Goal: Task Accomplishment & Management: Manage account settings

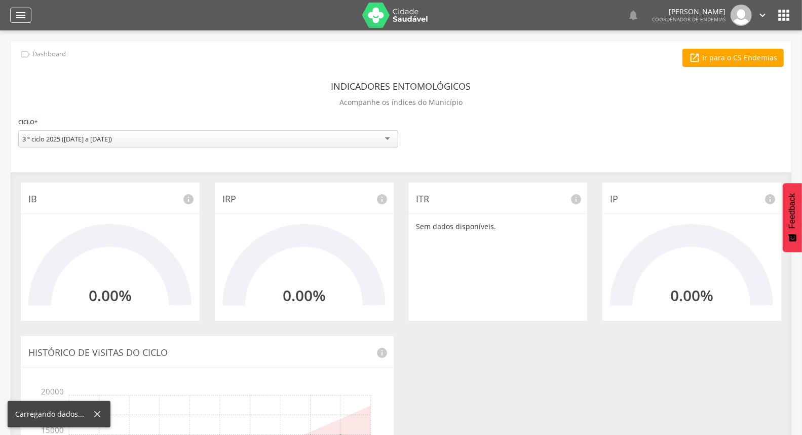
click at [21, 13] on icon "" at bounding box center [21, 15] width 12 height 12
click at [14, 11] on div "" at bounding box center [20, 15] width 21 height 15
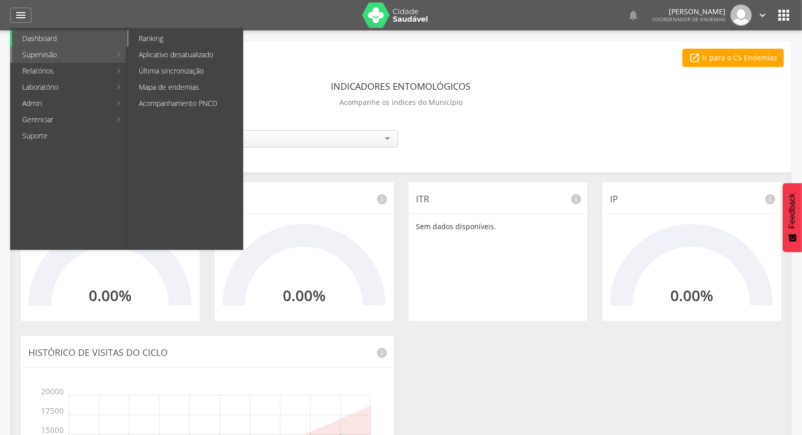
click at [168, 42] on link "Ranking" at bounding box center [186, 38] width 114 height 16
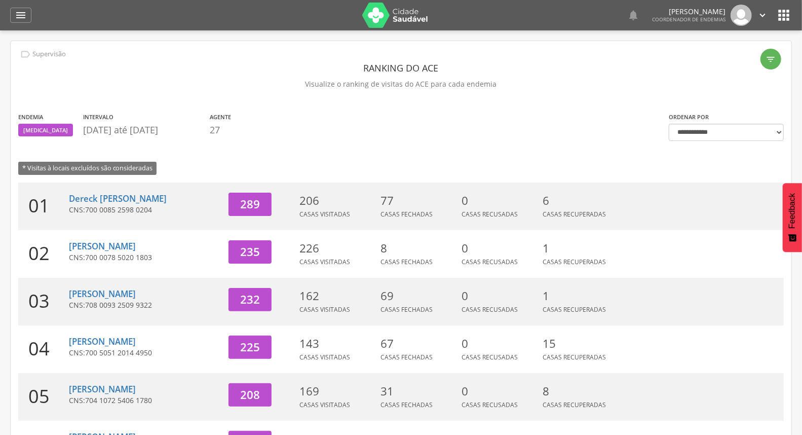
scroll to position [113, 0]
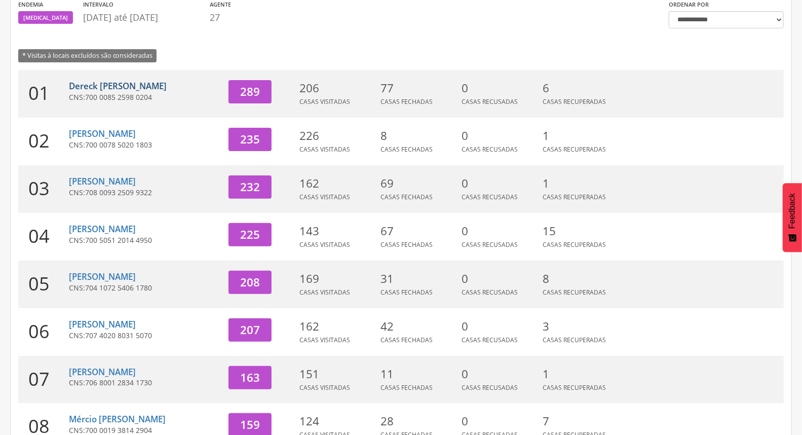
click at [167, 82] on link "Dereck [PERSON_NAME]" at bounding box center [118, 86] width 98 height 12
type input "**********"
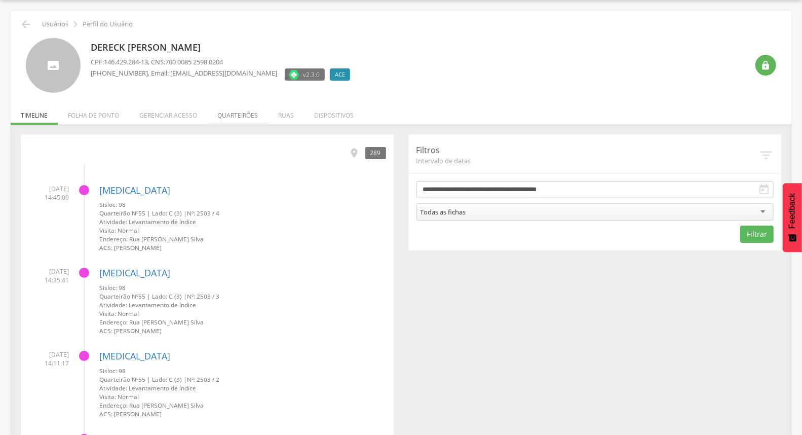
click at [250, 118] on li "Quarteirões" at bounding box center [237, 113] width 61 height 24
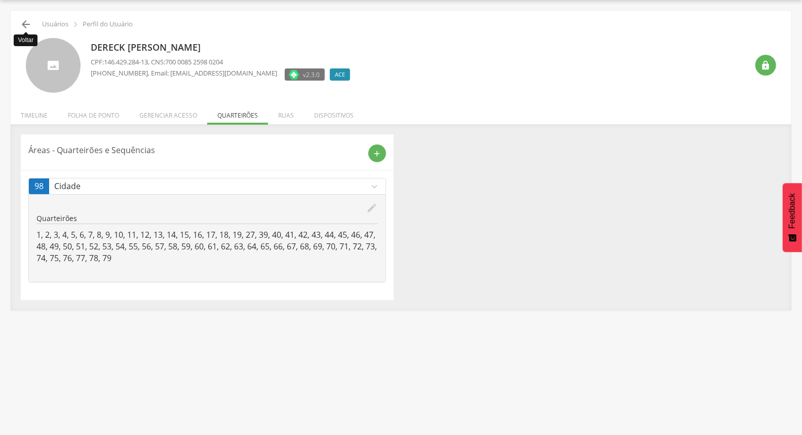
click at [20, 23] on icon "" at bounding box center [26, 24] width 12 height 12
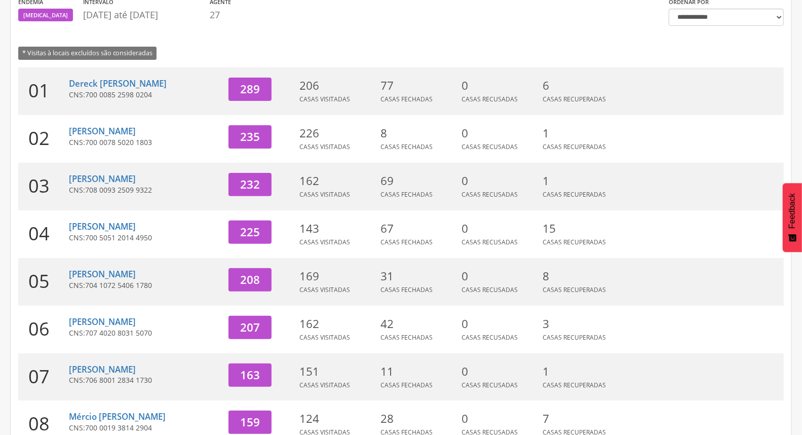
scroll to position [269, 0]
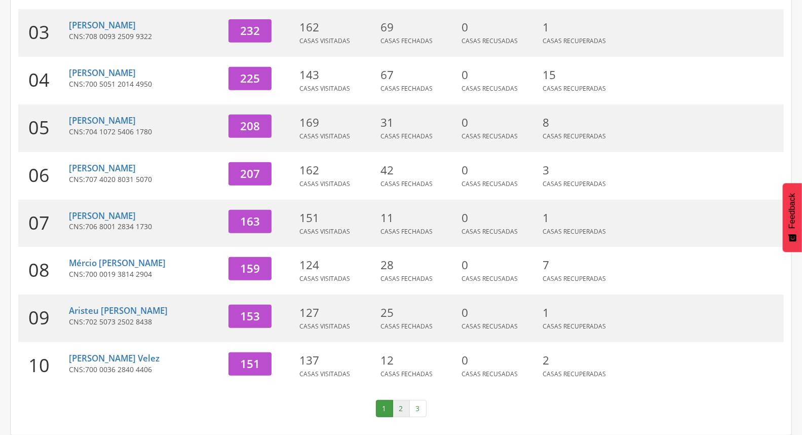
click at [397, 407] on link "2" at bounding box center [401, 408] width 17 height 17
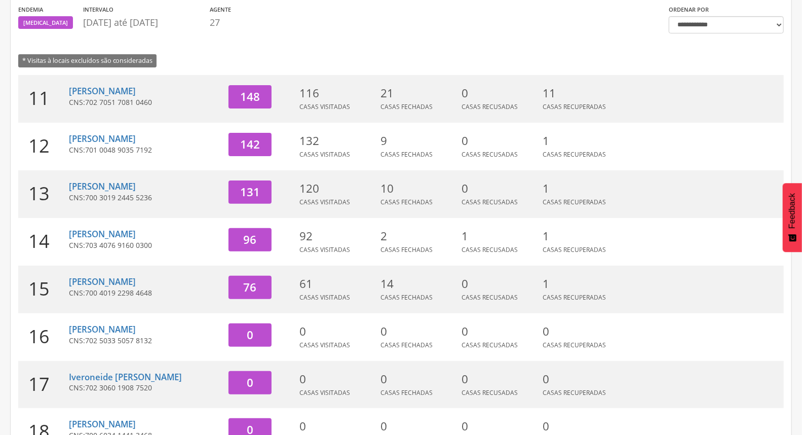
scroll to position [99, 0]
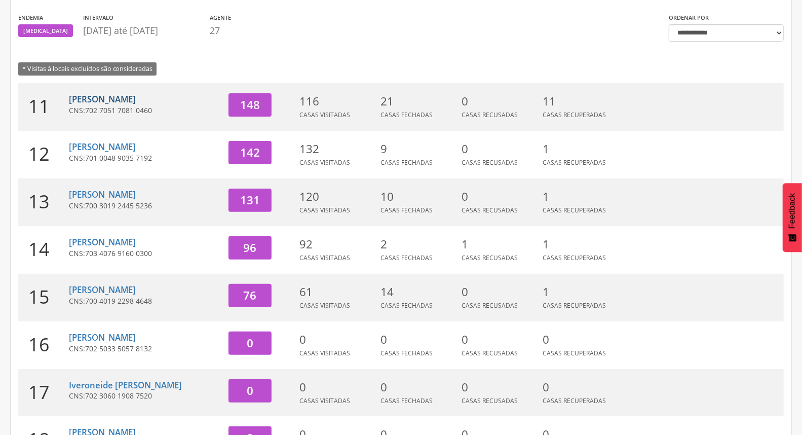
click at [113, 99] on link "[PERSON_NAME]" at bounding box center [102, 99] width 67 height 12
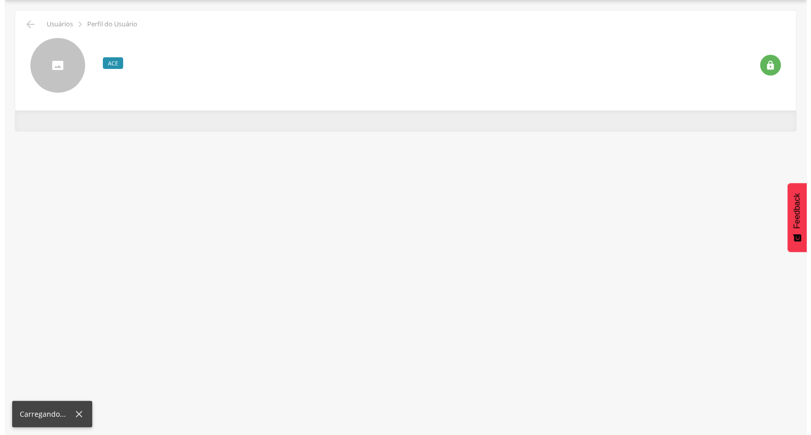
scroll to position [30, 0]
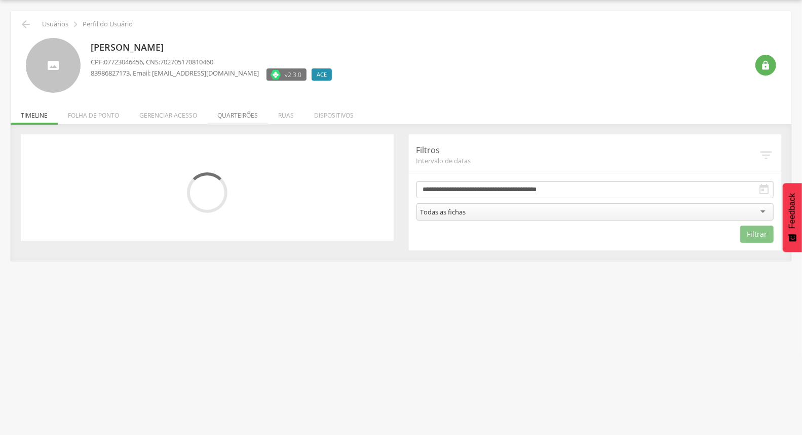
click at [250, 120] on li "Quarteirões" at bounding box center [237, 113] width 61 height 24
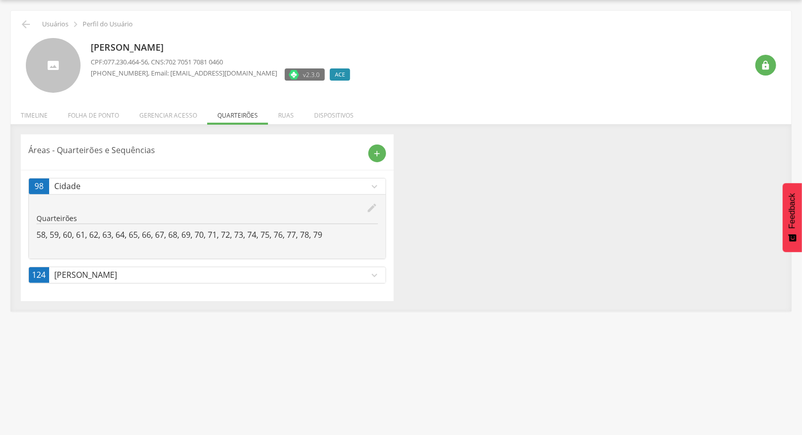
click at [373, 204] on icon "edit" at bounding box center [372, 207] width 11 height 11
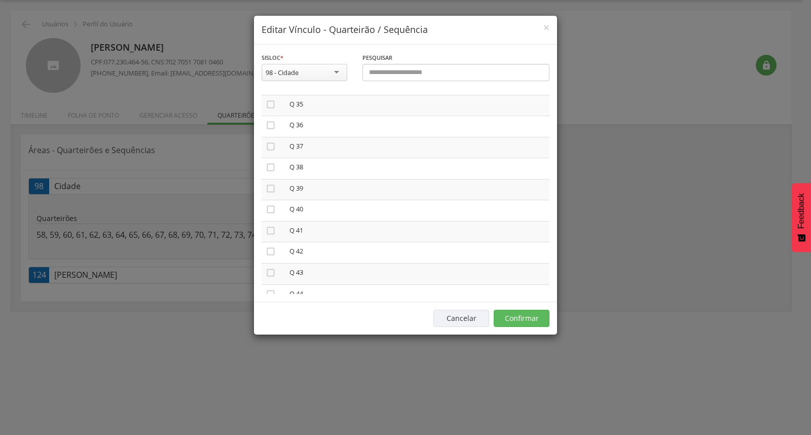
scroll to position [788, 0]
click at [267, 148] on icon "" at bounding box center [271, 153] width 10 height 10
click at [272, 169] on icon "" at bounding box center [271, 174] width 10 height 10
click at [270, 190] on icon "" at bounding box center [271, 195] width 10 height 10
click at [273, 211] on icon "" at bounding box center [271, 216] width 10 height 10
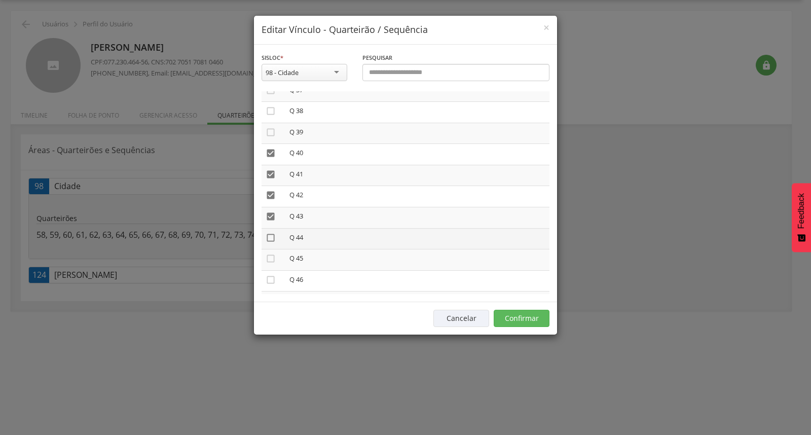
click at [272, 233] on icon "" at bounding box center [271, 238] width 10 height 10
drag, startPoint x: 269, startPoint y: 257, endPoint x: 271, endPoint y: 249, distance: 7.8
click at [266, 254] on td "" at bounding box center [274, 259] width 24 height 21
click at [275, 253] on icon "" at bounding box center [271, 258] width 10 height 10
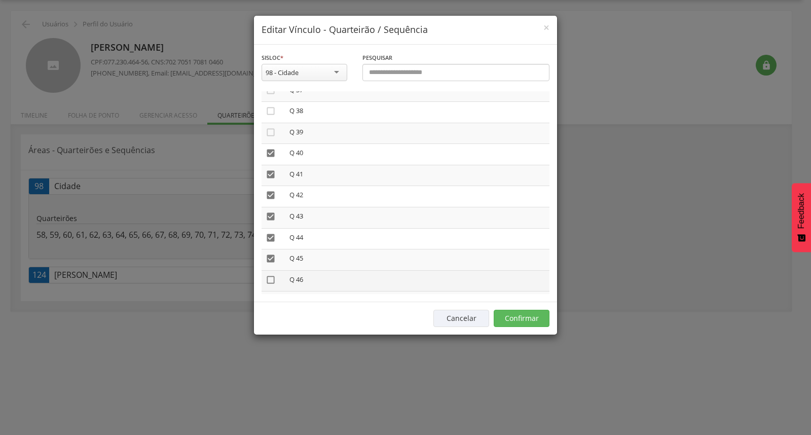
click at [270, 275] on icon "" at bounding box center [271, 280] width 10 height 10
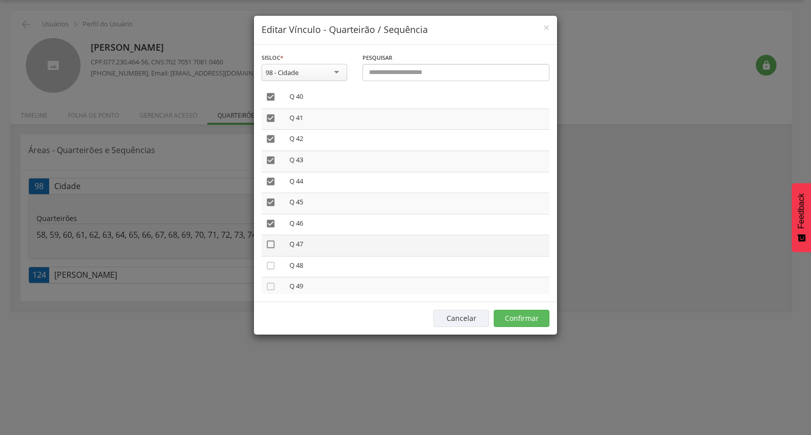
click at [275, 239] on icon "" at bounding box center [271, 244] width 10 height 10
click at [269, 261] on icon "" at bounding box center [271, 266] width 10 height 10
drag, startPoint x: 269, startPoint y: 277, endPoint x: 279, endPoint y: 267, distance: 15.1
click at [270, 281] on icon "" at bounding box center [271, 286] width 10 height 10
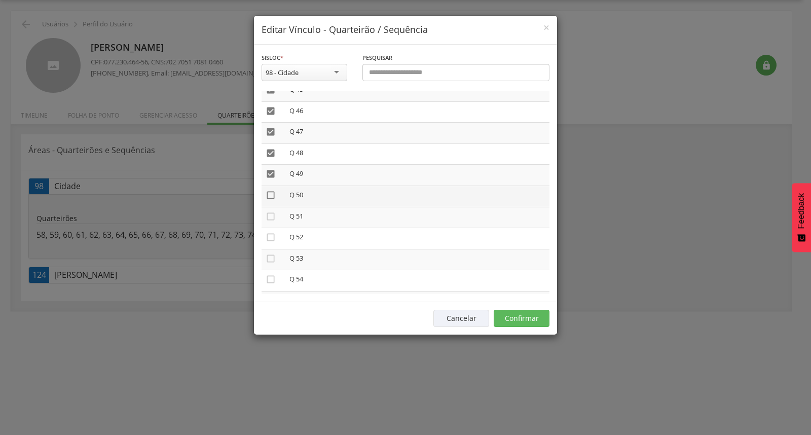
drag, startPoint x: 269, startPoint y: 182, endPoint x: 265, endPoint y: 199, distance: 16.7
click at [269, 190] on icon "" at bounding box center [271, 195] width 10 height 10
click at [267, 211] on icon "" at bounding box center [271, 216] width 10 height 10
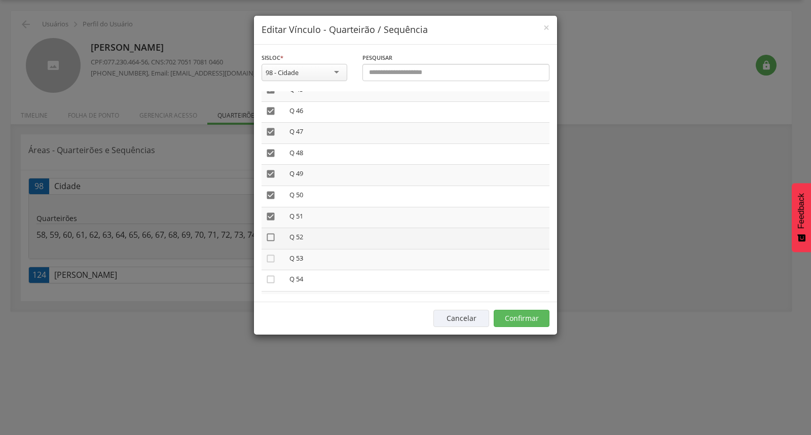
click at [270, 232] on icon "" at bounding box center [271, 237] width 10 height 10
click at [274, 253] on icon "" at bounding box center [271, 258] width 10 height 10
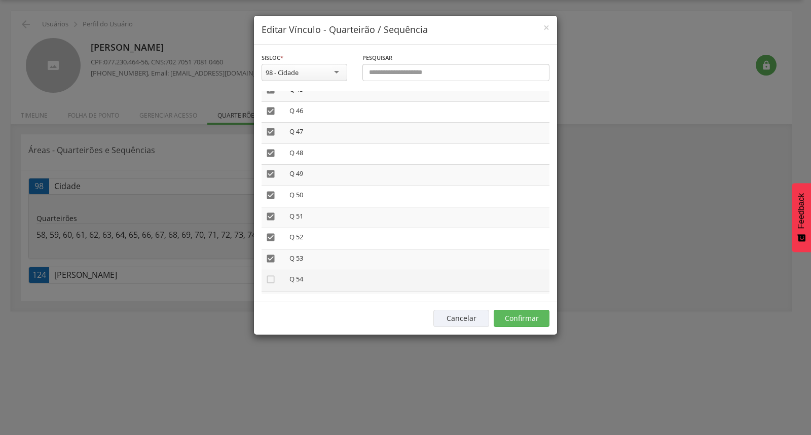
click at [272, 270] on td "" at bounding box center [274, 280] width 24 height 21
click at [271, 274] on icon "" at bounding box center [271, 279] width 10 height 10
click at [271, 296] on icon "" at bounding box center [271, 301] width 10 height 10
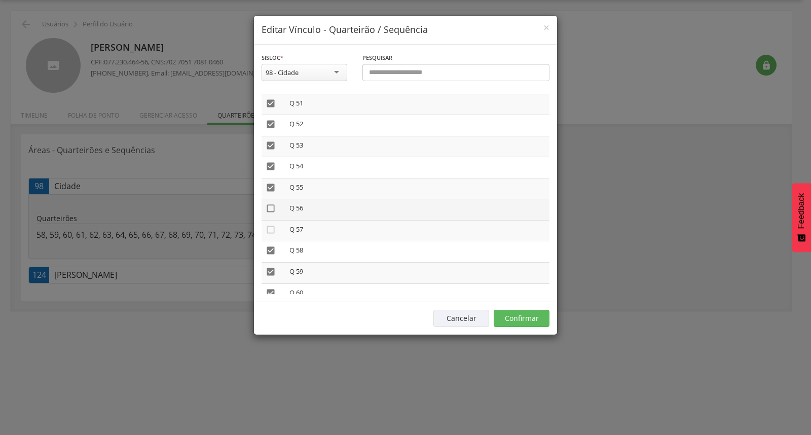
click at [269, 203] on icon "" at bounding box center [271, 208] width 10 height 10
click at [273, 225] on icon "" at bounding box center [271, 230] width 10 height 10
click at [271, 288] on icon "" at bounding box center [271, 293] width 10 height 10
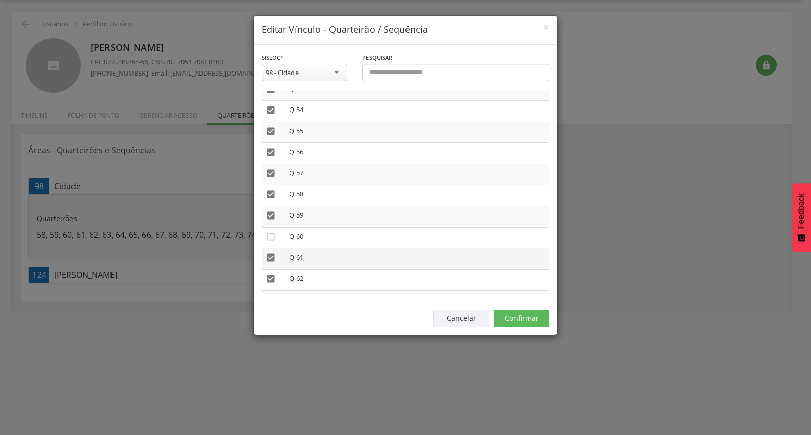
click at [272, 253] on td "" at bounding box center [274, 258] width 24 height 21
click at [271, 251] on td "" at bounding box center [274, 258] width 24 height 21
click at [270, 252] on icon "" at bounding box center [271, 257] width 10 height 10
click at [270, 274] on icon "" at bounding box center [271, 279] width 10 height 10
drag, startPoint x: 270, startPoint y: 287, endPoint x: 282, endPoint y: 269, distance: 21.5
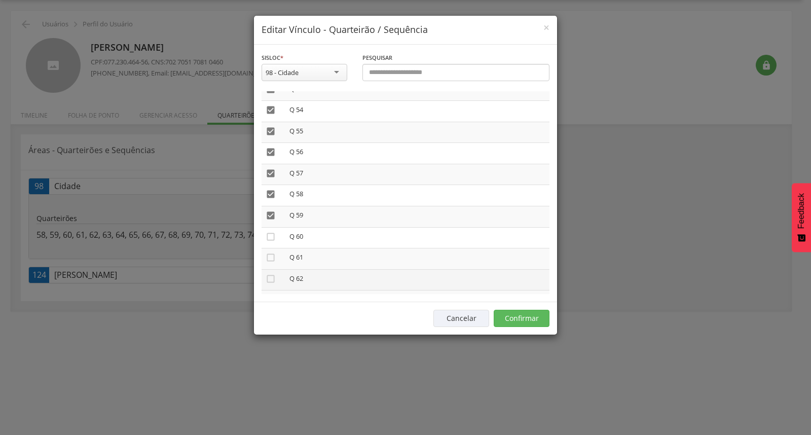
click at [269, 295] on icon "" at bounding box center [271, 300] width 10 height 10
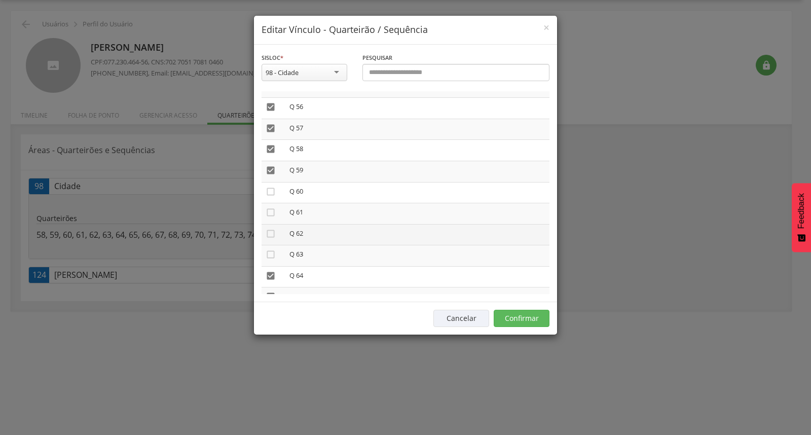
scroll to position [1239, 0]
click at [272, 203] on icon "" at bounding box center [271, 208] width 10 height 10
click at [269, 224] on icon "" at bounding box center [271, 229] width 10 height 10
click at [270, 245] on icon "" at bounding box center [271, 250] width 10 height 10
click at [269, 267] on icon "" at bounding box center [271, 272] width 10 height 10
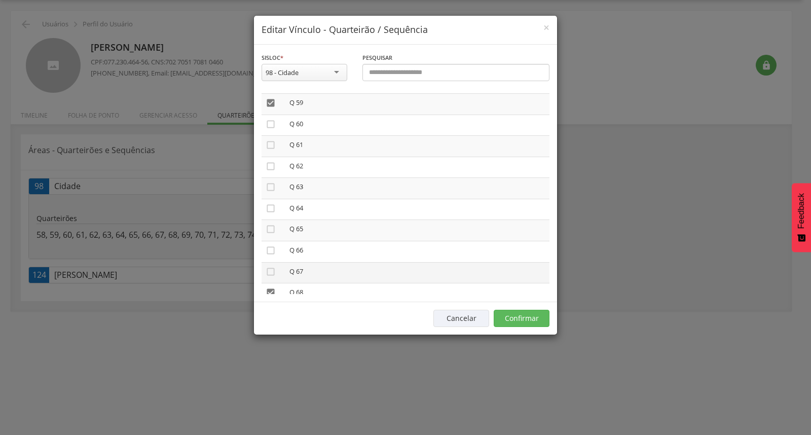
drag, startPoint x: 270, startPoint y: 275, endPoint x: 278, endPoint y: 264, distance: 13.5
click at [270, 283] on td "" at bounding box center [274, 293] width 24 height 21
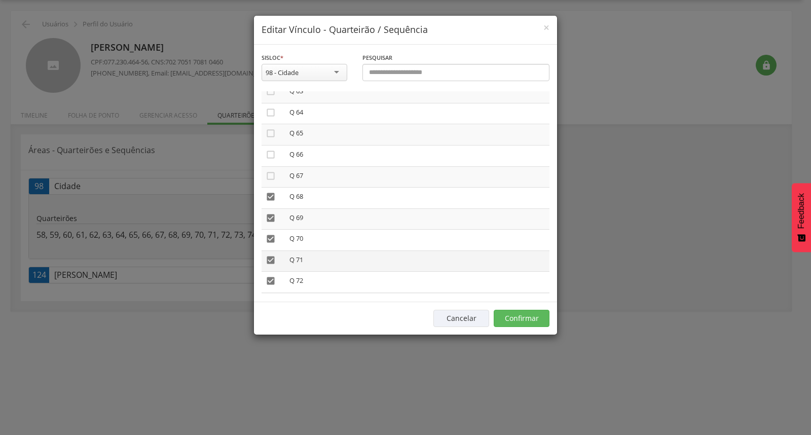
scroll to position [1351, 0]
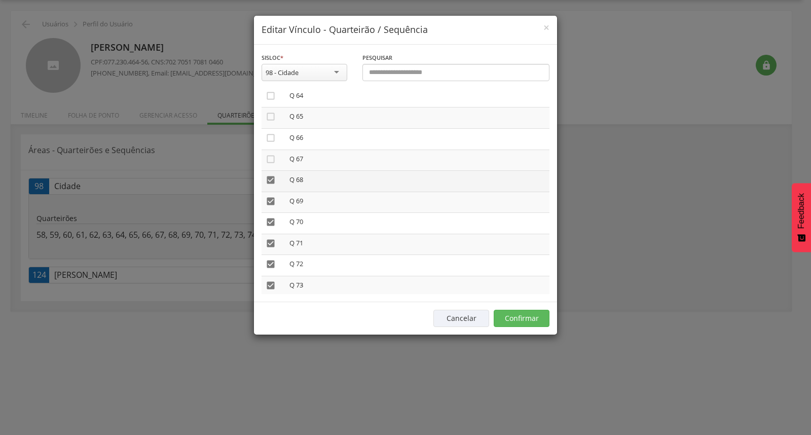
click at [271, 175] on icon "" at bounding box center [271, 180] width 10 height 10
click at [275, 196] on icon "" at bounding box center [271, 201] width 10 height 10
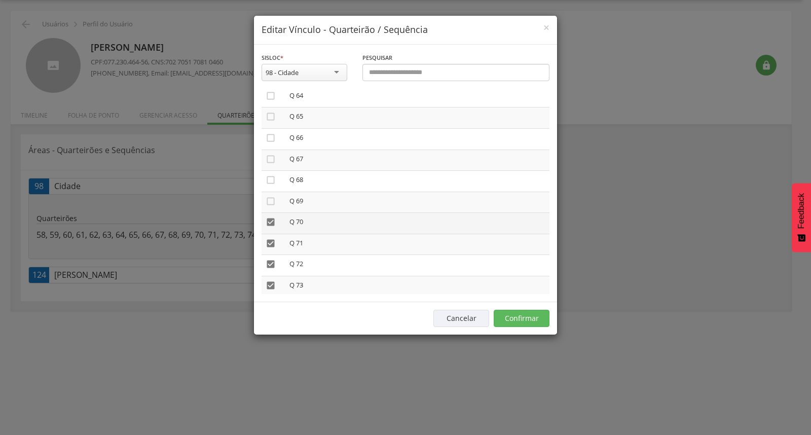
click at [271, 217] on icon "" at bounding box center [271, 222] width 10 height 10
click at [270, 238] on icon "" at bounding box center [271, 243] width 10 height 10
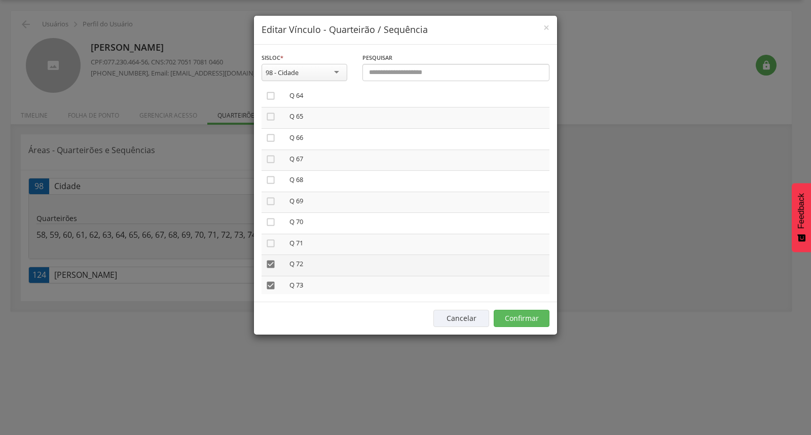
click at [268, 259] on icon "" at bounding box center [271, 264] width 10 height 10
click at [269, 280] on icon "" at bounding box center [271, 285] width 10 height 10
click at [271, 245] on icon "" at bounding box center [271, 250] width 10 height 10
click at [270, 266] on icon "" at bounding box center [271, 271] width 10 height 10
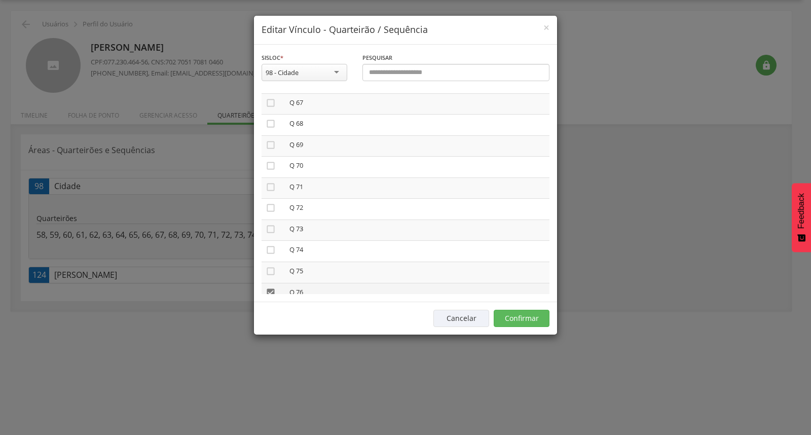
click at [270, 287] on icon "" at bounding box center [271, 292] width 10 height 10
click at [273, 252] on icon "" at bounding box center [271, 257] width 10 height 10
click at [274, 273] on icon "" at bounding box center [271, 278] width 10 height 10
click at [271, 290] on td "" at bounding box center [274, 300] width 24 height 21
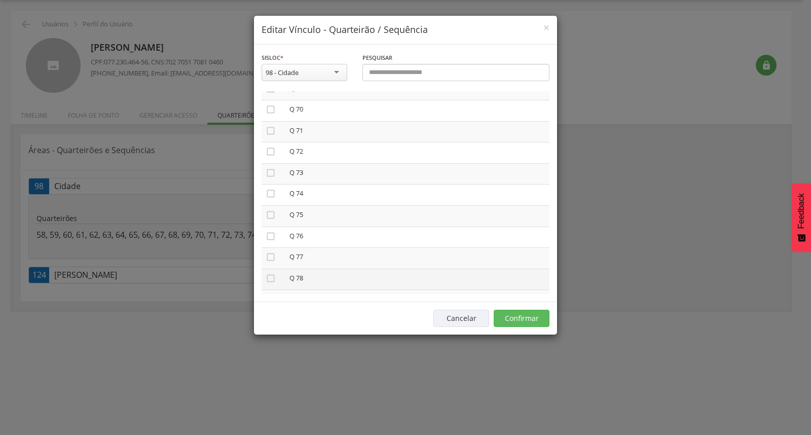
drag, startPoint x: 272, startPoint y: 281, endPoint x: 281, endPoint y: 270, distance: 14.0
click at [271, 294] on icon "" at bounding box center [271, 299] width 10 height 10
click at [514, 314] on button "Confirmar" at bounding box center [522, 318] width 56 height 17
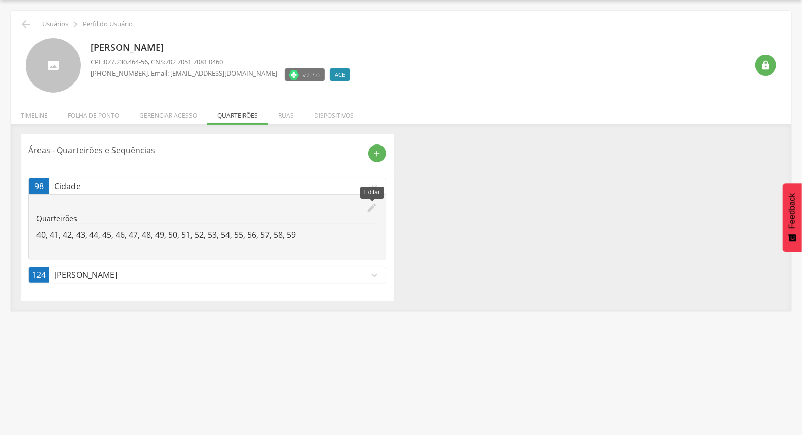
click at [370, 206] on icon "edit" at bounding box center [372, 207] width 11 height 11
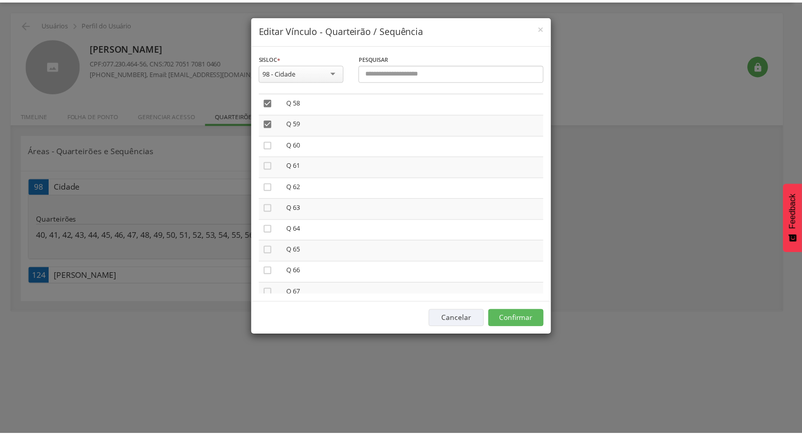
scroll to position [1183, 0]
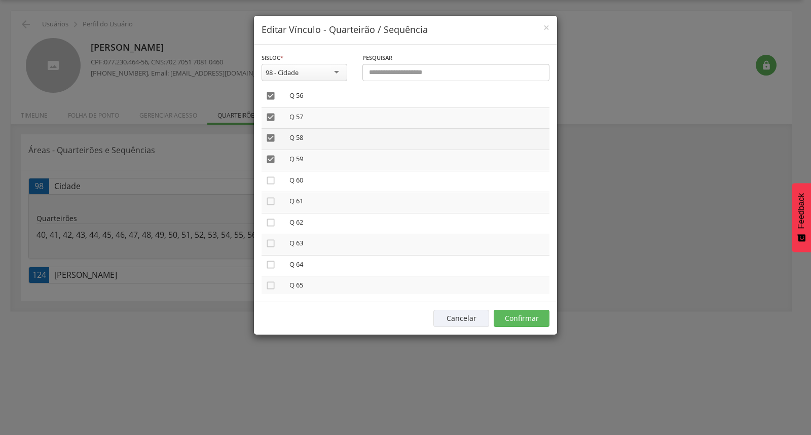
drag, startPoint x: 275, startPoint y: 149, endPoint x: 270, endPoint y: 135, distance: 14.1
click at [275, 154] on icon "" at bounding box center [271, 159] width 10 height 10
click at [270, 133] on icon "" at bounding box center [271, 138] width 10 height 10
click at [529, 313] on button "Confirmar" at bounding box center [522, 318] width 56 height 17
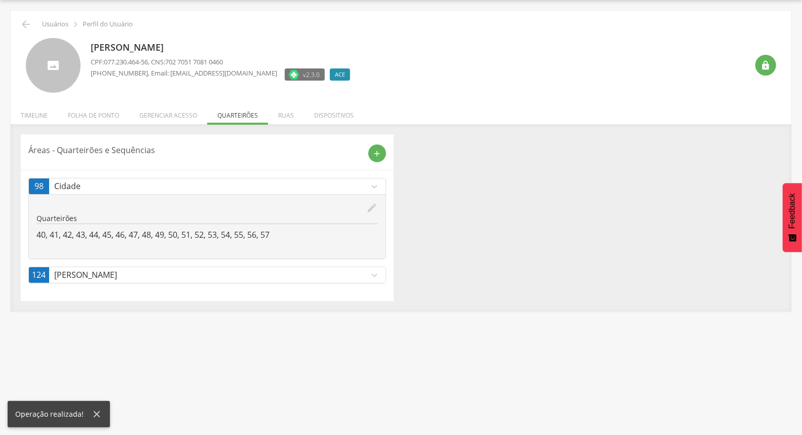
scroll to position [0, 0]
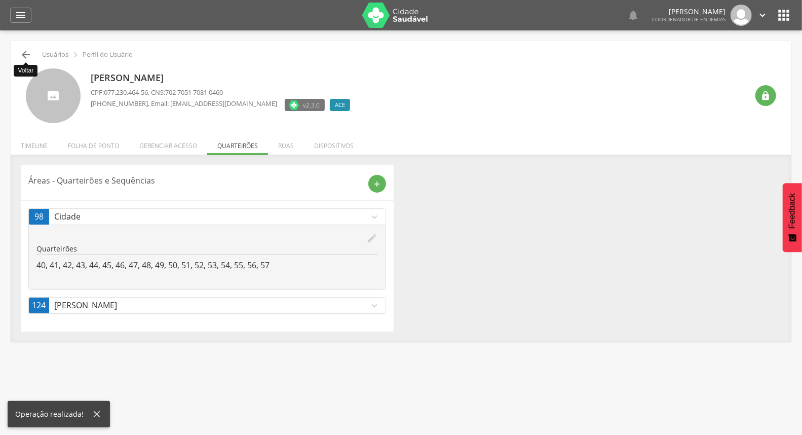
click at [20, 53] on icon "" at bounding box center [26, 55] width 12 height 12
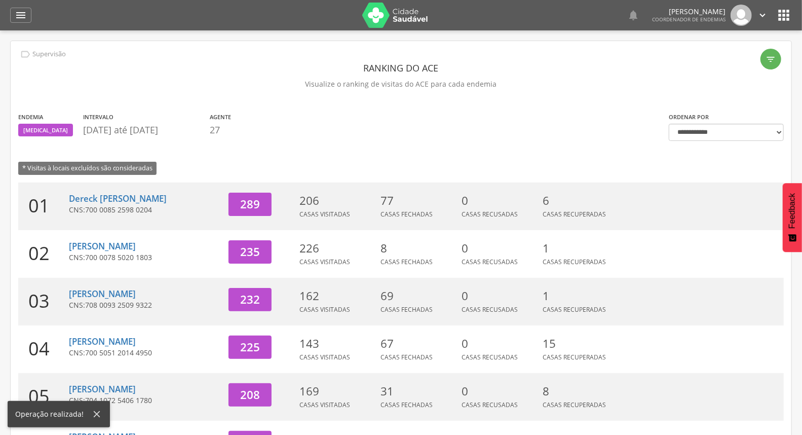
click at [311, 112] on section "Endemia [MEDICAL_DATA] Intervalo [DATE] até [DATE] Agente 27" at bounding box center [336, 127] width 636 height 30
click at [12, 17] on div "" at bounding box center [20, 15] width 21 height 15
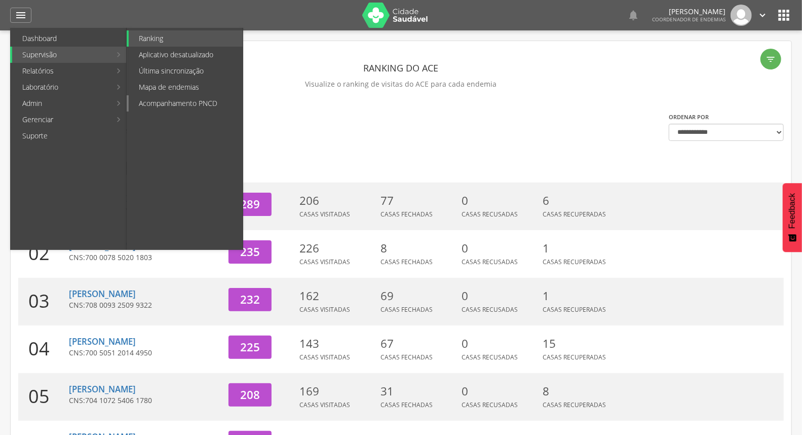
click at [178, 103] on link "Acompanhamento PNCD" at bounding box center [186, 103] width 114 height 16
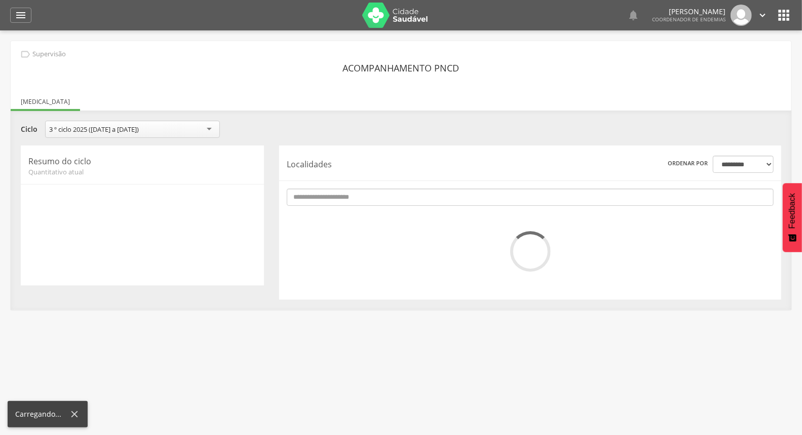
scroll to position [30, 0]
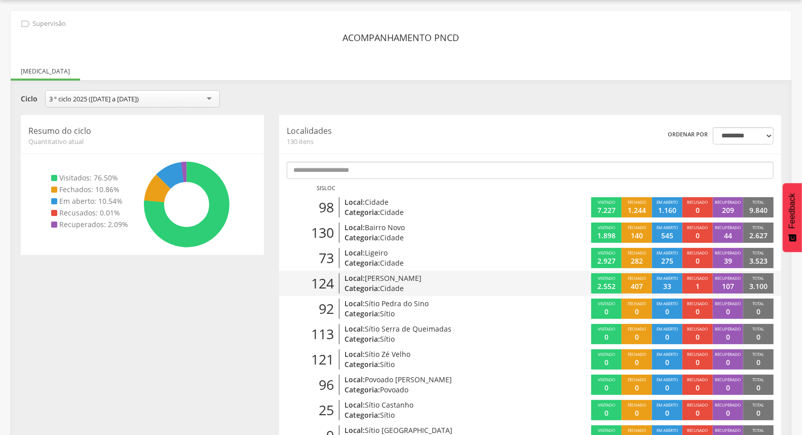
click at [477, 291] on p "Categoria: Cidade" at bounding box center [427, 288] width 164 height 10
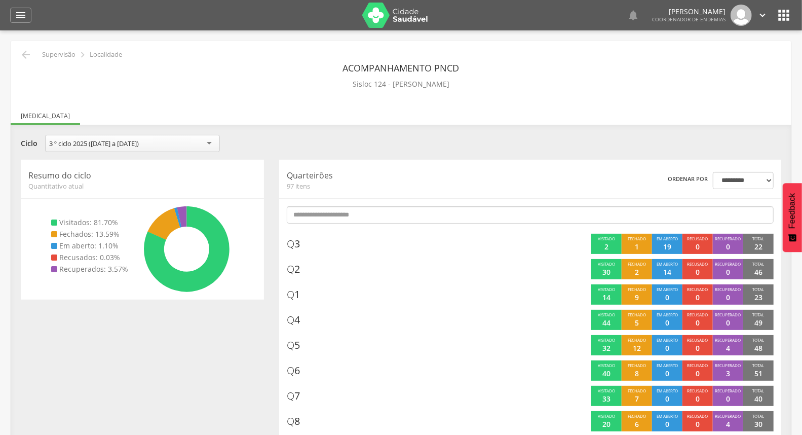
click at [474, 119] on ul "[MEDICAL_DATA]" at bounding box center [401, 116] width 781 height 9
click at [29, 55] on icon "" at bounding box center [26, 55] width 12 height 12
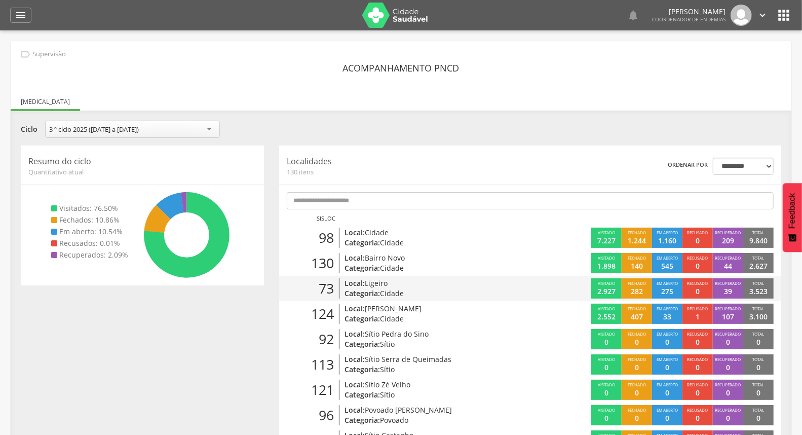
click at [497, 291] on p "Categoria: Cidade" at bounding box center [427, 293] width 164 height 10
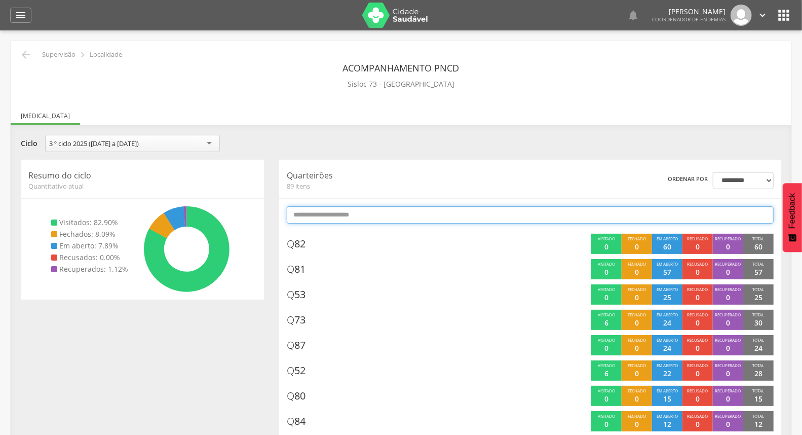
click at [453, 218] on input "text" at bounding box center [530, 214] width 487 height 17
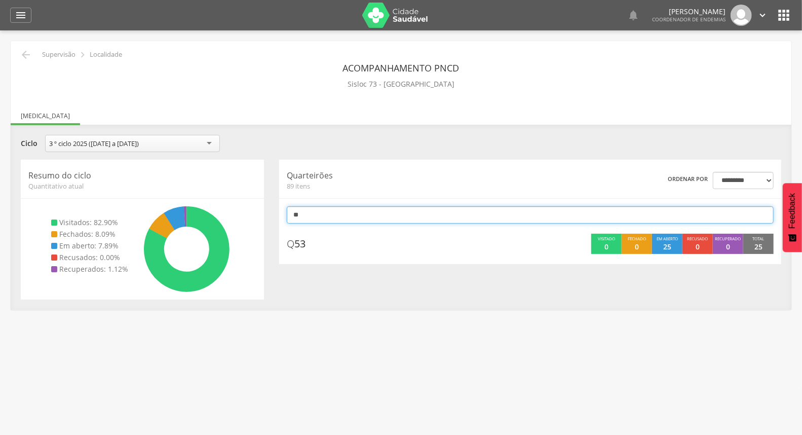
type input "*"
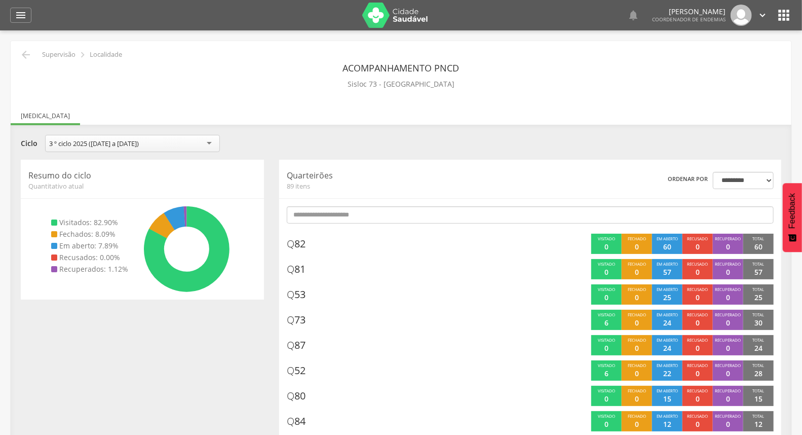
click at [33, 55] on div " Supervisão  Localidade" at bounding box center [70, 55] width 104 height 12
click at [29, 54] on icon "" at bounding box center [26, 55] width 12 height 12
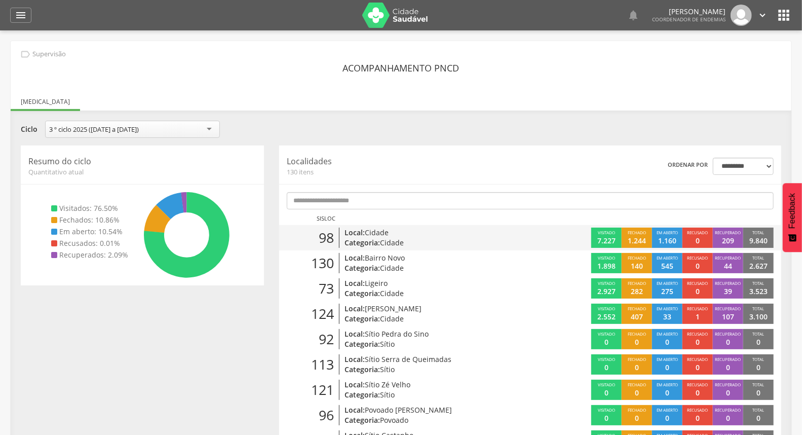
click at [457, 236] on p "Local: Cidade" at bounding box center [427, 233] width 164 height 10
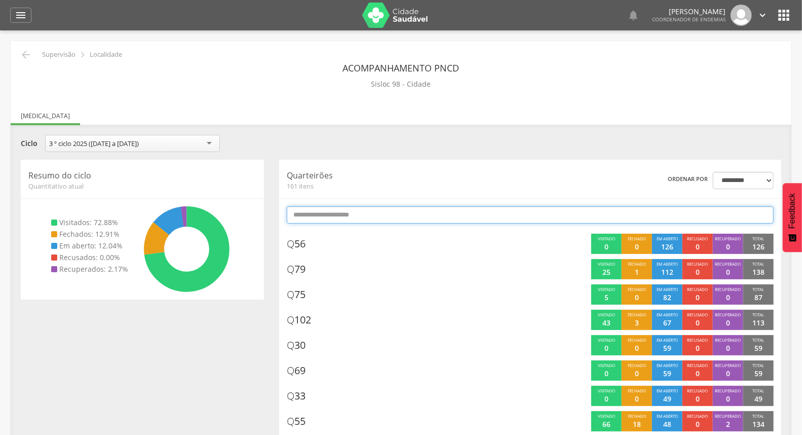
click at [445, 218] on input "text" at bounding box center [530, 214] width 487 height 17
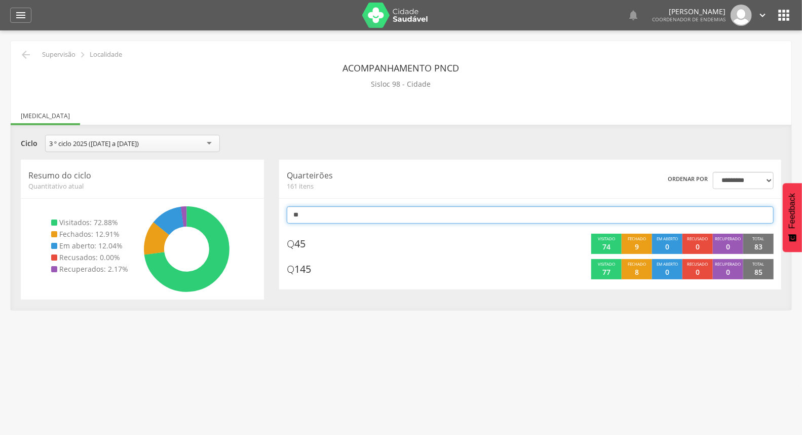
type input "*"
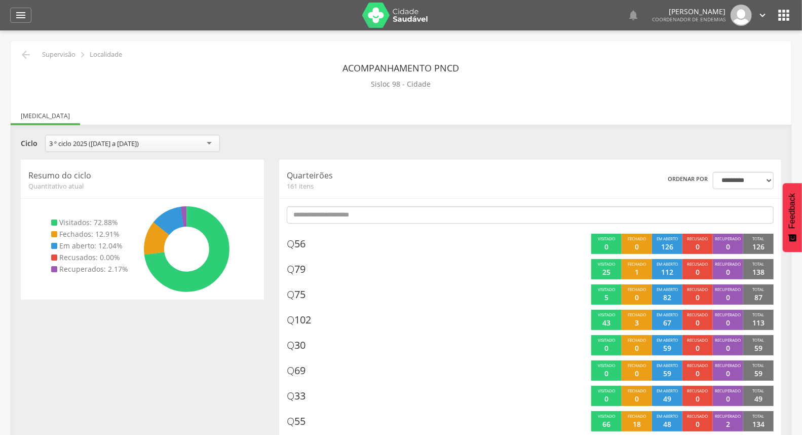
click at [495, 139] on div "**********" at bounding box center [401, 145] width 776 height 20
drag, startPoint x: 432, startPoint y: 206, endPoint x: 429, endPoint y: 214, distance: 8.7
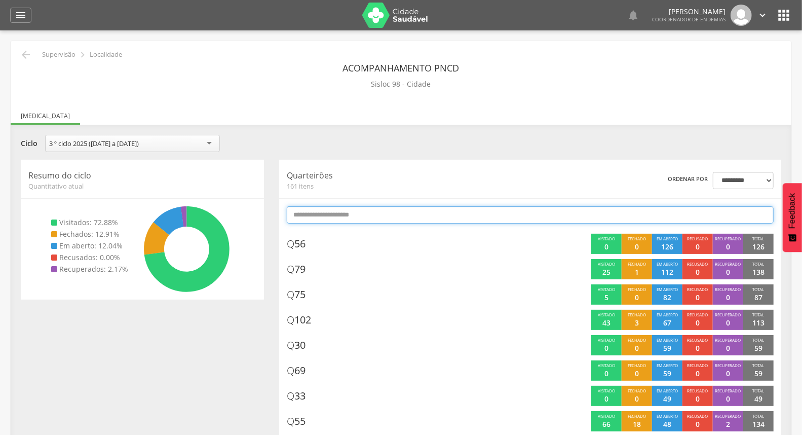
click at [428, 215] on input "text" at bounding box center [530, 214] width 487 height 17
click at [399, 219] on input "text" at bounding box center [530, 214] width 487 height 17
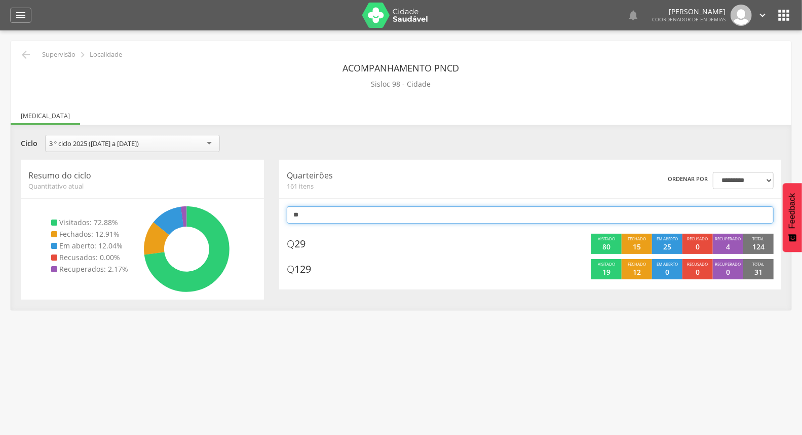
type input "*"
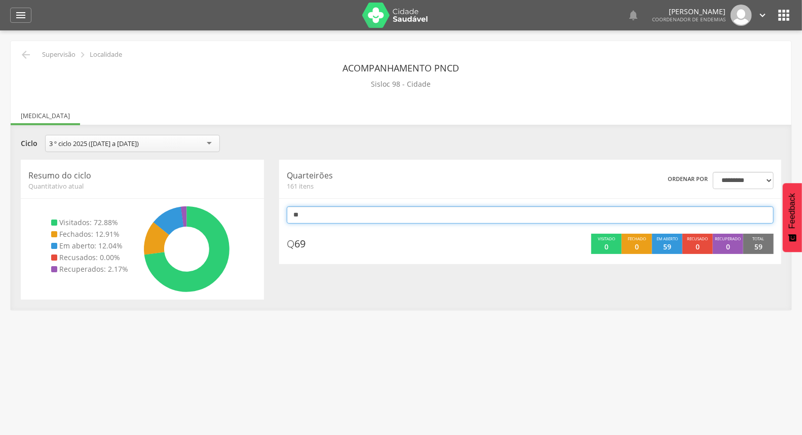
type input "*"
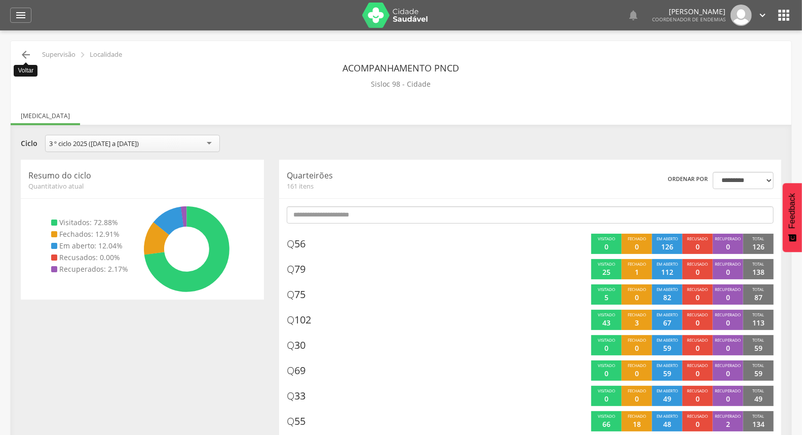
click at [30, 56] on icon "" at bounding box center [26, 55] width 12 height 12
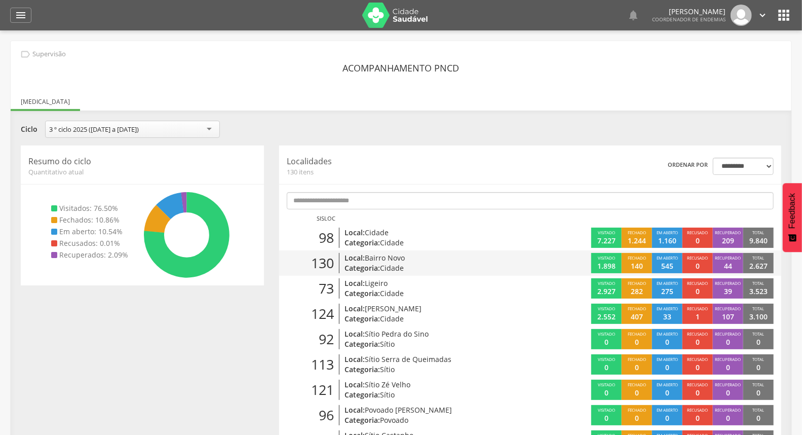
click at [426, 273] on p "Categoria: Cidade" at bounding box center [427, 268] width 164 height 10
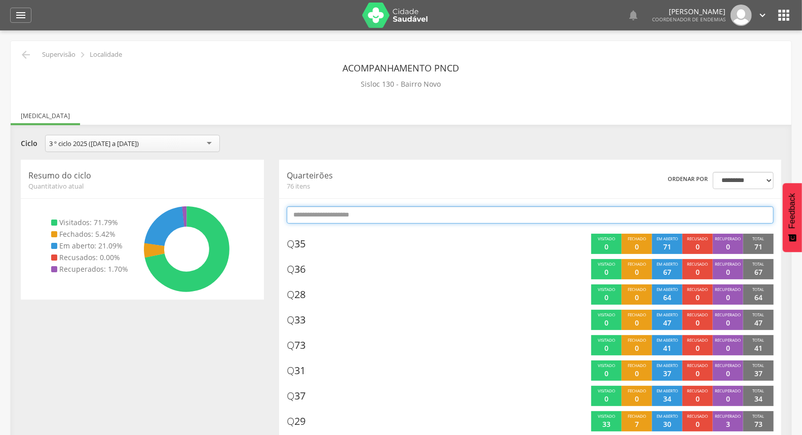
click at [484, 217] on input "text" at bounding box center [530, 214] width 487 height 17
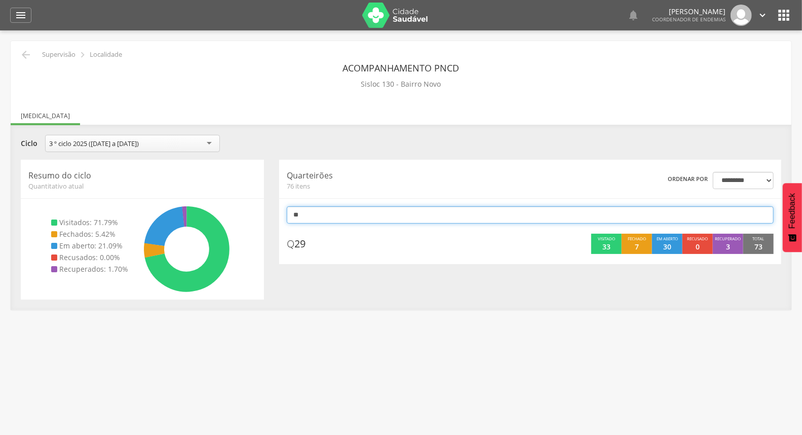
type input "*"
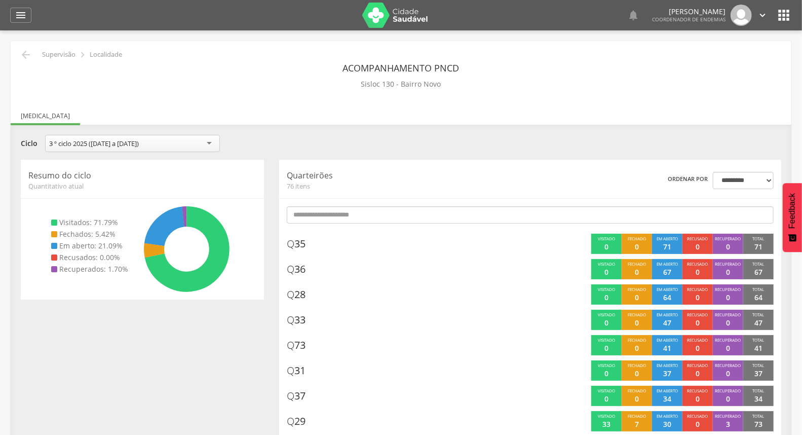
click at [493, 148] on div "**********" at bounding box center [401, 145] width 776 height 20
click at [25, 57] on icon "" at bounding box center [26, 55] width 12 height 12
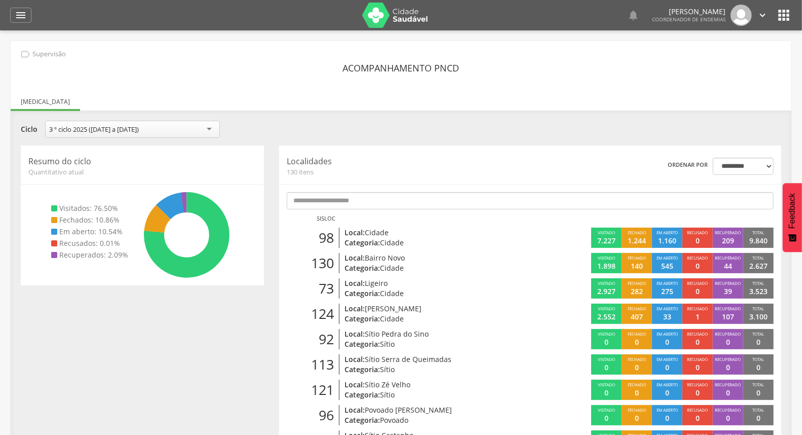
click at [763, 12] on icon "" at bounding box center [762, 15] width 11 height 11
click at [712, 57] on link "Sair" at bounding box center [728, 58] width 80 height 13
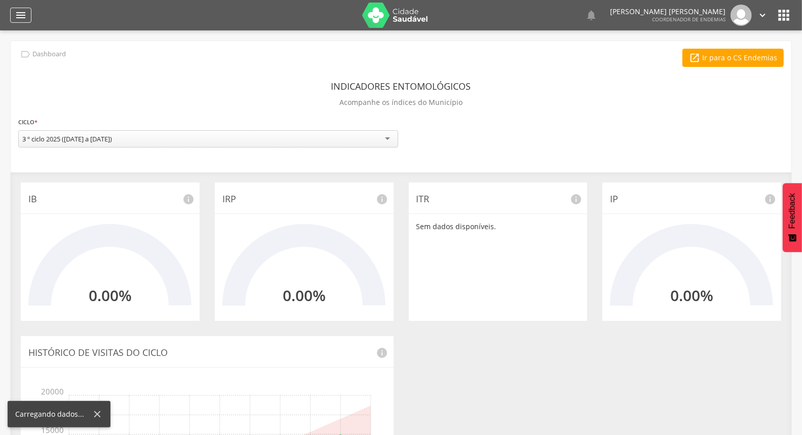
click at [27, 18] on div "" at bounding box center [20, 15] width 21 height 15
click at [22, 17] on icon "" at bounding box center [21, 15] width 12 height 12
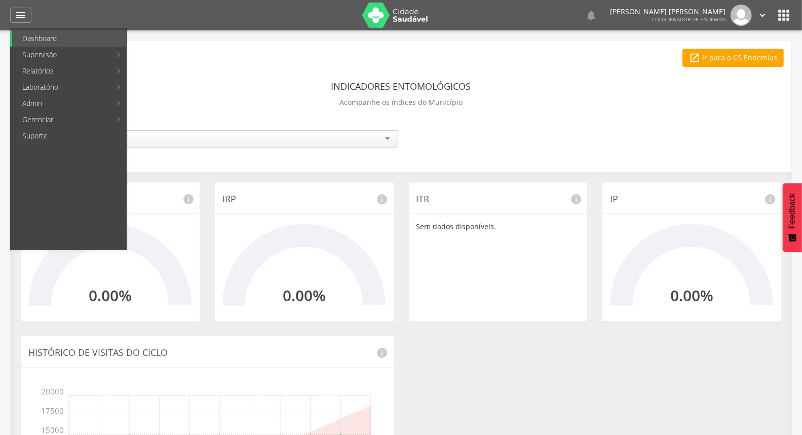
click at [168, 97] on link "Acompanhamento PNCD" at bounding box center [186, 103] width 114 height 16
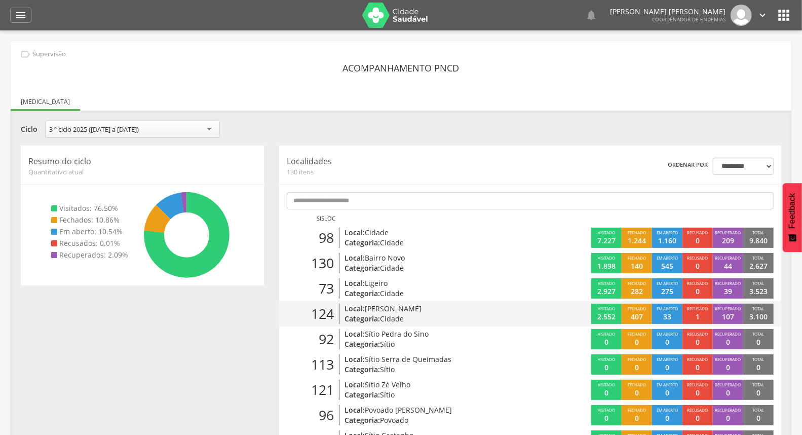
click at [438, 320] on p "Categoria: Cidade" at bounding box center [427, 319] width 164 height 10
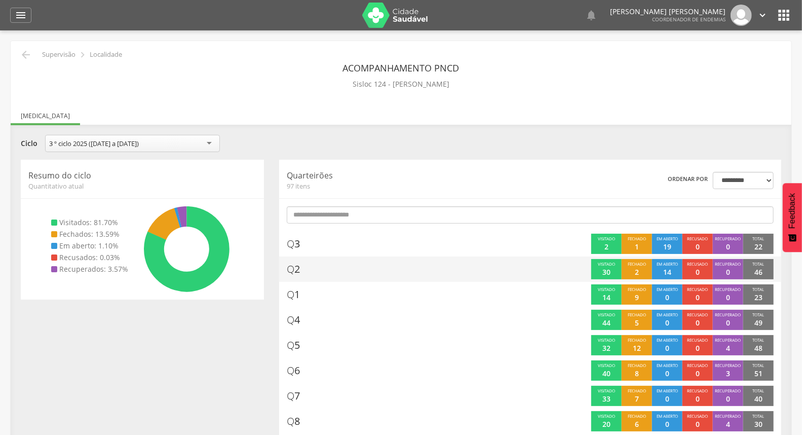
click at [452, 264] on div "Q 2" at bounding box center [402, 269] width 231 height 20
click at [441, 270] on div "Q 2" at bounding box center [402, 269] width 231 height 20
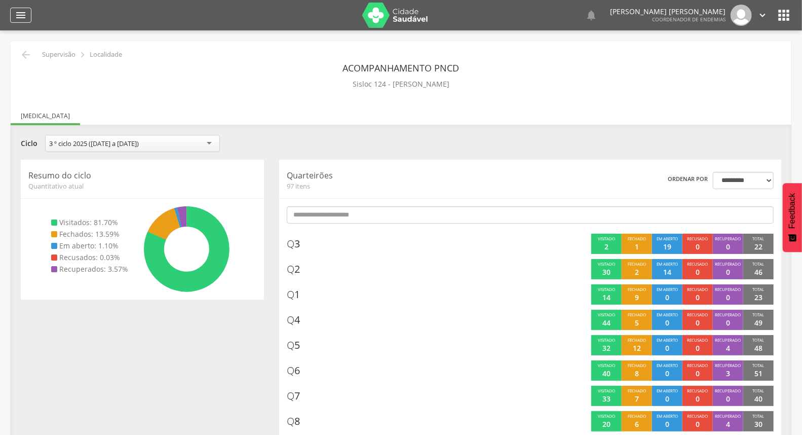
click at [16, 15] on icon "" at bounding box center [21, 15] width 12 height 12
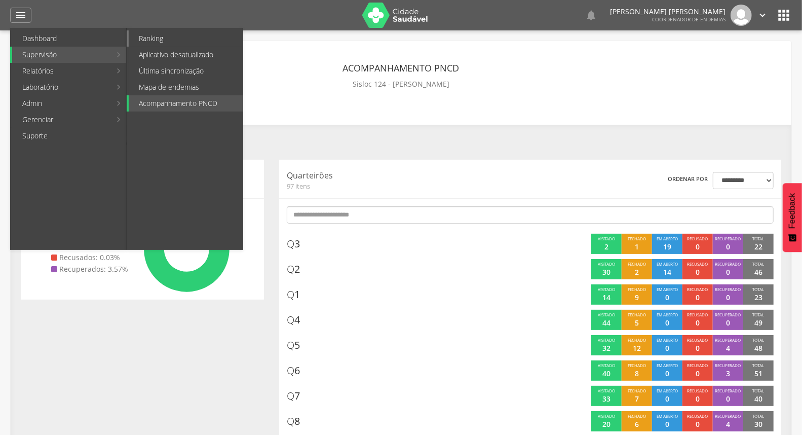
click at [186, 41] on link "Ranking" at bounding box center [186, 38] width 114 height 16
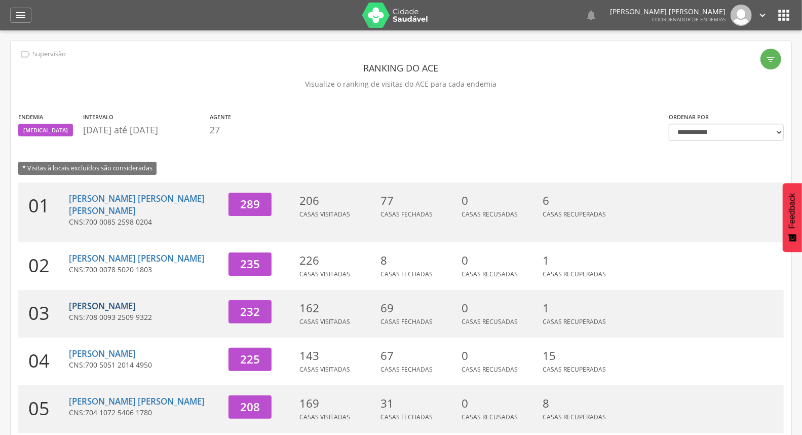
click at [103, 300] on link "[PERSON_NAME]" at bounding box center [102, 306] width 67 height 12
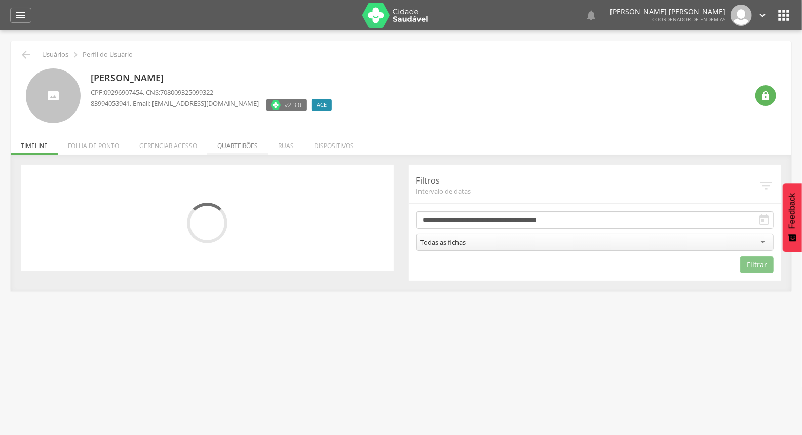
click at [238, 144] on li "Quarteirões" at bounding box center [237, 143] width 61 height 24
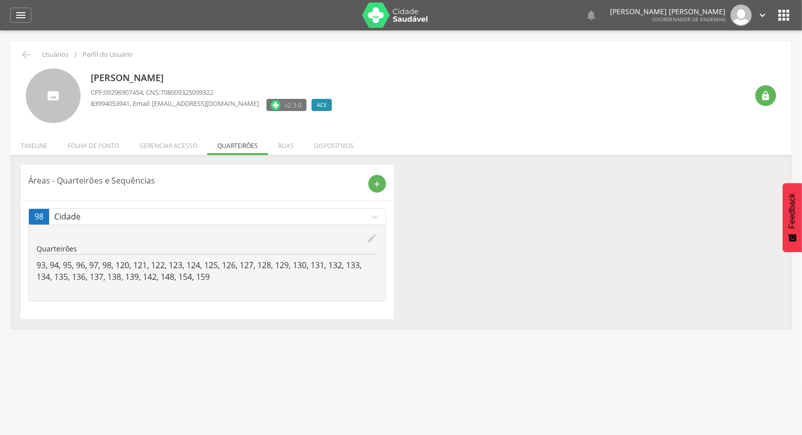
click at [370, 238] on icon "edit" at bounding box center [372, 238] width 11 height 11
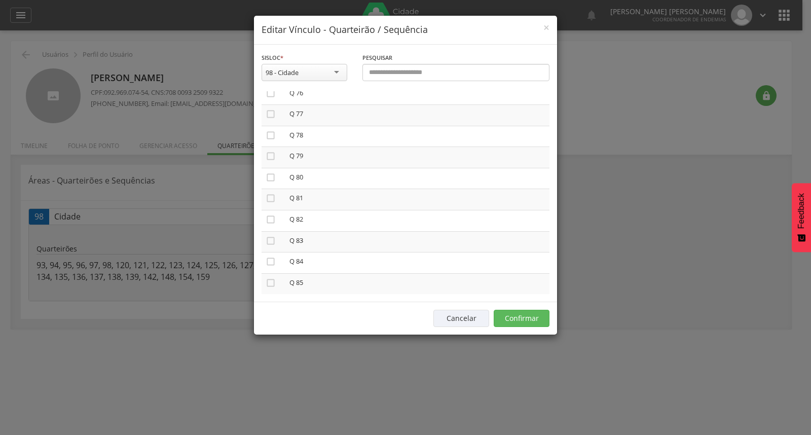
scroll to position [1633, 0]
click at [269, 146] on icon "" at bounding box center [271, 151] width 10 height 10
click at [269, 167] on icon "" at bounding box center [271, 172] width 10 height 10
click at [270, 188] on icon "" at bounding box center [271, 193] width 10 height 10
click at [269, 209] on icon "" at bounding box center [271, 214] width 10 height 10
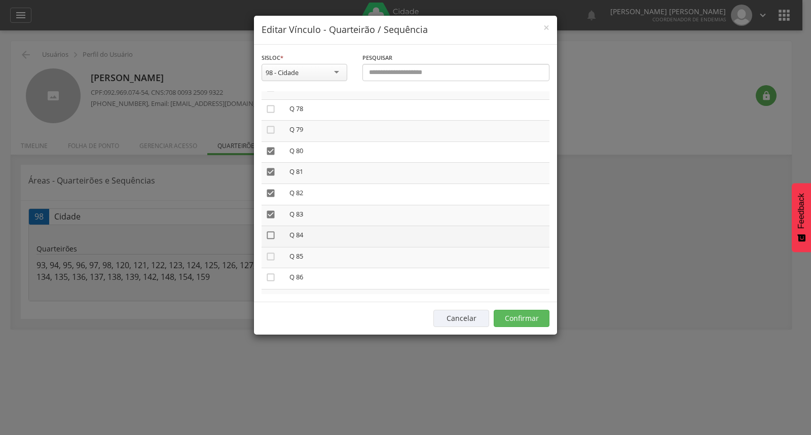
click at [270, 230] on icon "" at bounding box center [271, 235] width 10 height 10
click at [269, 251] on icon "" at bounding box center [271, 256] width 10 height 10
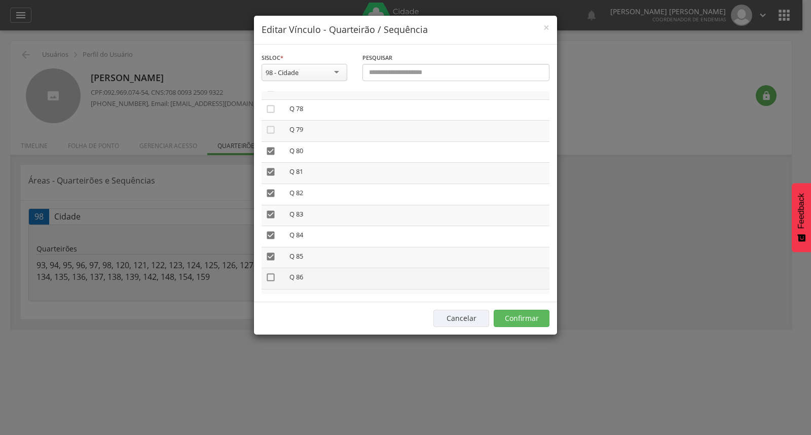
click at [267, 272] on icon "" at bounding box center [271, 277] width 10 height 10
click at [267, 294] on icon "" at bounding box center [271, 299] width 10 height 10
click at [270, 258] on icon "" at bounding box center [271, 263] width 10 height 10
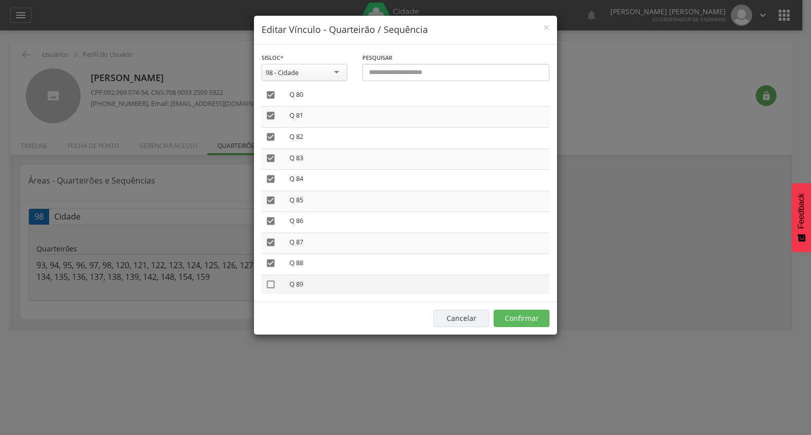
click at [270, 279] on icon "" at bounding box center [271, 284] width 10 height 10
drag, startPoint x: 269, startPoint y: 286, endPoint x: 285, endPoint y: 268, distance: 24.8
click at [269, 300] on icon "" at bounding box center [271, 305] width 10 height 10
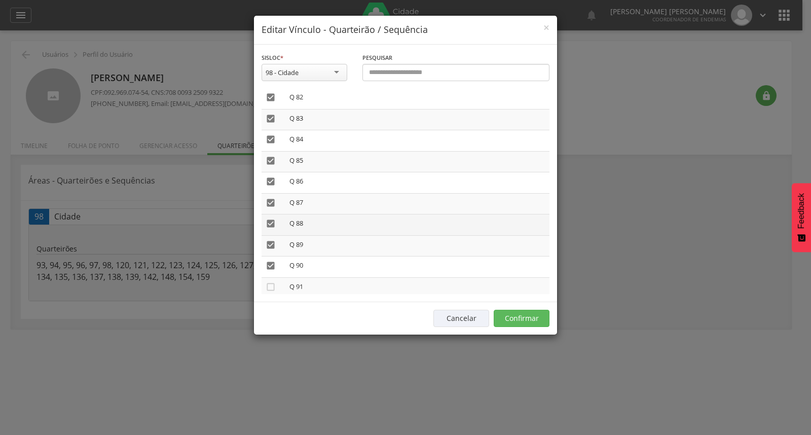
scroll to position [1746, 0]
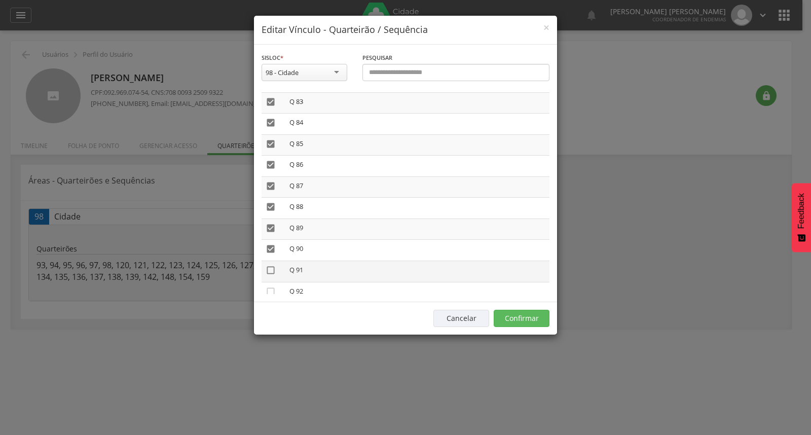
click at [274, 265] on icon "" at bounding box center [271, 270] width 10 height 10
click at [273, 286] on icon "" at bounding box center [271, 291] width 10 height 10
click at [268, 265] on icon "" at bounding box center [271, 270] width 10 height 10
click at [271, 286] on icon "" at bounding box center [271, 291] width 10 height 10
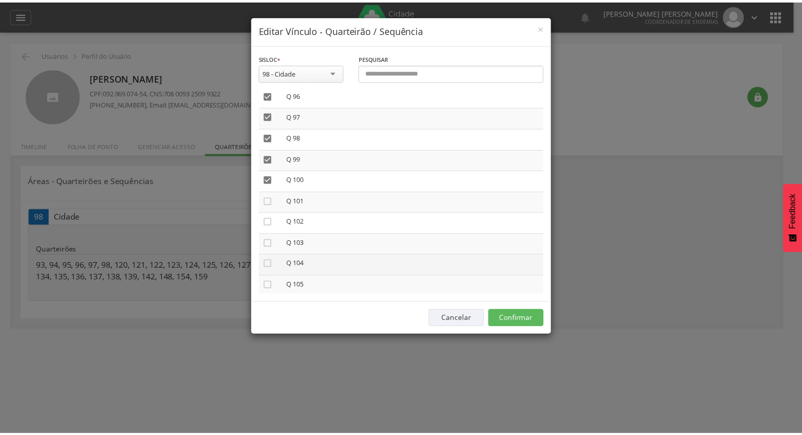
scroll to position [2028, 0]
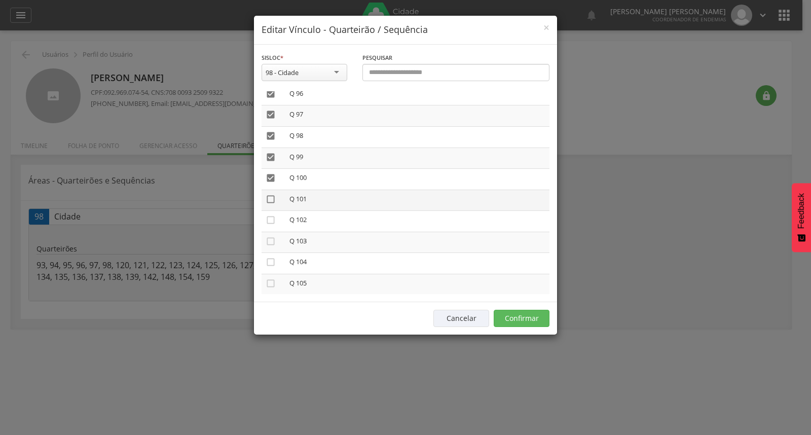
click at [270, 194] on icon "" at bounding box center [271, 199] width 10 height 10
click at [266, 215] on icon "" at bounding box center [271, 220] width 10 height 10
click at [272, 236] on icon "" at bounding box center [271, 241] width 10 height 10
click at [516, 313] on button "Confirmar" at bounding box center [522, 318] width 56 height 17
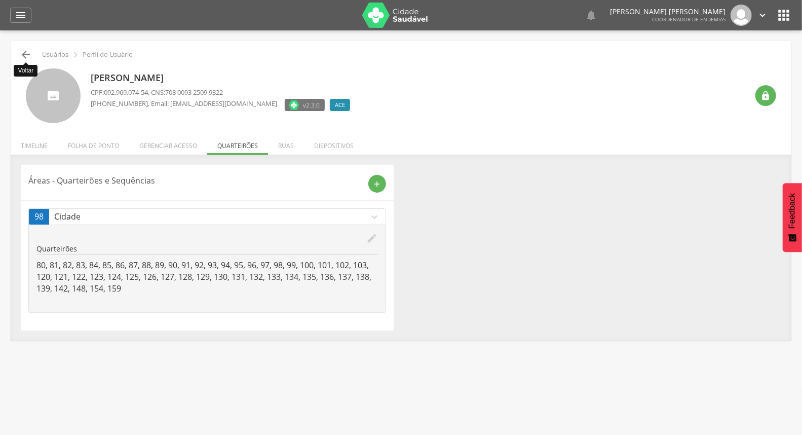
click at [29, 52] on icon "" at bounding box center [26, 55] width 12 height 12
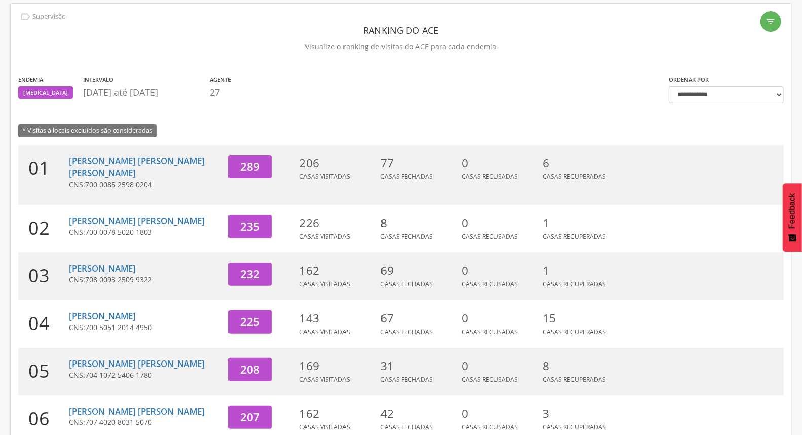
scroll to position [56, 0]
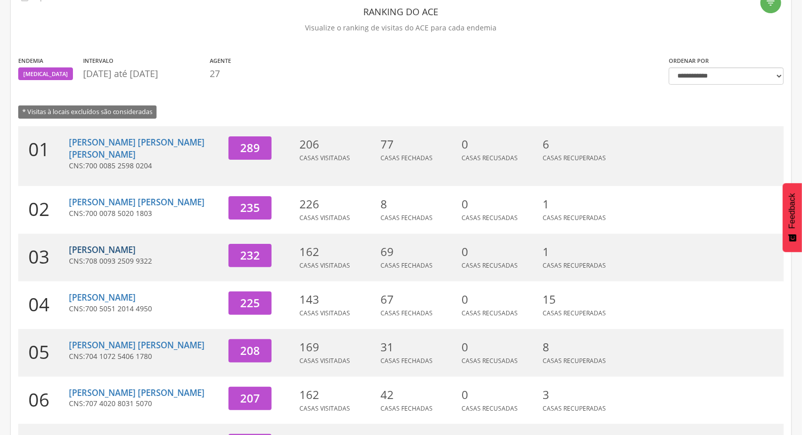
click at [119, 244] on link "[PERSON_NAME]" at bounding box center [102, 250] width 67 height 12
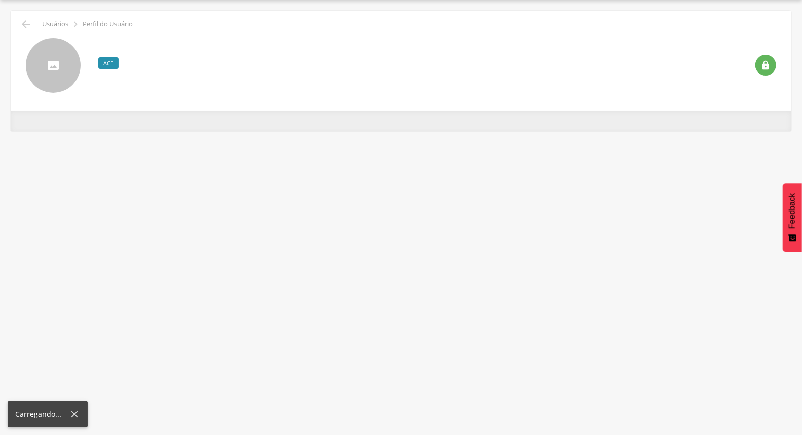
scroll to position [30, 0]
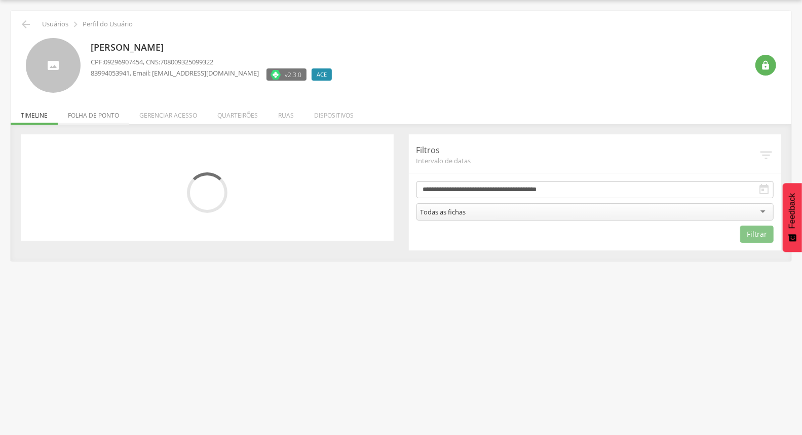
click at [87, 117] on li "Folha de ponto" at bounding box center [93, 113] width 71 height 24
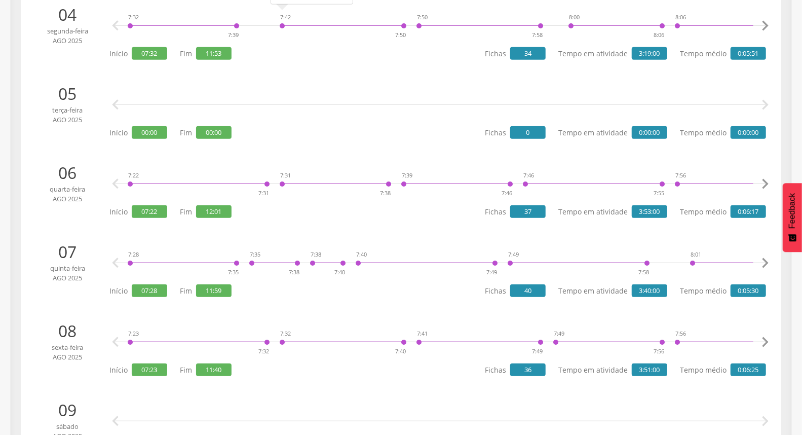
scroll to position [0, 0]
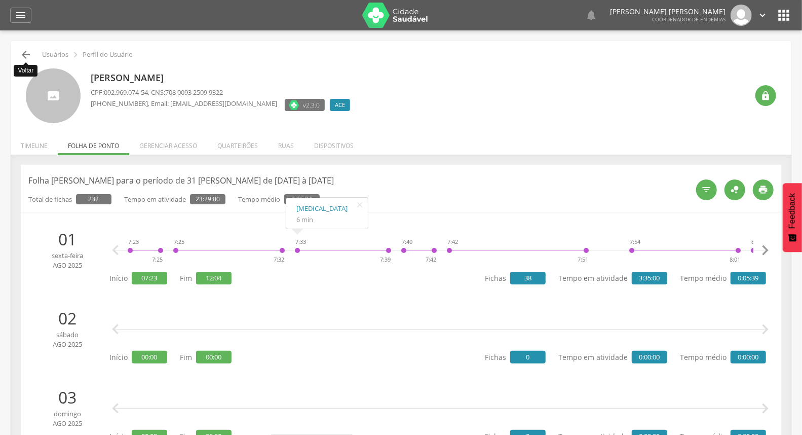
click at [29, 53] on icon "" at bounding box center [26, 55] width 12 height 12
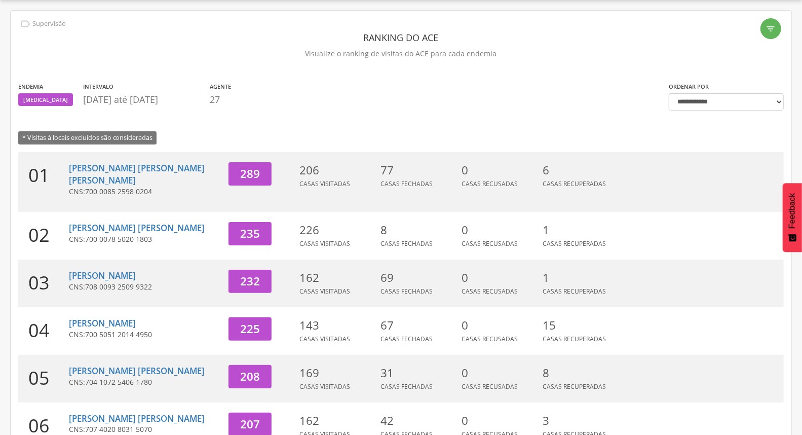
scroll to position [143, 0]
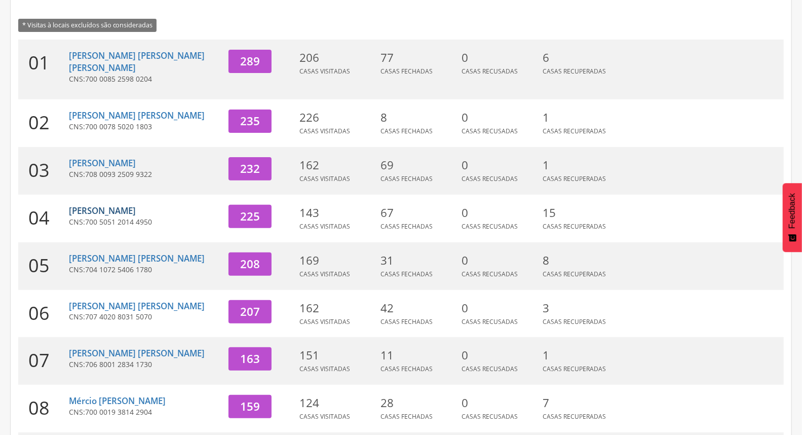
click at [117, 205] on link "[PERSON_NAME]" at bounding box center [102, 211] width 67 height 12
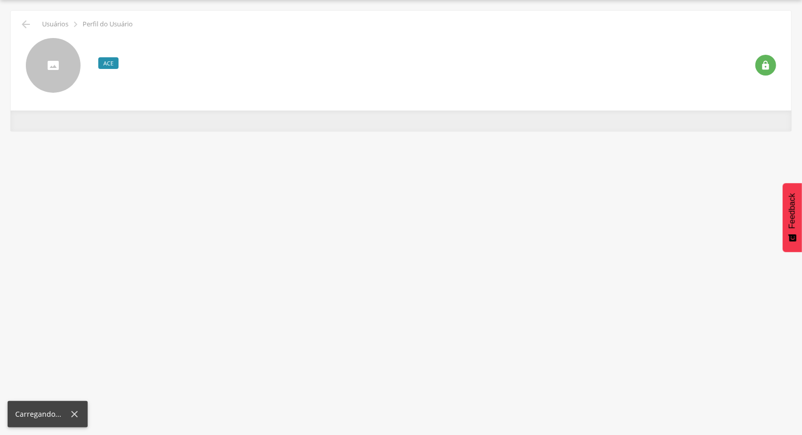
scroll to position [30, 0]
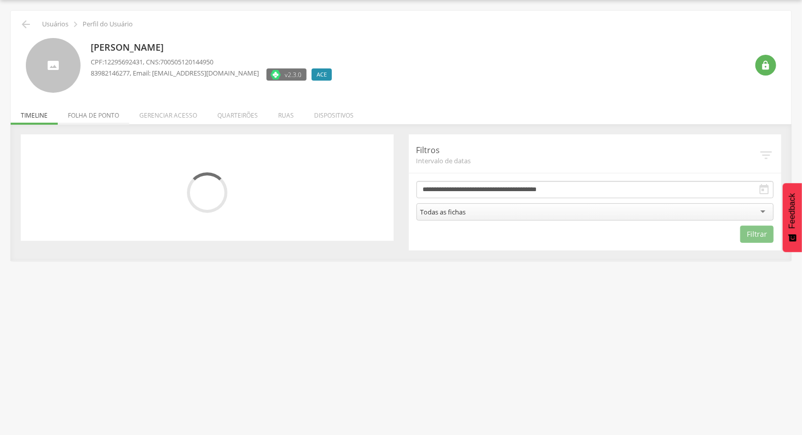
click at [90, 120] on li "Folha de ponto" at bounding box center [93, 113] width 71 height 24
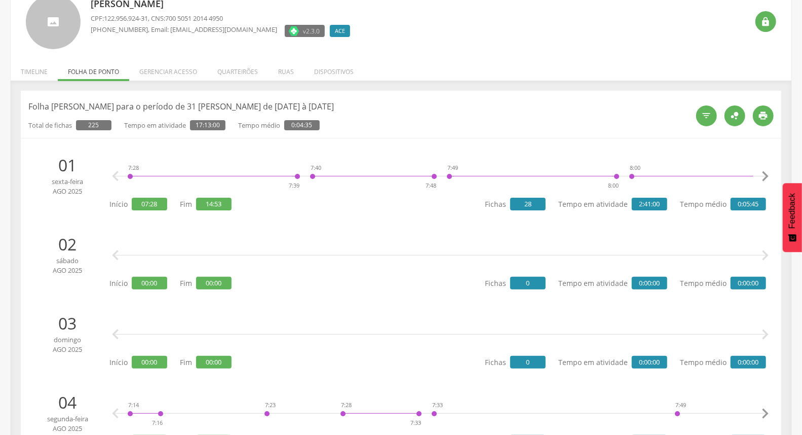
scroll to position [0, 0]
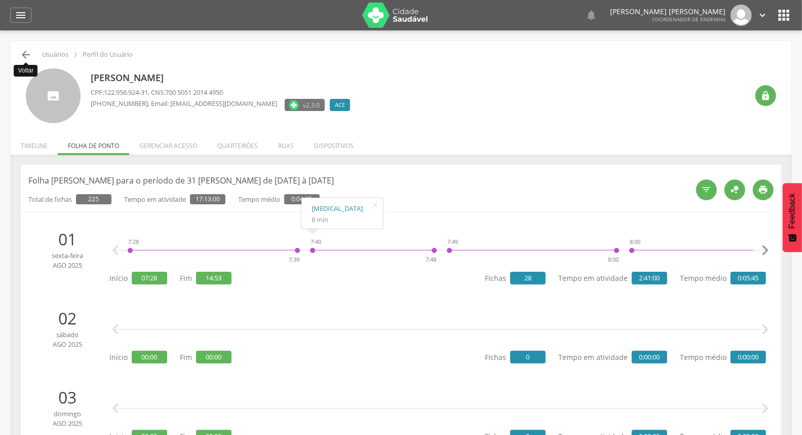
click at [26, 56] on icon "" at bounding box center [26, 55] width 12 height 12
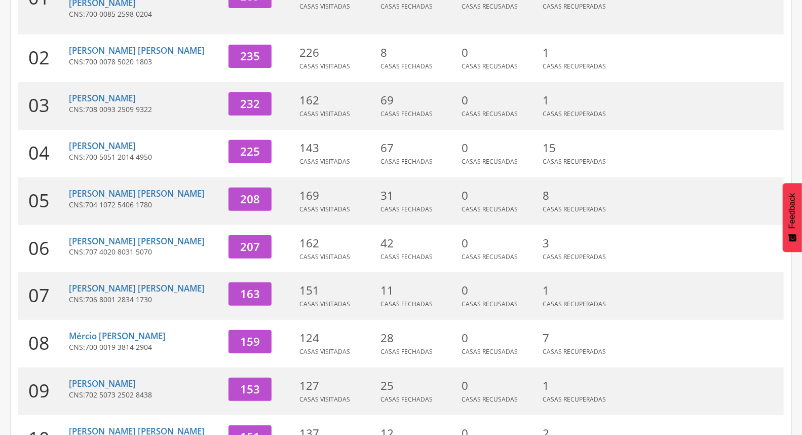
scroll to position [255, 0]
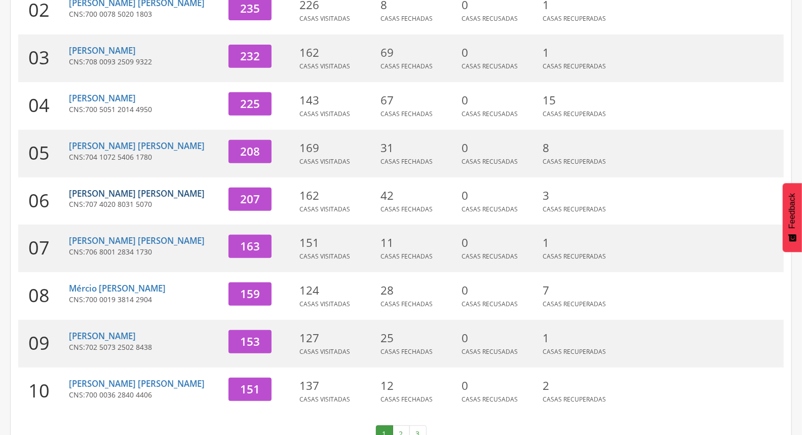
click at [124, 188] on link "[PERSON_NAME]" at bounding box center [137, 194] width 136 height 12
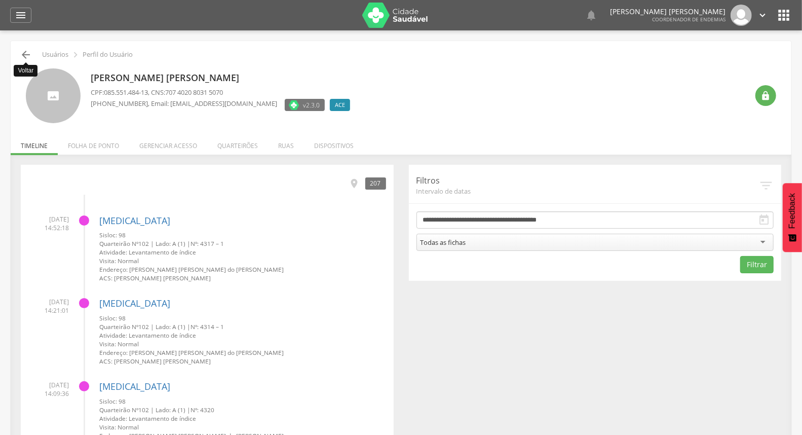
click at [24, 55] on icon "" at bounding box center [26, 55] width 12 height 12
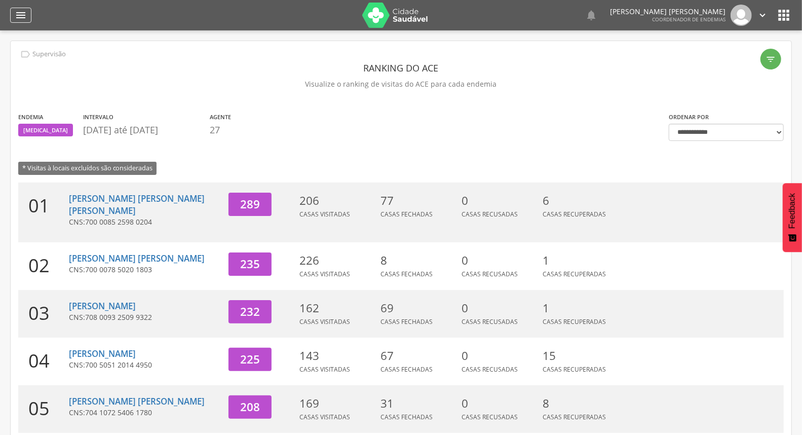
click at [19, 18] on icon "" at bounding box center [21, 15] width 12 height 12
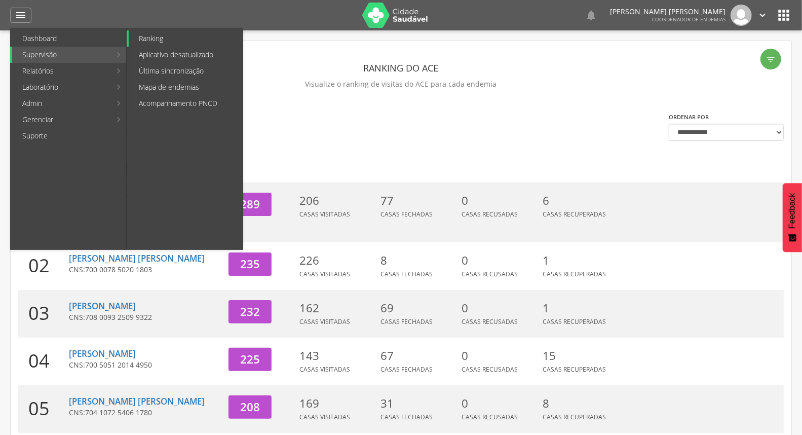
click at [178, 41] on link "Ranking" at bounding box center [186, 38] width 114 height 16
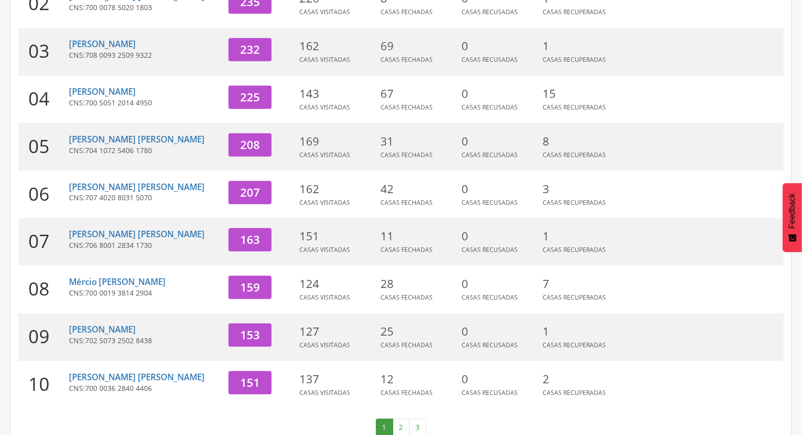
scroll to position [269, 0]
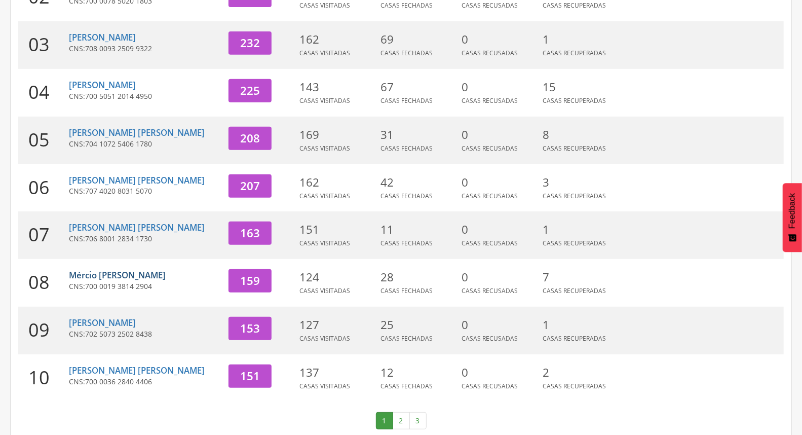
click at [105, 269] on link "Mércio [PERSON_NAME]" at bounding box center [117, 275] width 97 height 12
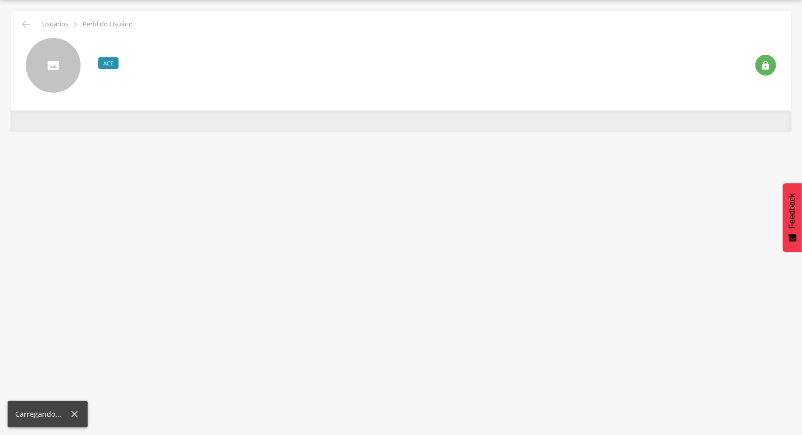
scroll to position [30, 0]
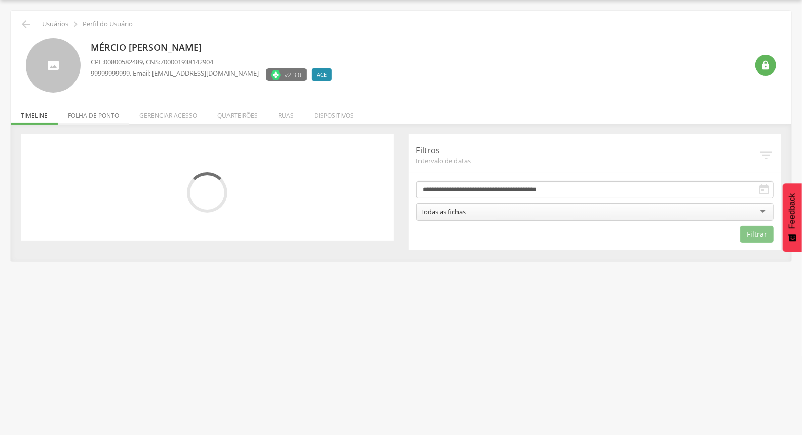
click at [92, 114] on li "Folha de ponto" at bounding box center [93, 113] width 71 height 24
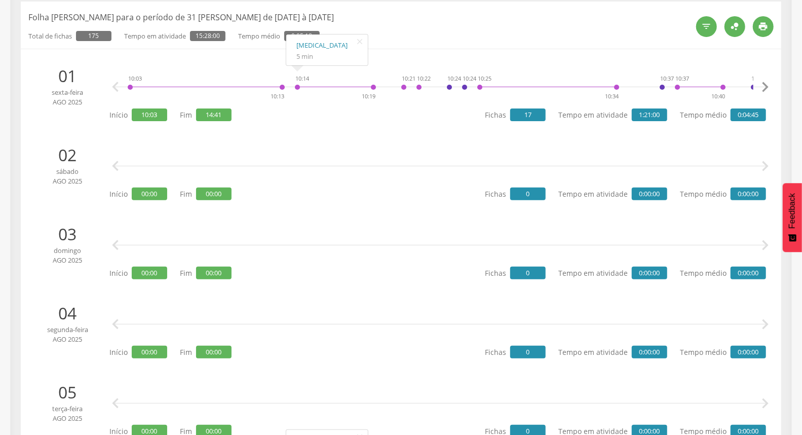
scroll to position [0, 0]
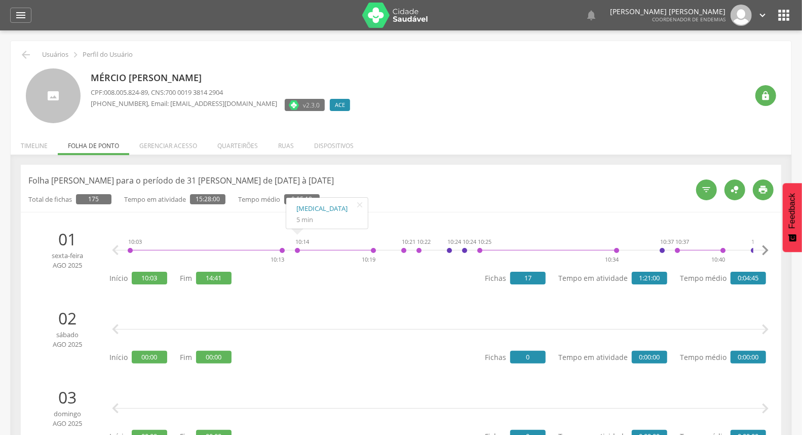
click at [44, 142] on li "Timeline" at bounding box center [34, 143] width 47 height 24
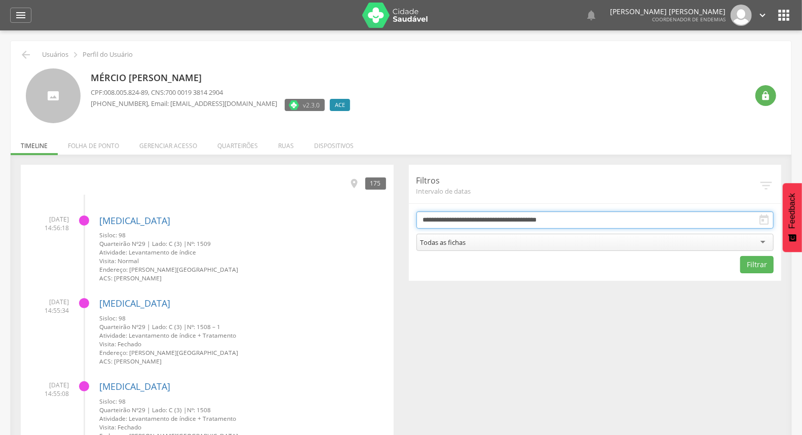
click at [458, 220] on input "**********" at bounding box center [596, 219] width 358 height 17
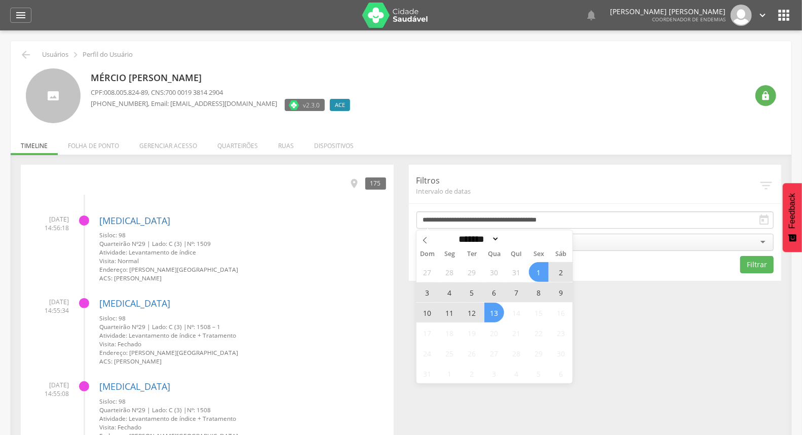
click at [469, 305] on span "12" at bounding box center [472, 313] width 20 height 20
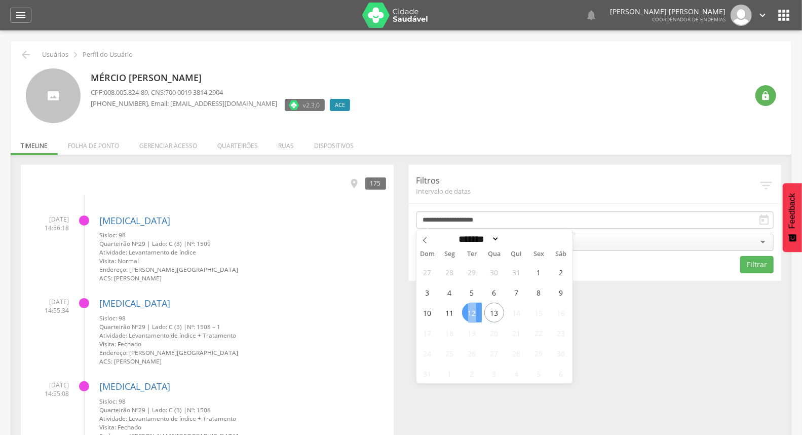
click at [469, 305] on span "12" at bounding box center [472, 313] width 20 height 20
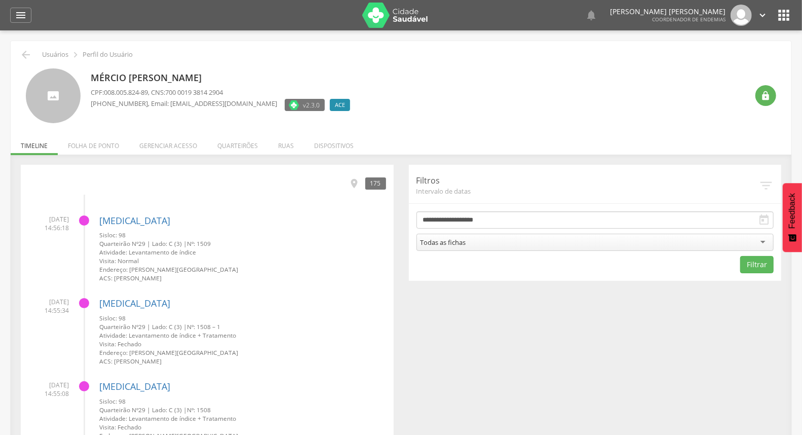
click at [511, 246] on div "Todas as fichas" at bounding box center [596, 242] width 358 height 17
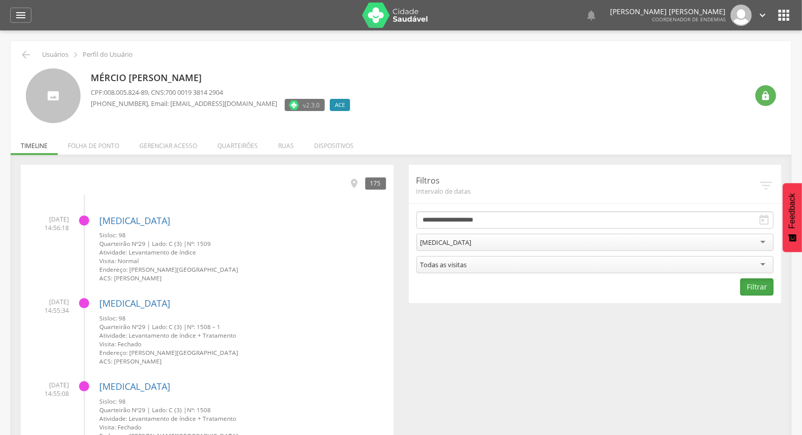
click at [764, 284] on button "Filtrar" at bounding box center [757, 286] width 33 height 17
click at [240, 147] on li "Quarteirões" at bounding box center [237, 143] width 61 height 24
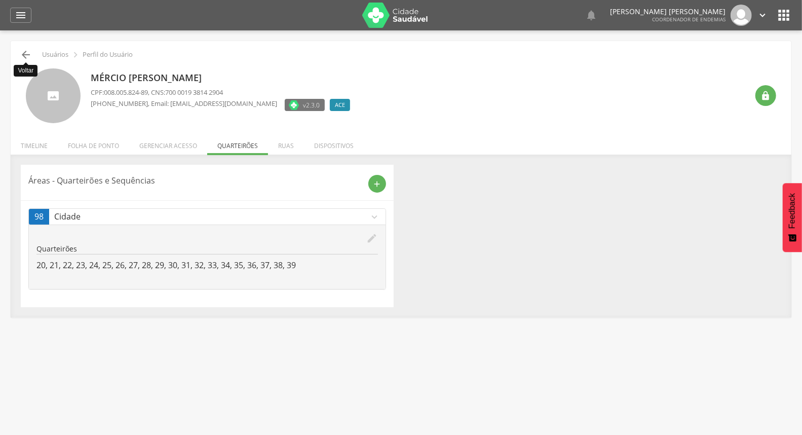
click at [22, 50] on icon "" at bounding box center [26, 55] width 12 height 12
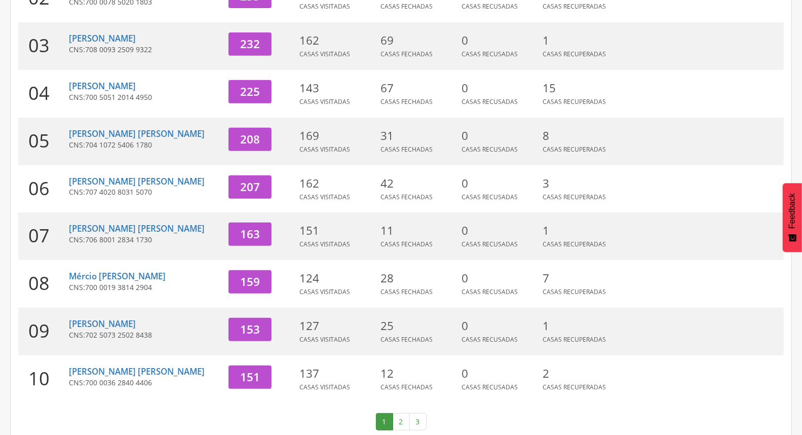
scroll to position [269, 0]
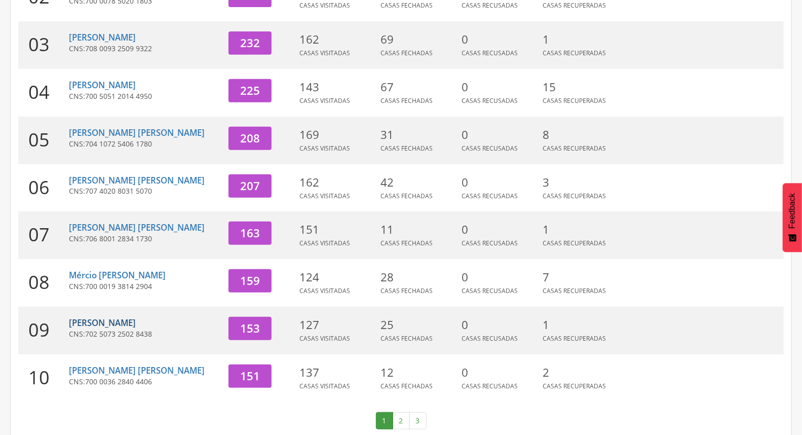
click at [130, 317] on link "Aristeu [PERSON_NAME]" at bounding box center [102, 323] width 67 height 12
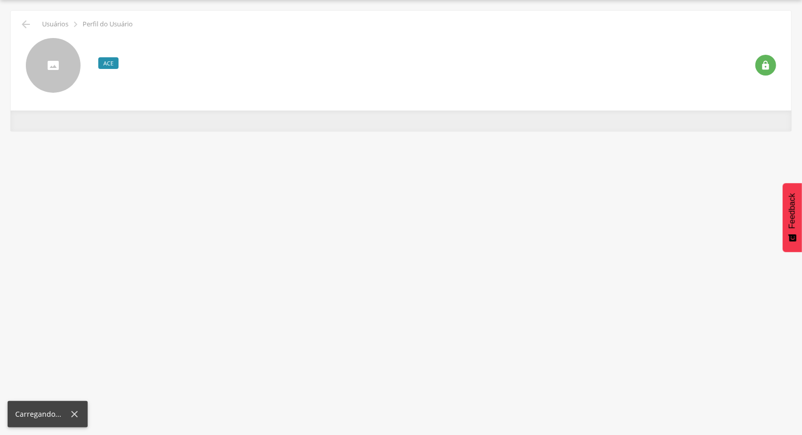
scroll to position [30, 0]
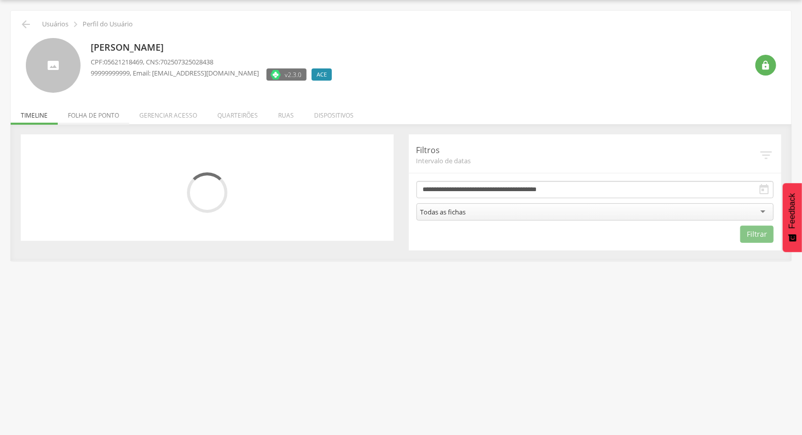
click at [92, 112] on li "Folha de ponto" at bounding box center [93, 113] width 71 height 24
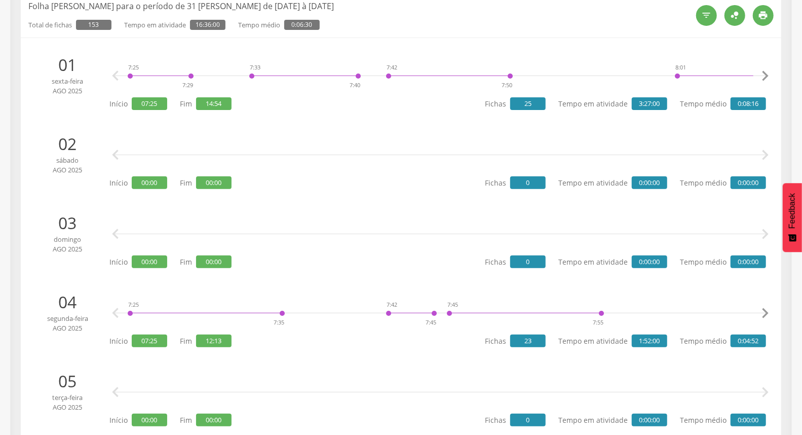
scroll to position [0, 0]
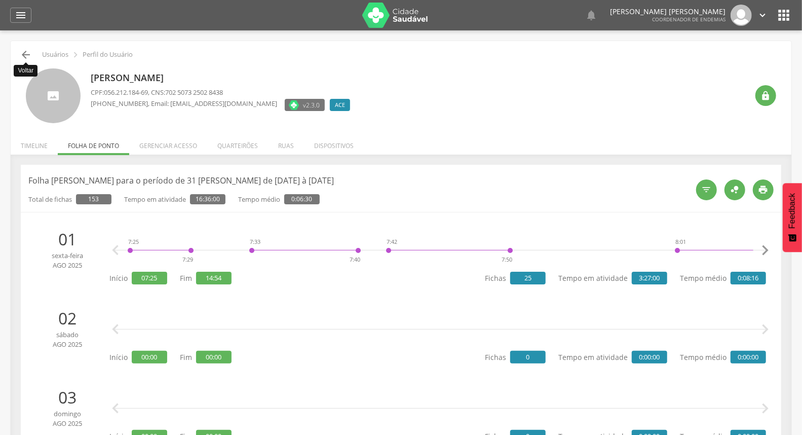
click at [21, 57] on icon "" at bounding box center [26, 55] width 12 height 12
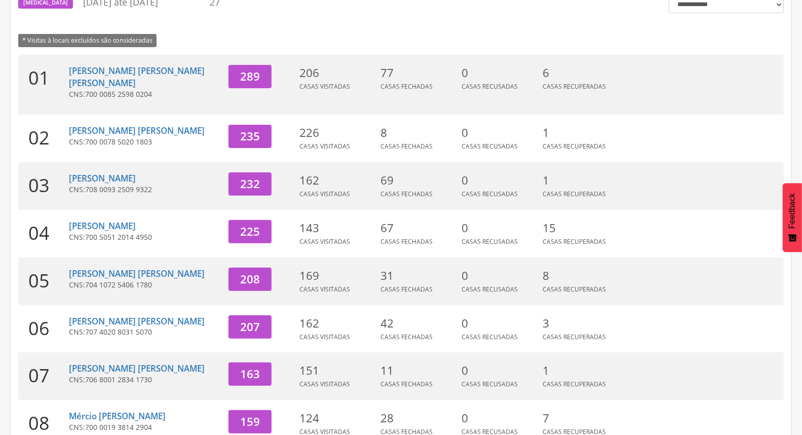
scroll to position [269, 0]
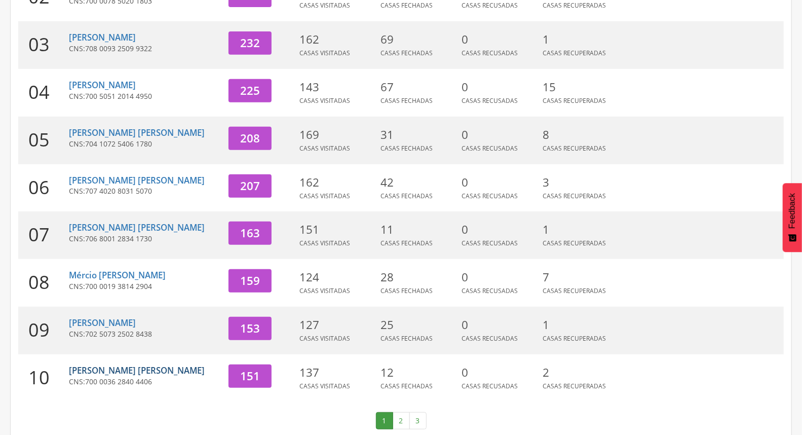
click at [129, 364] on link "[PERSON_NAME] Velez" at bounding box center [137, 370] width 136 height 12
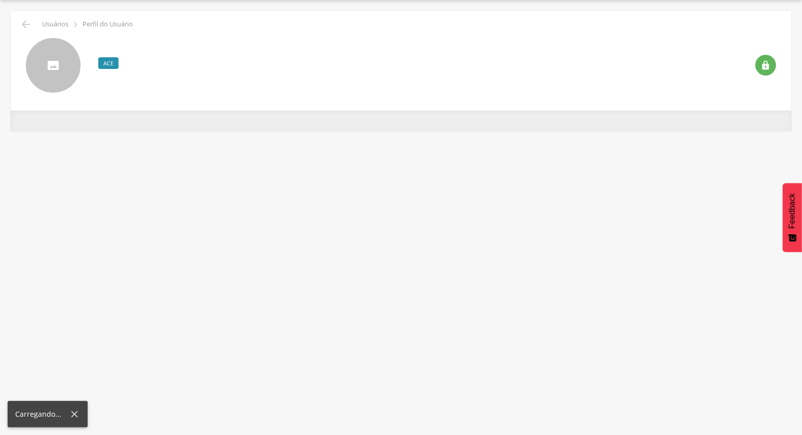
scroll to position [30, 0]
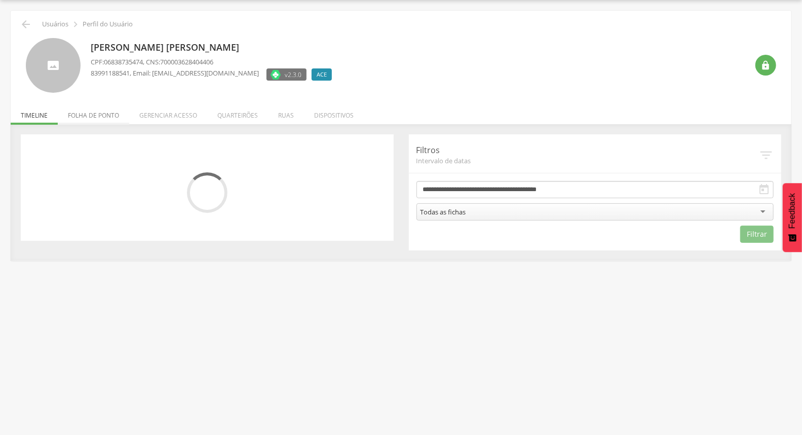
click at [84, 112] on li "Folha de ponto" at bounding box center [93, 113] width 71 height 24
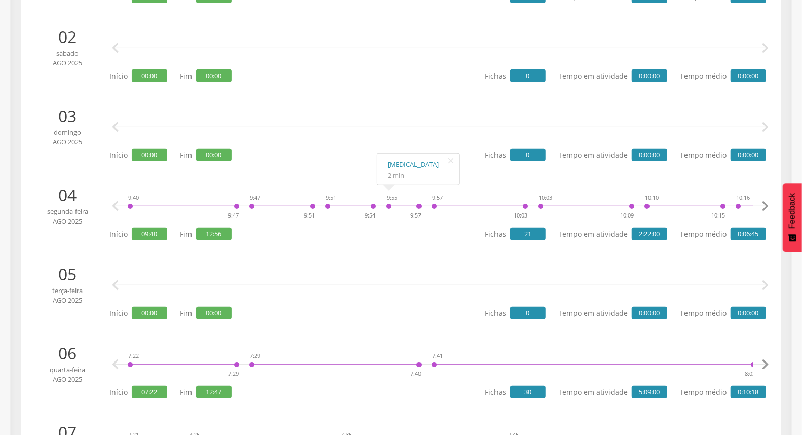
scroll to position [0, 0]
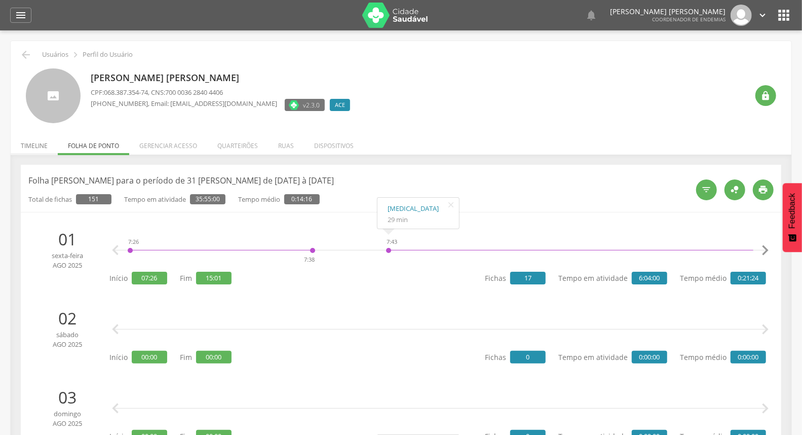
click at [36, 142] on li "Timeline" at bounding box center [34, 143] width 47 height 24
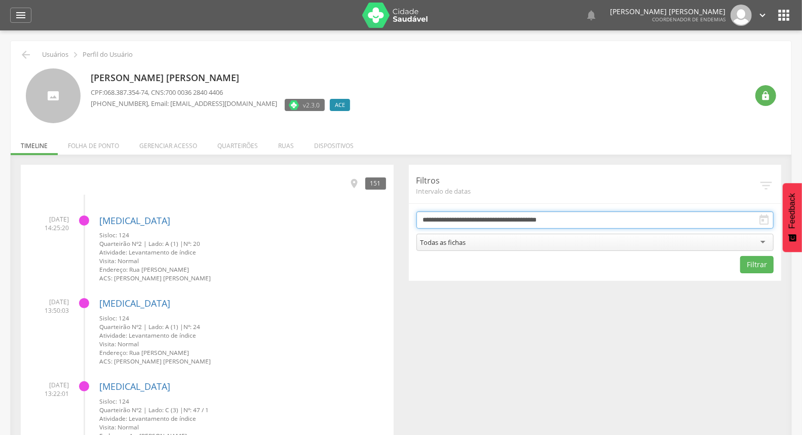
click at [449, 224] on input "**********" at bounding box center [596, 219] width 358 height 17
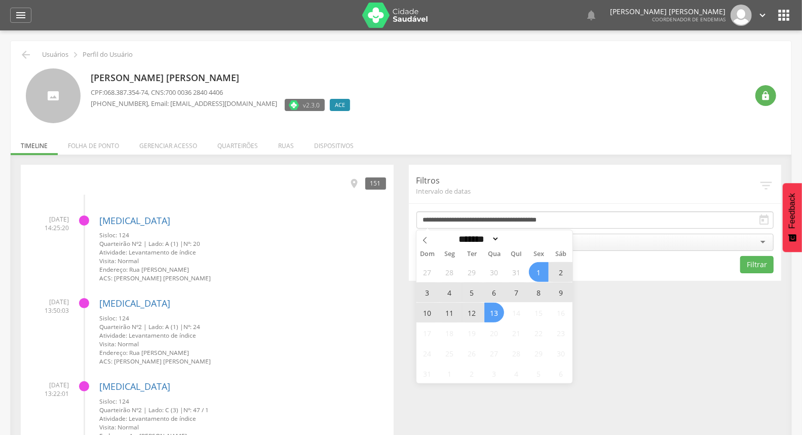
click at [466, 311] on span "12" at bounding box center [472, 313] width 20 height 20
type input "**********"
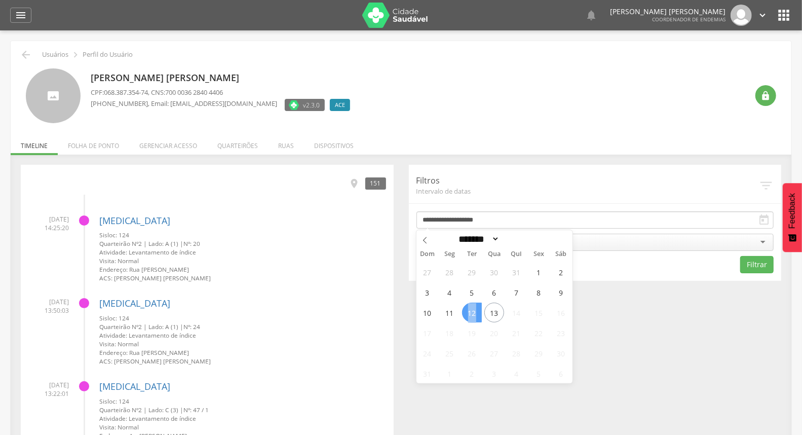
click at [466, 311] on span "12" at bounding box center [472, 313] width 20 height 20
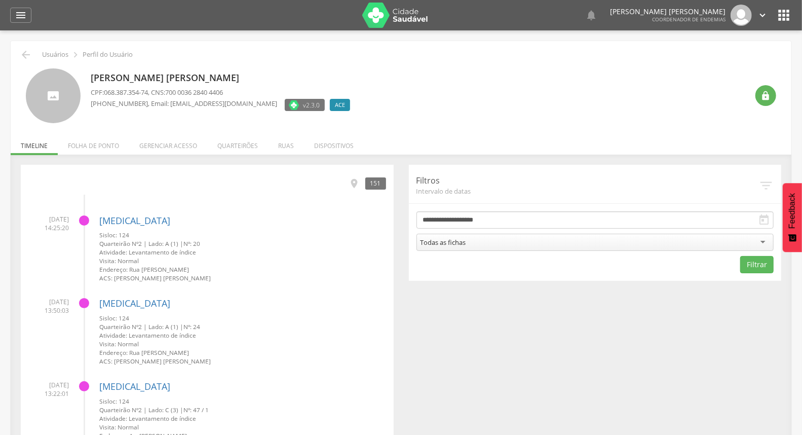
click at [501, 241] on div "Todas as fichas" at bounding box center [596, 242] width 358 height 17
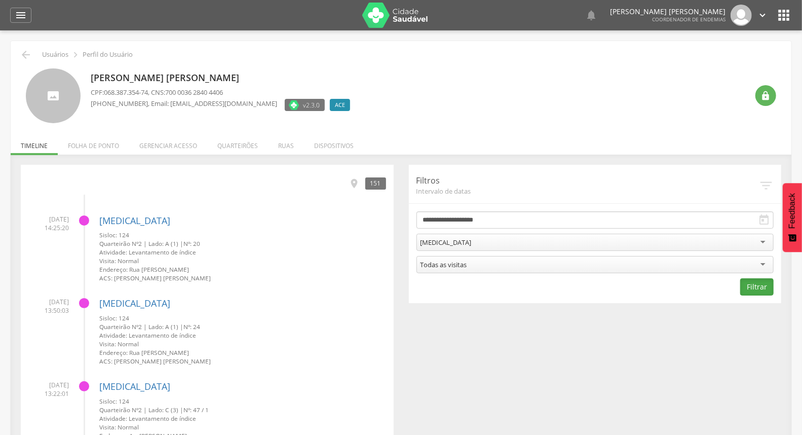
click at [750, 282] on button "Filtrar" at bounding box center [757, 286] width 33 height 17
click at [363, 185] on icon "" at bounding box center [358, 183] width 11 height 11
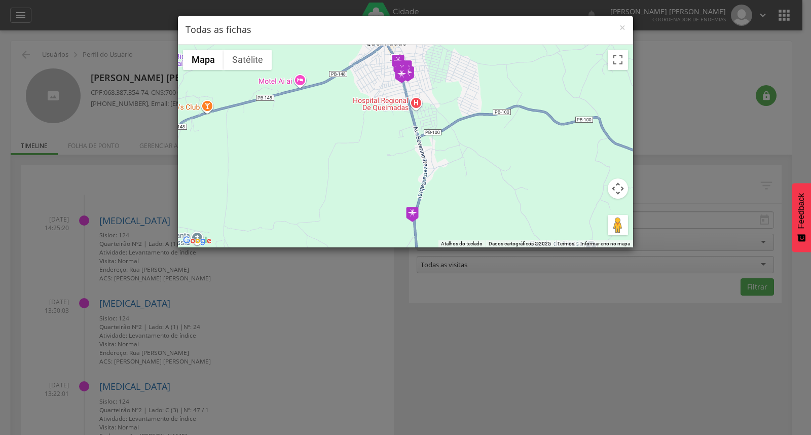
click at [413, 219] on img at bounding box center [412, 214] width 13 height 15
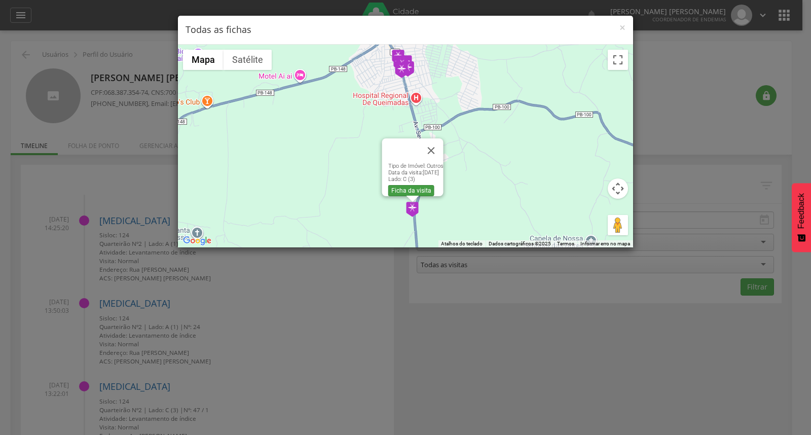
click at [417, 186] on link "Ficha da visita" at bounding box center [411, 190] width 46 height 11
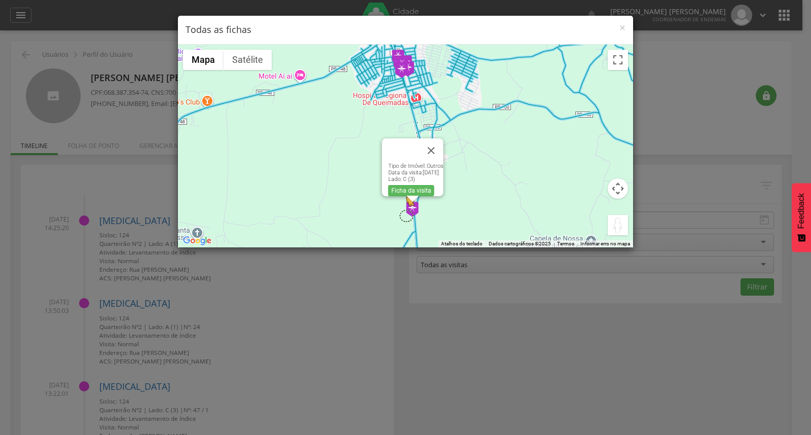
drag, startPoint x: 620, startPoint y: 227, endPoint x: 407, endPoint y: 216, distance: 213.7
click at [407, 216] on div "Pressione as teclas Alt + Enter para ativar o recurso de arrastar com o teclado…" at bounding box center [405, 146] width 455 height 203
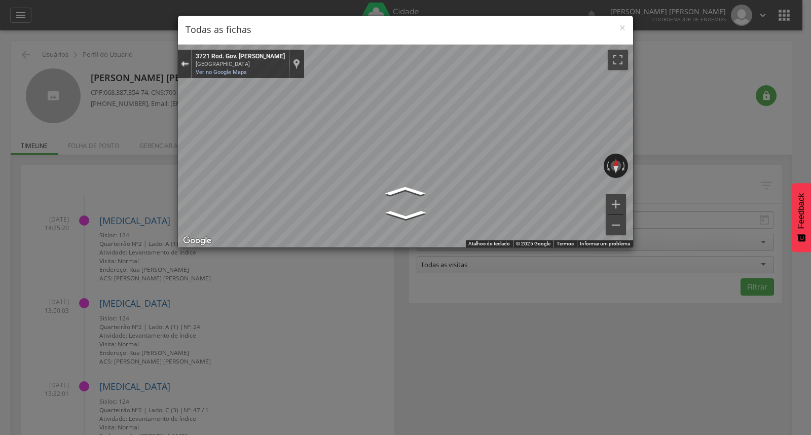
click at [185, 61] on div "Sair do Street View" at bounding box center [185, 64] width 8 height 6
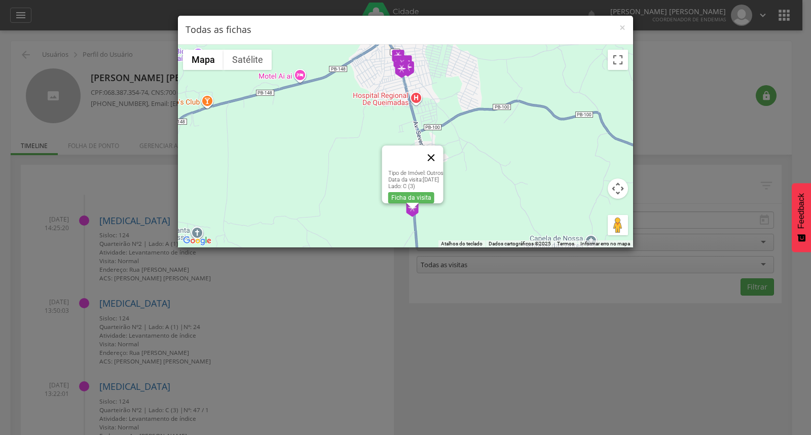
click at [444, 150] on button "Fechar" at bounding box center [431, 157] width 24 height 24
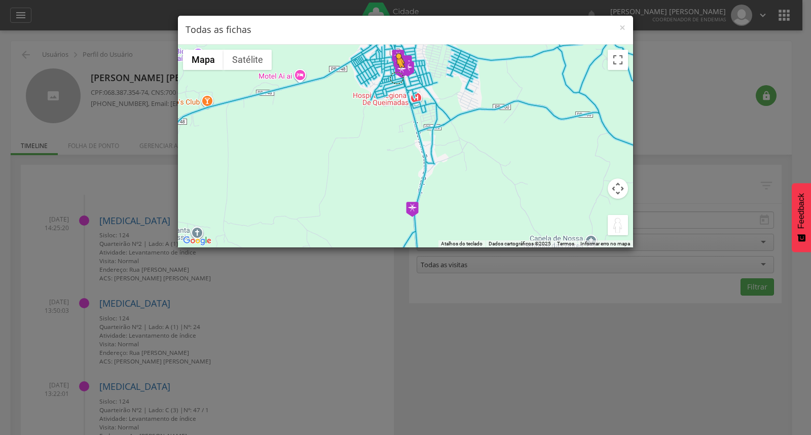
drag, startPoint x: 613, startPoint y: 221, endPoint x: 396, endPoint y: 78, distance: 259.8
click at [396, 78] on div "Pressione as teclas Alt + Enter para ativar o recurso de arrastar com o teclado…" at bounding box center [405, 146] width 455 height 203
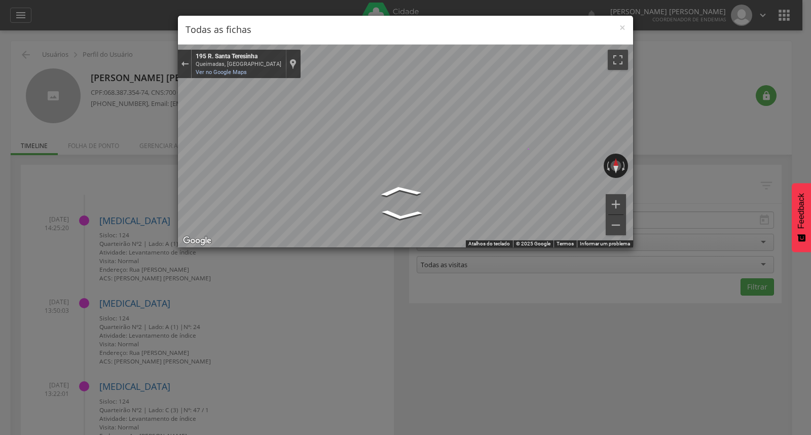
click at [418, 189] on icon "Ir para o norte, R. Santa Teresinha" at bounding box center [400, 190] width 67 height 17
click at [408, 214] on icon "Ir para o sul, R. Santa Teresinha" at bounding box center [411, 214] width 66 height 17
click at [408, 215] on icon "Ir para o sul, R. Santa Teresinha" at bounding box center [411, 214] width 67 height 17
click at [688, 167] on div "× Todas as fichas ← Mover para a esquerda → Mover para a direita ↑ Mover para c…" at bounding box center [405, 217] width 811 height 435
click at [641, 114] on div "× Todas as fichas ← Mover para a esquerda → Mover para a direita ↑ Mover para c…" at bounding box center [405, 217] width 811 height 435
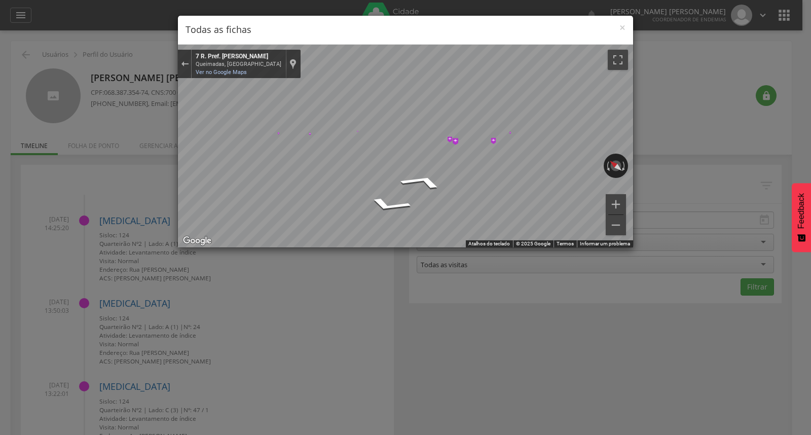
click at [455, 139] on img "Mapa" at bounding box center [456, 141] width 6 height 7
click at [424, 183] on icon "Ir para o leste, R. Pref. Leonardo Honório de Melo" at bounding box center [422, 181] width 75 height 23
click at [421, 180] on icon "Ir para o leste, R. Pref. Leonardo Honório de Melo" at bounding box center [422, 181] width 75 height 23
click at [457, 154] on img "Mapa" at bounding box center [457, 159] width 13 height 15
click at [366, 189] on icon "Ir para o norte, R. Assis Chateaubriand" at bounding box center [371, 187] width 66 height 25
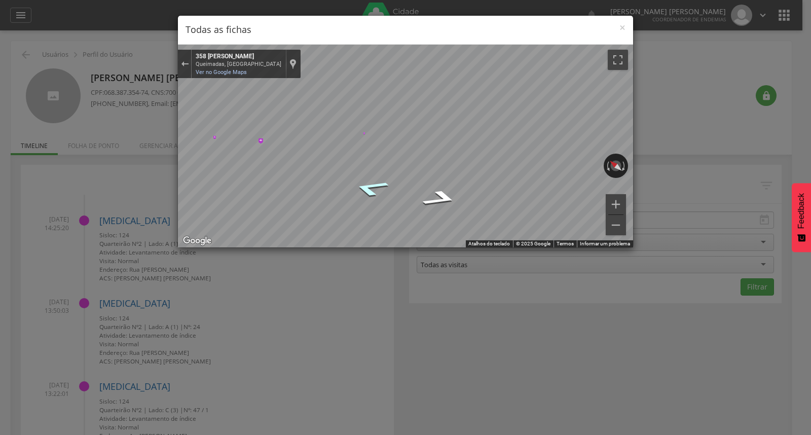
click at [366, 189] on icon "Ir para o norte, R. Assis Chateaubriand" at bounding box center [371, 187] width 66 height 25
click at [372, 193] on icon "Ir para o norte, R. Assis Chateaubriand" at bounding box center [371, 187] width 66 height 25
click at [335, 140] on img "Mapa" at bounding box center [332, 143] width 7 height 8
click at [373, 190] on icon "Ir para o norte, R. Assis Chateaubriand" at bounding box center [371, 187] width 66 height 25
click at [371, 188] on icon "Ir para o norte, R. Assis Chateaubriand" at bounding box center [371, 187] width 66 height 25
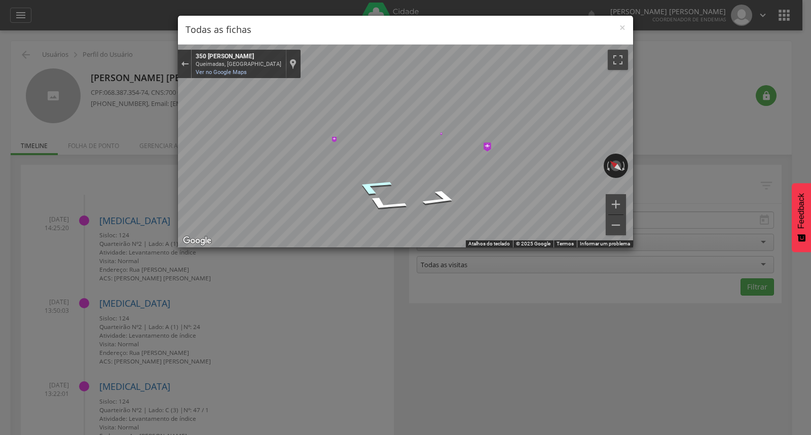
click at [371, 188] on icon "Ir para o norte" at bounding box center [373, 186] width 70 height 25
click at [371, 188] on icon "Ir para o norte" at bounding box center [381, 183] width 76 height 25
click at [371, 188] on icon "Ir para o nordeste" at bounding box center [391, 181] width 74 height 22
click at [403, 180] on icon "Ir para o nordeste, Rod. Gov. Ronaldo Cunha Lima" at bounding box center [398, 180] width 68 height 19
click at [376, 185] on icon "Ir para o norte, Rod. Gov. Ronaldo Cunha Lima" at bounding box center [371, 188] width 66 height 25
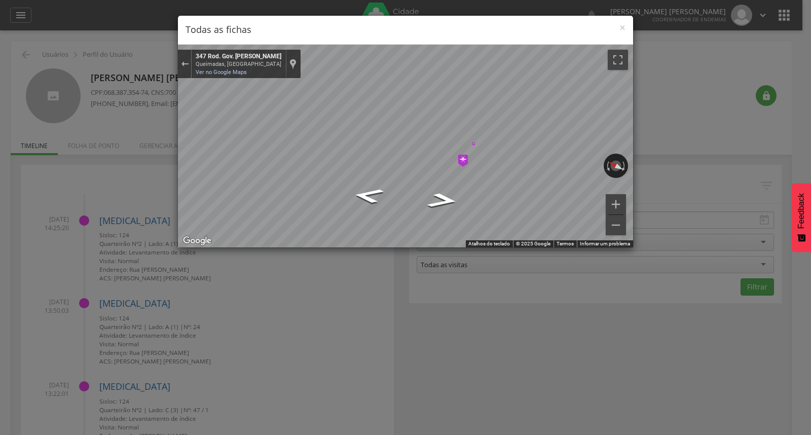
click at [465, 159] on img "Mapa" at bounding box center [463, 161] width 10 height 12
click at [622, 27] on span "×" at bounding box center [622, 27] width 6 height 14
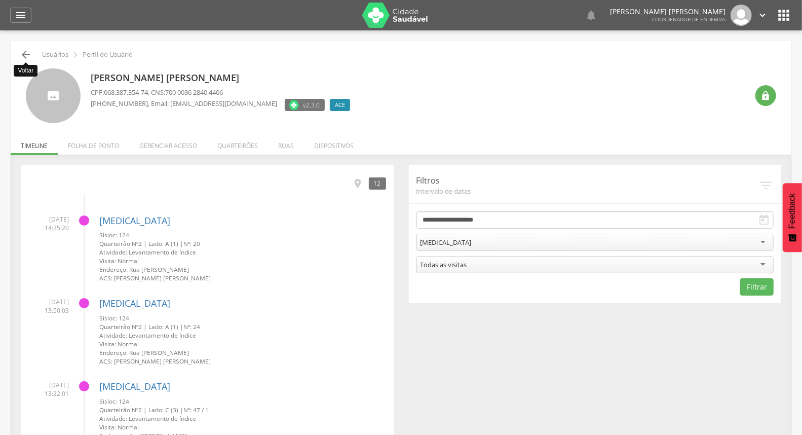
click at [28, 50] on icon "" at bounding box center [26, 55] width 12 height 12
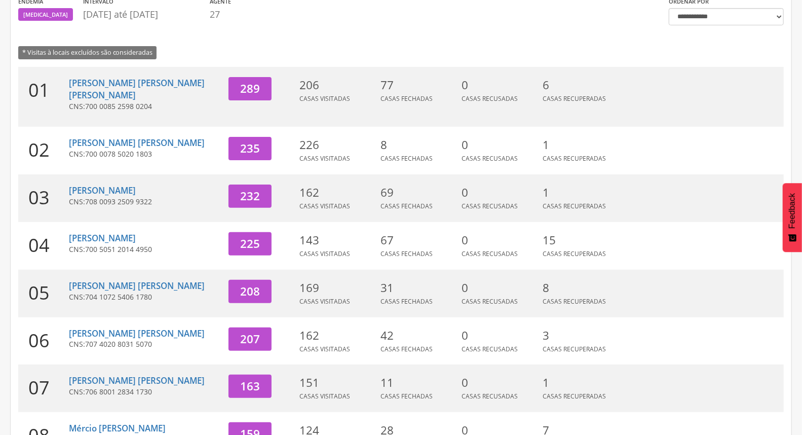
scroll to position [269, 0]
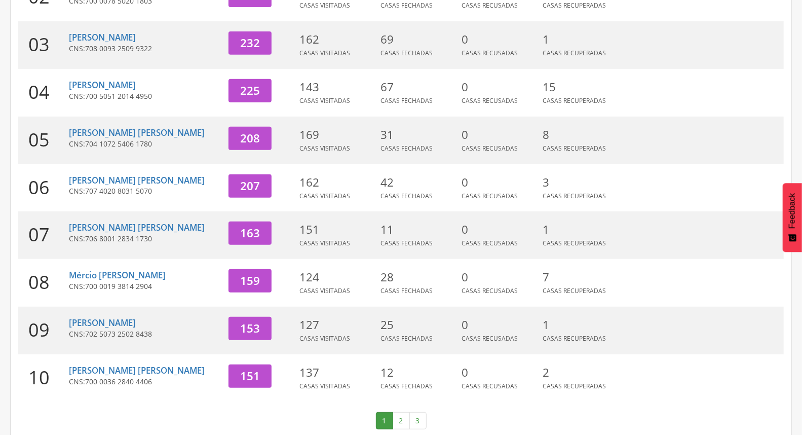
click at [400, 413] on link "2" at bounding box center [401, 420] width 17 height 17
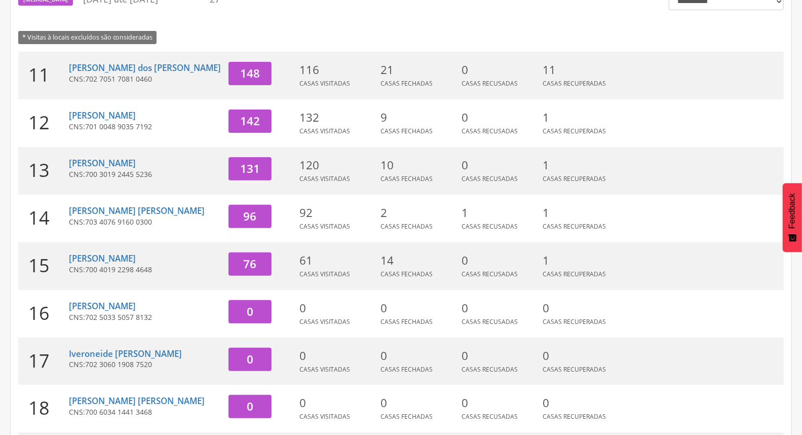
scroll to position [99, 0]
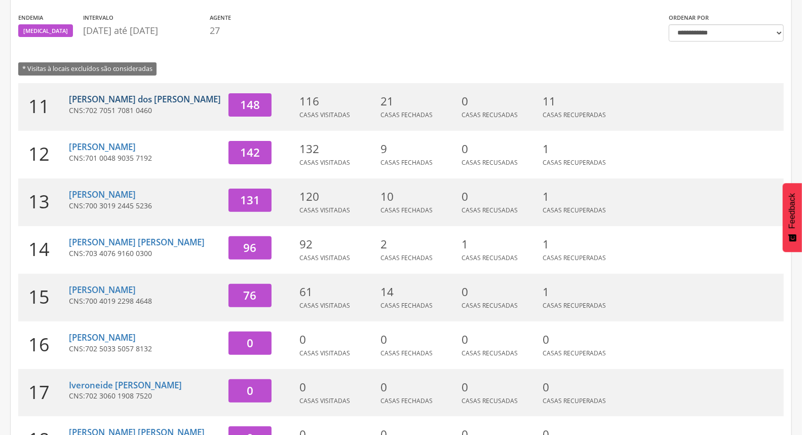
click at [112, 98] on link "[PERSON_NAME]" at bounding box center [145, 99] width 152 height 12
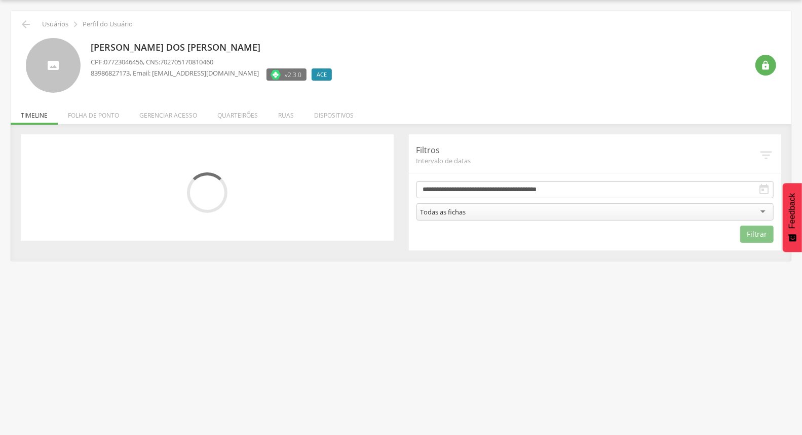
click at [107, 114] on li "Folha de ponto" at bounding box center [93, 113] width 71 height 24
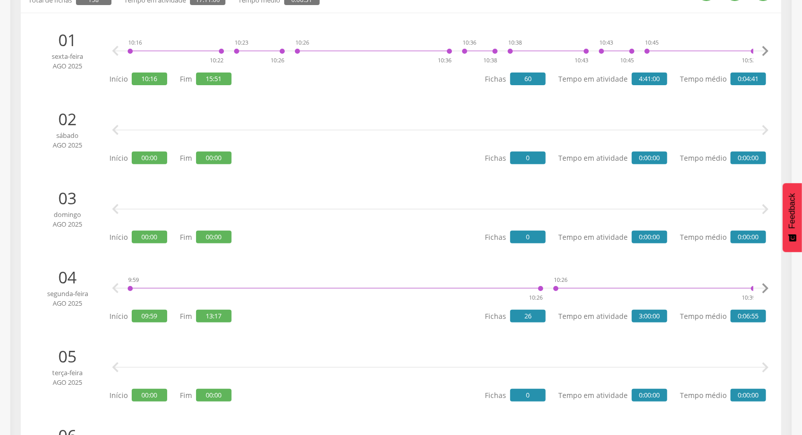
scroll to position [0, 0]
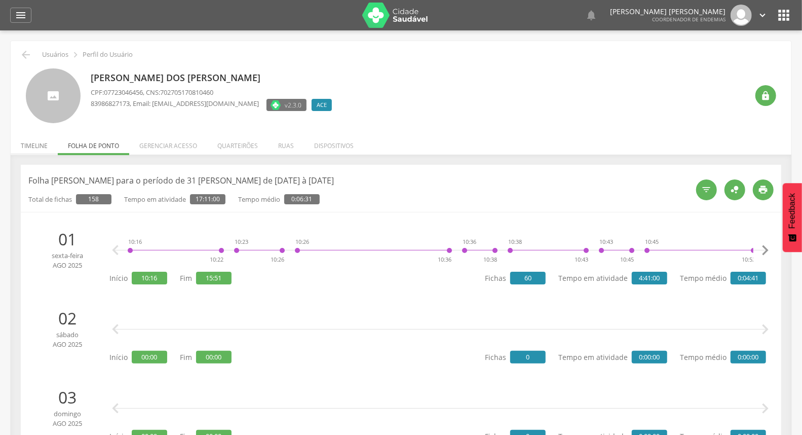
click at [33, 146] on li "Timeline" at bounding box center [34, 143] width 47 height 24
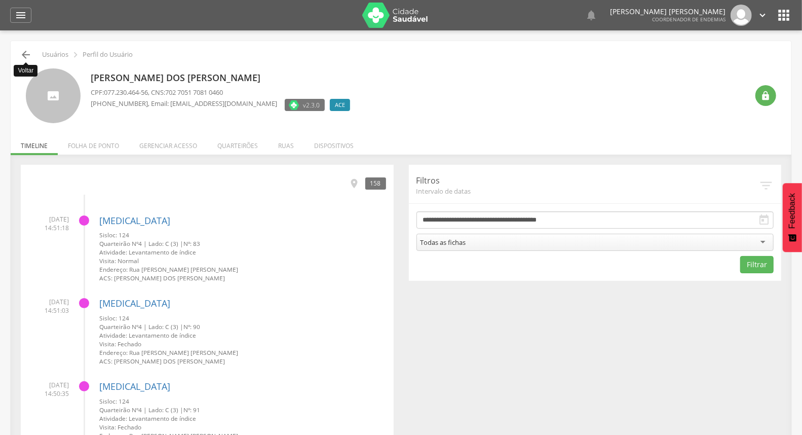
click at [21, 54] on icon "" at bounding box center [26, 55] width 12 height 12
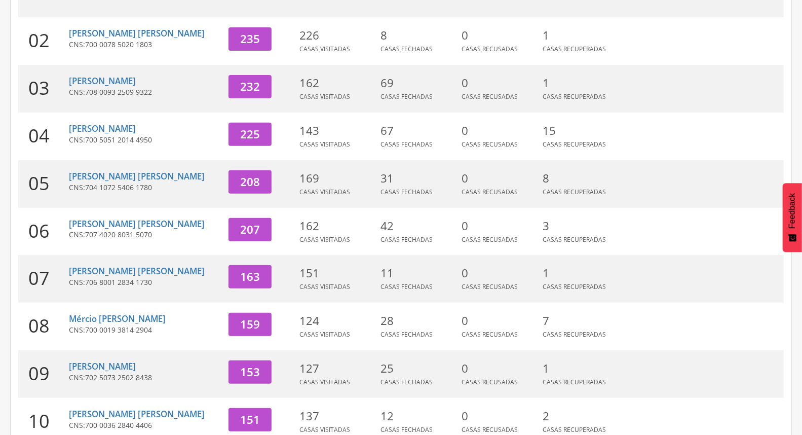
scroll to position [269, 0]
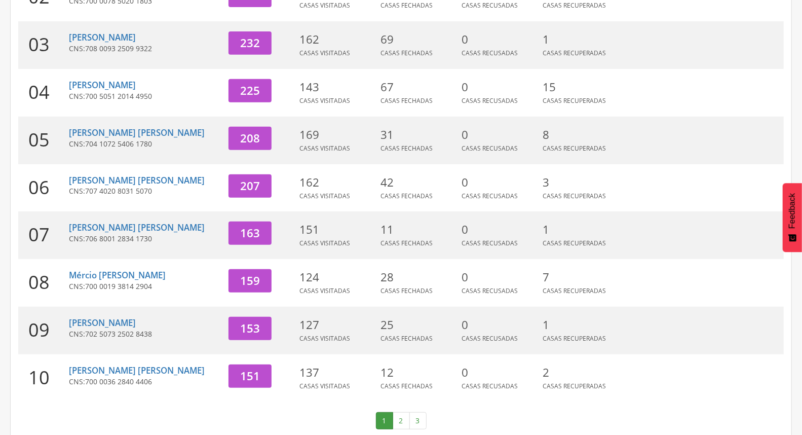
click at [397, 412] on link "2" at bounding box center [401, 420] width 17 height 17
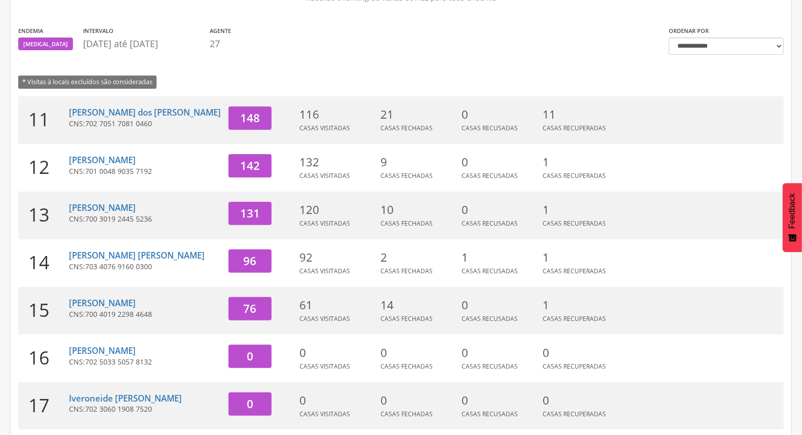
scroll to position [156, 0]
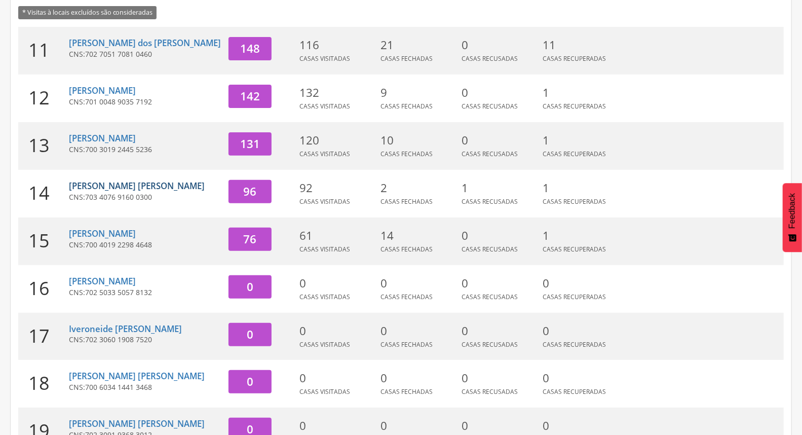
click at [124, 185] on link "[PERSON_NAME]" at bounding box center [137, 186] width 136 height 12
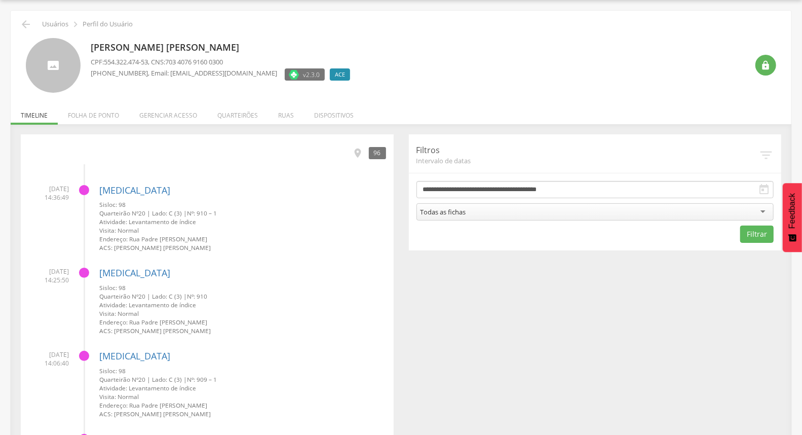
click at [98, 115] on li "Folha de ponto" at bounding box center [93, 113] width 71 height 24
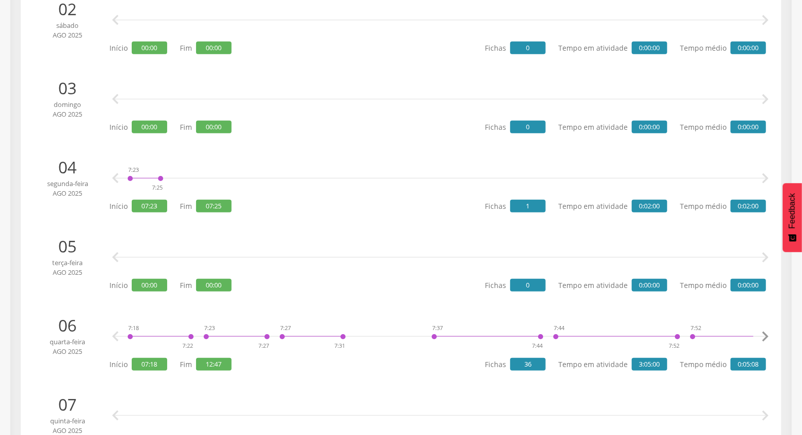
scroll to position [0, 0]
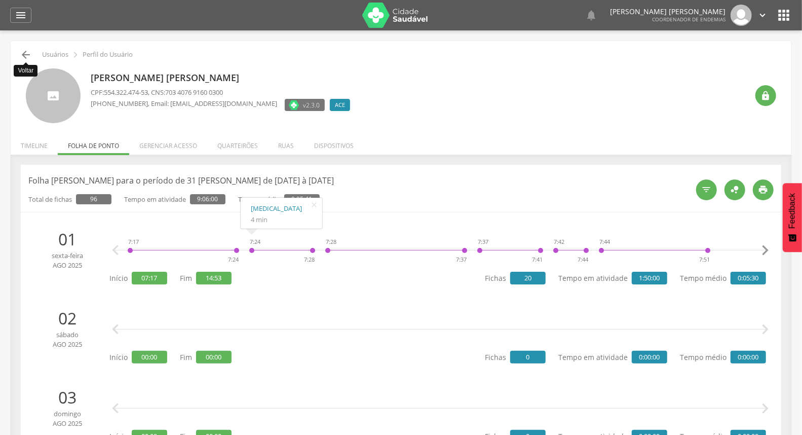
click at [29, 54] on icon "" at bounding box center [26, 55] width 12 height 12
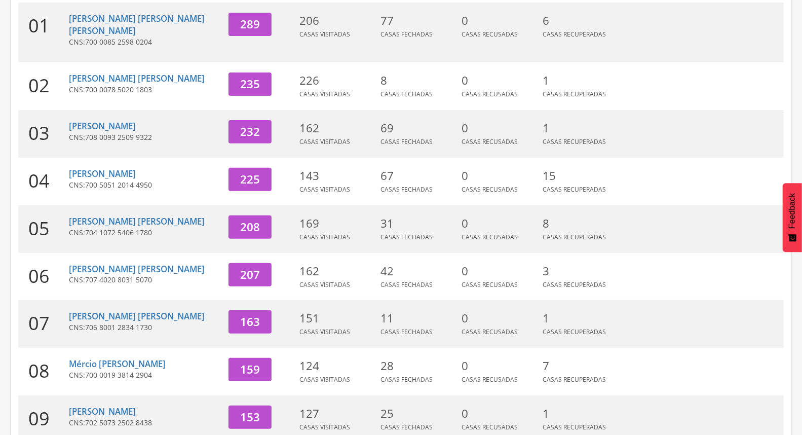
scroll to position [269, 0]
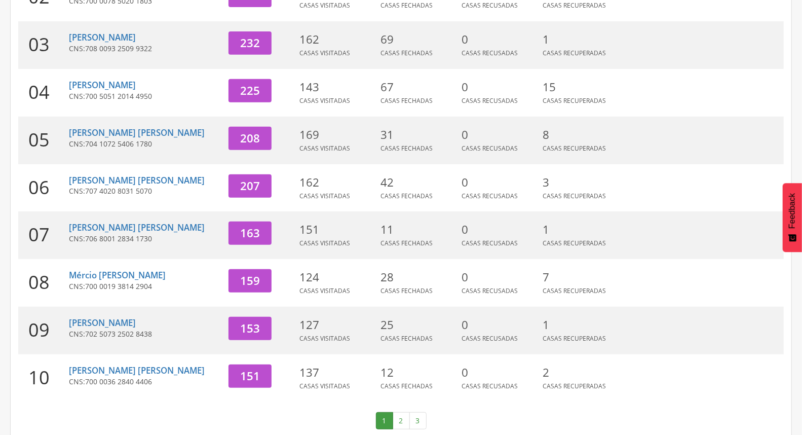
click at [398, 412] on link "2" at bounding box center [401, 420] width 17 height 17
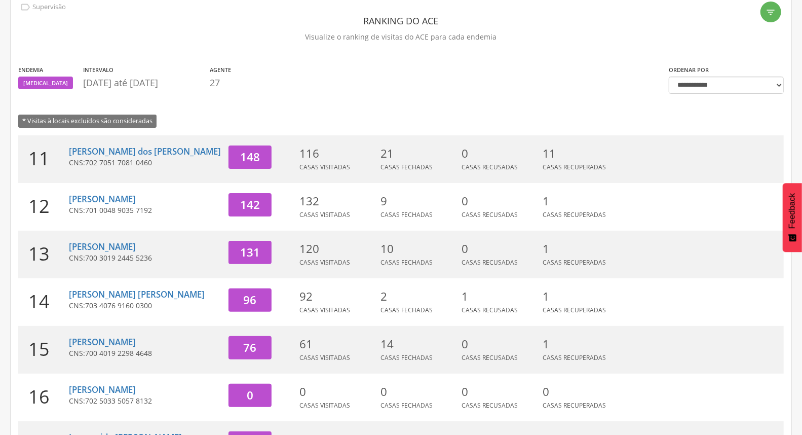
scroll to position [43, 0]
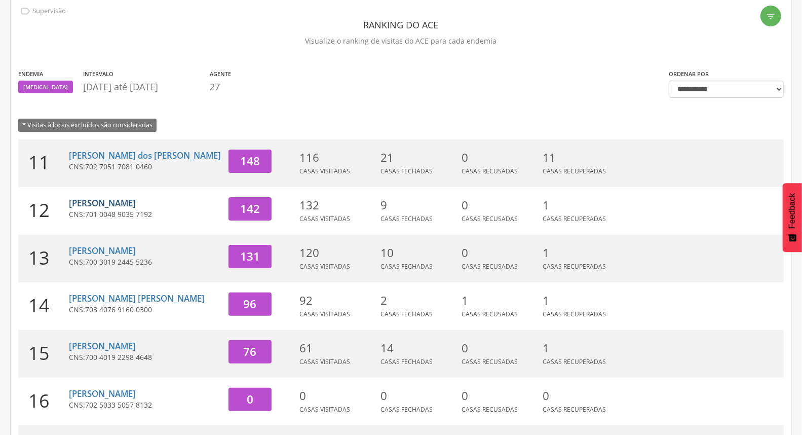
click at [76, 200] on link "[PERSON_NAME]" at bounding box center [102, 203] width 67 height 12
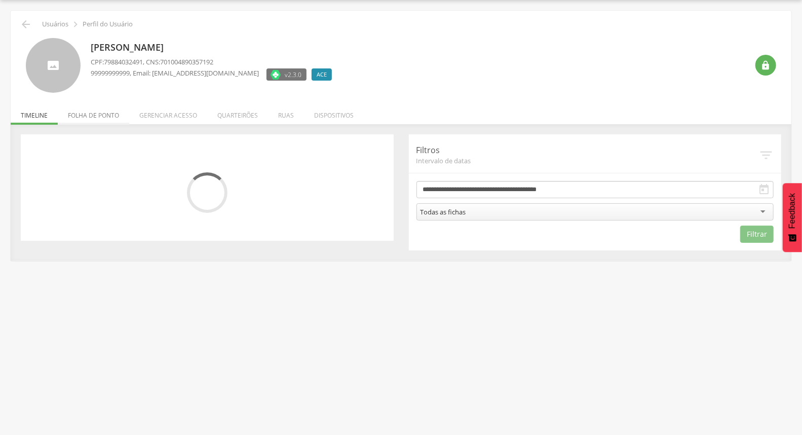
click at [80, 118] on li "Folha de ponto" at bounding box center [93, 113] width 71 height 24
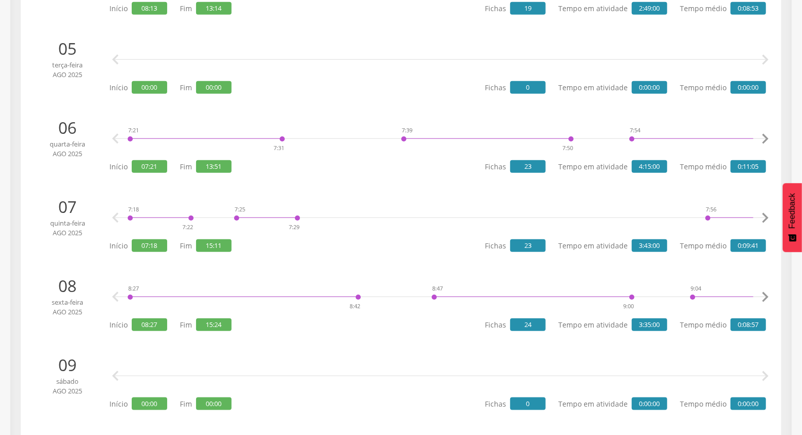
scroll to position [0, 0]
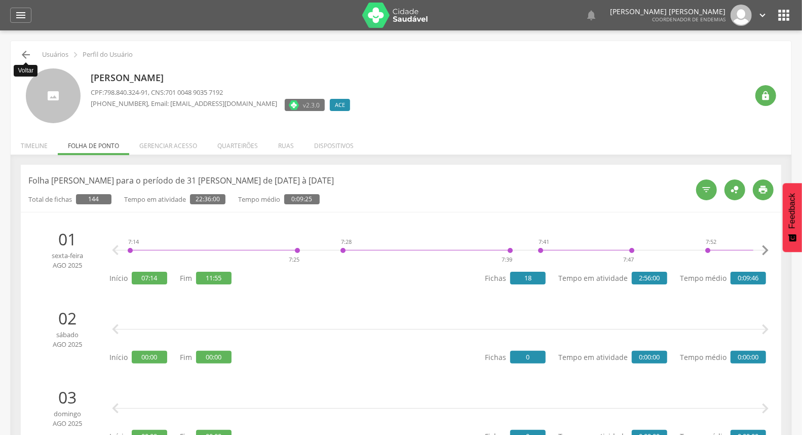
click at [31, 53] on icon "" at bounding box center [26, 55] width 12 height 12
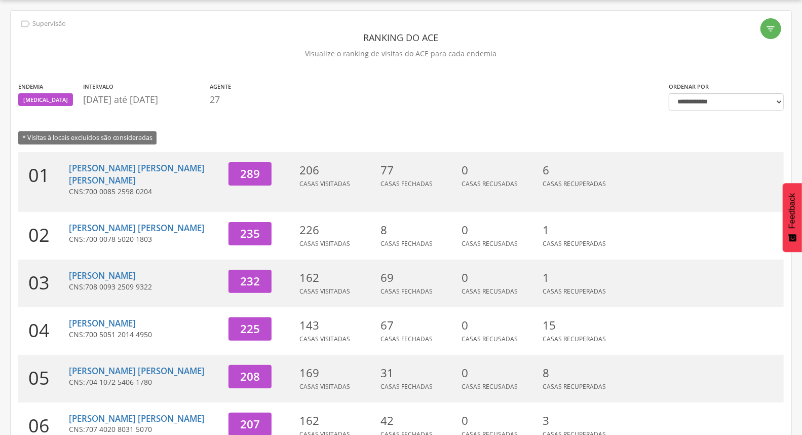
scroll to position [269, 0]
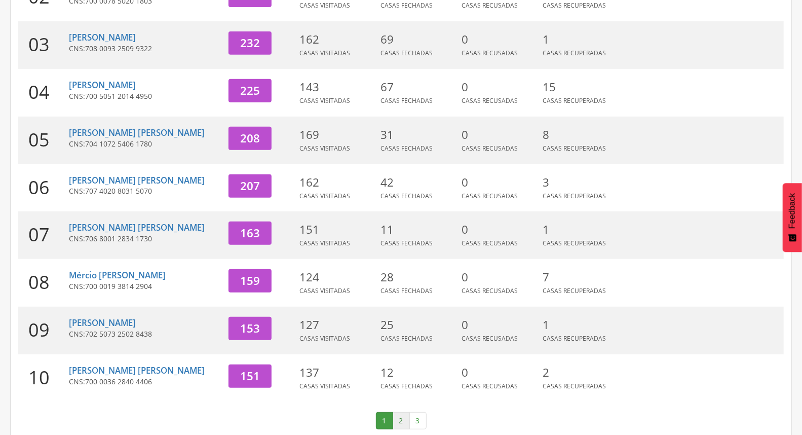
click at [396, 412] on link "2" at bounding box center [401, 420] width 17 height 17
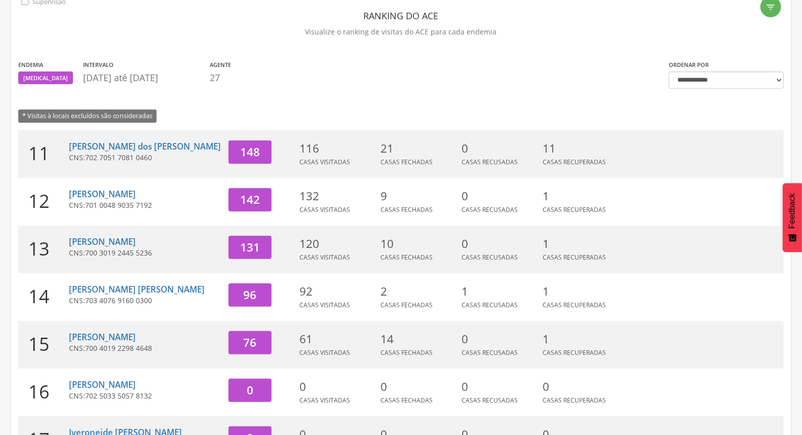
scroll to position [43, 0]
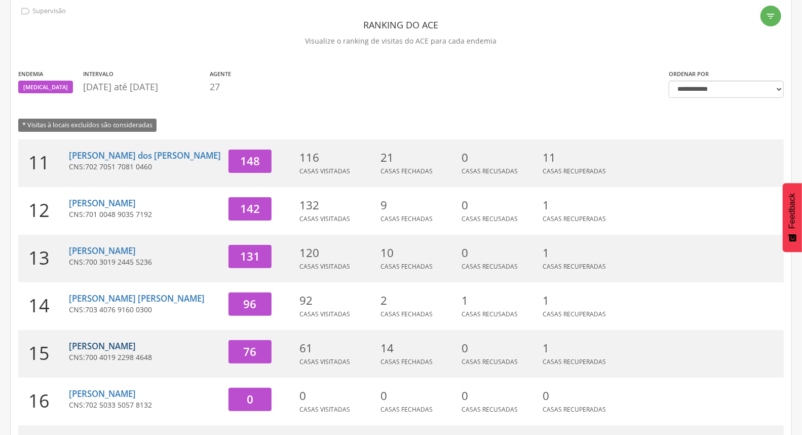
click at [109, 348] on link "[PERSON_NAME]" at bounding box center [102, 346] width 67 height 12
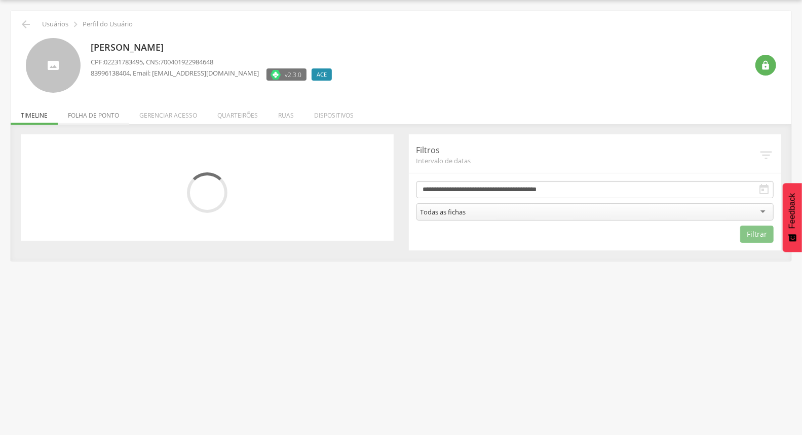
click at [102, 110] on li "Folha de ponto" at bounding box center [93, 113] width 71 height 24
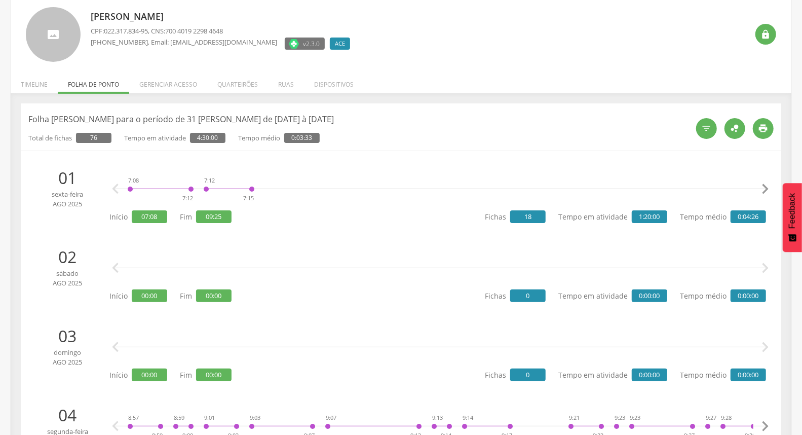
scroll to position [0, 0]
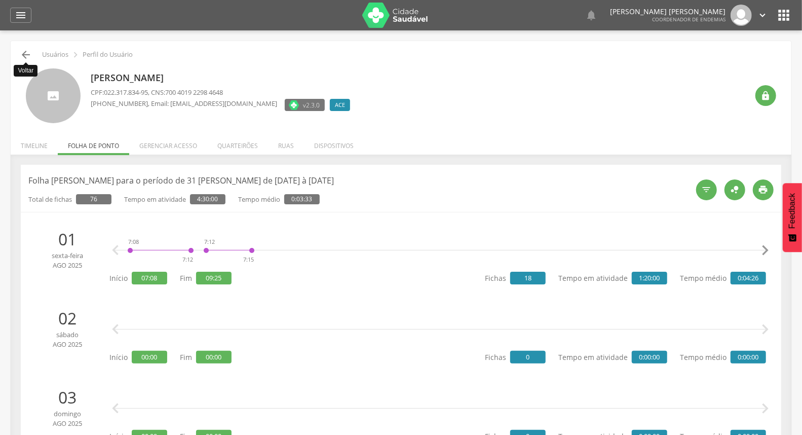
click at [25, 53] on icon "" at bounding box center [26, 55] width 12 height 12
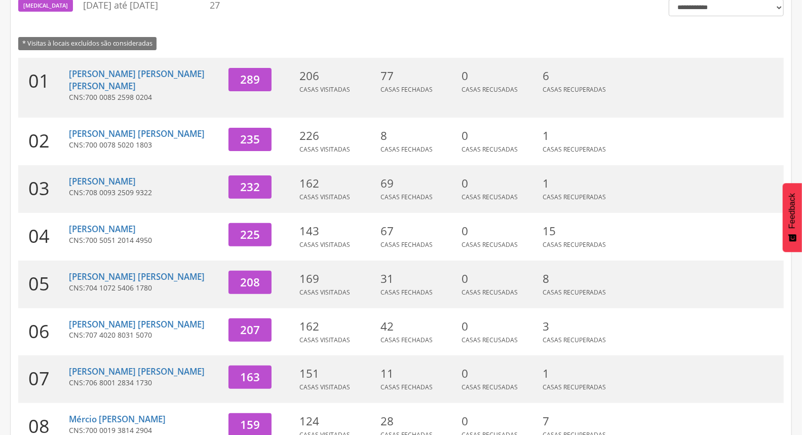
scroll to position [269, 0]
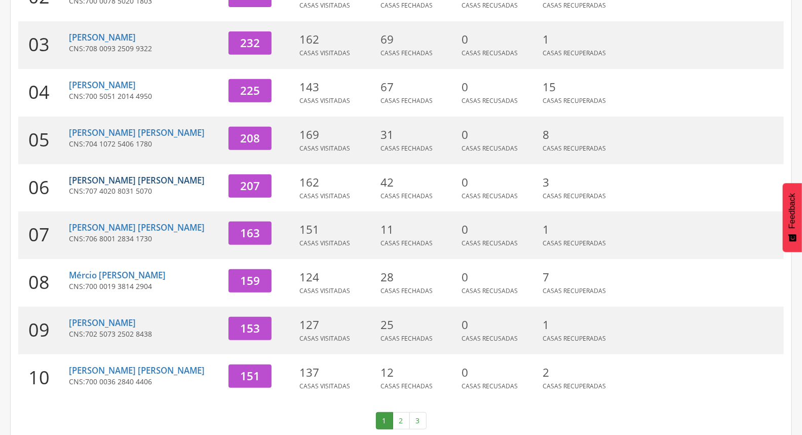
click at [160, 174] on link "[PERSON_NAME]" at bounding box center [137, 180] width 136 height 12
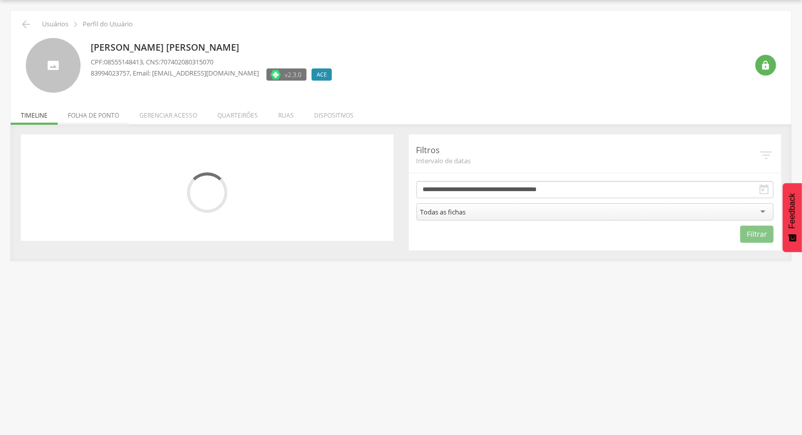
click at [95, 115] on li "Folha de ponto" at bounding box center [93, 113] width 71 height 24
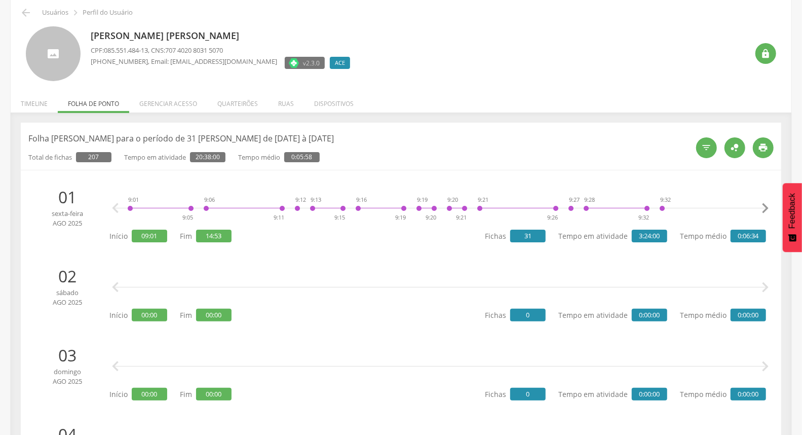
scroll to position [0, 0]
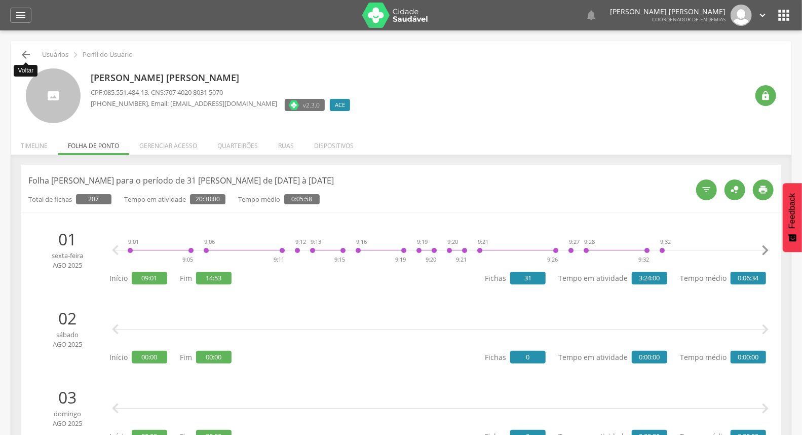
click at [24, 56] on icon "" at bounding box center [26, 55] width 12 height 12
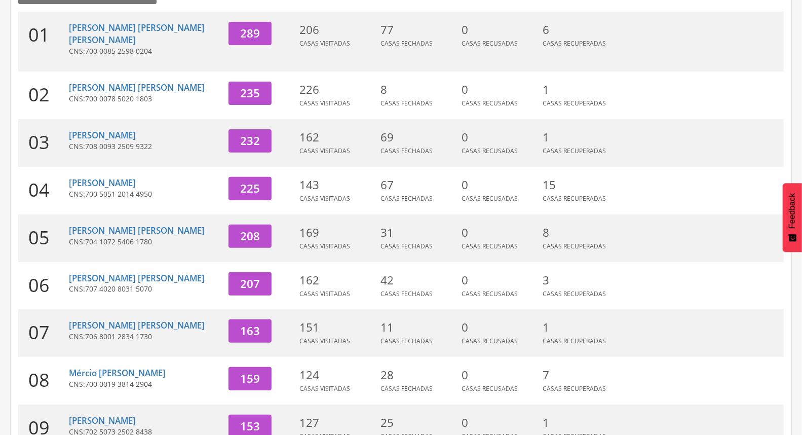
scroll to position [269, 0]
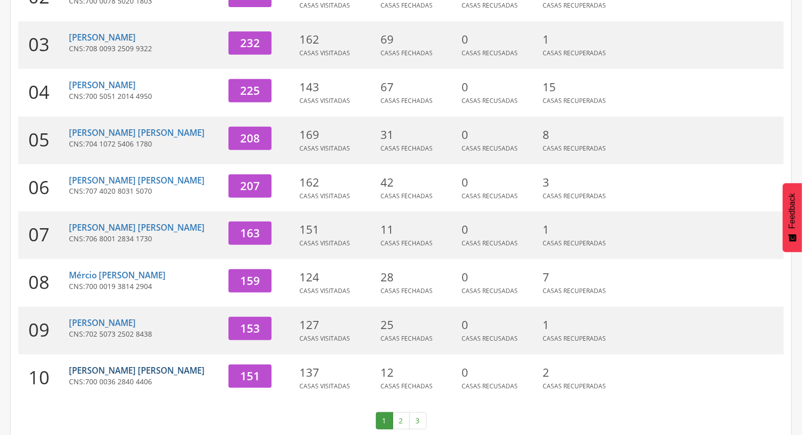
click at [114, 364] on link "[PERSON_NAME] Velez" at bounding box center [137, 370] width 136 height 12
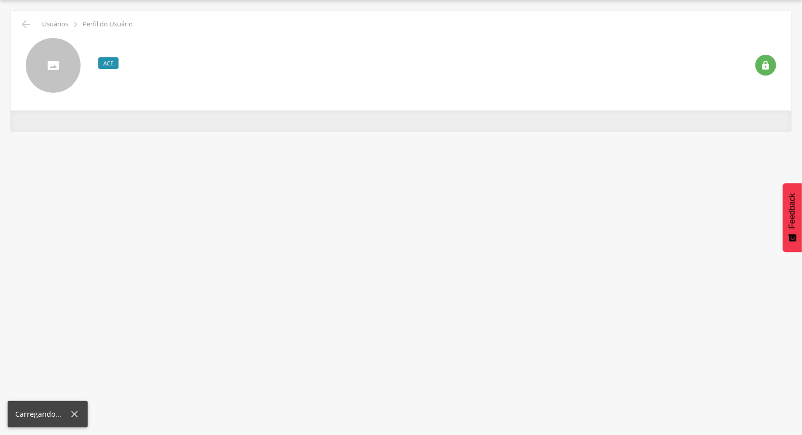
scroll to position [30, 0]
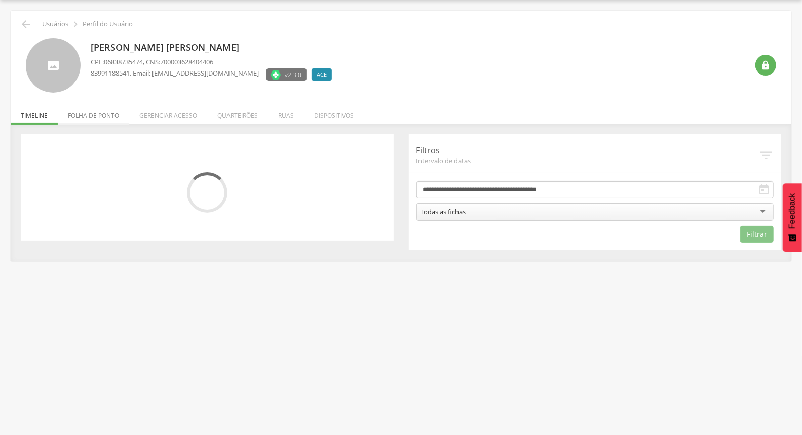
click at [72, 113] on li "Folha de ponto" at bounding box center [93, 113] width 71 height 24
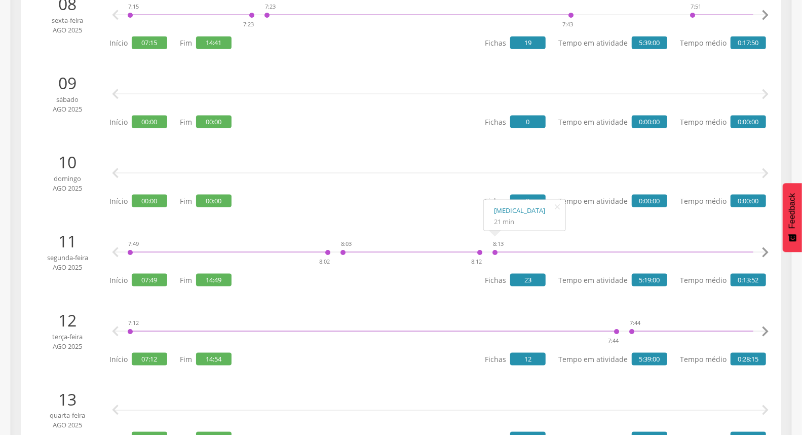
scroll to position [762, 0]
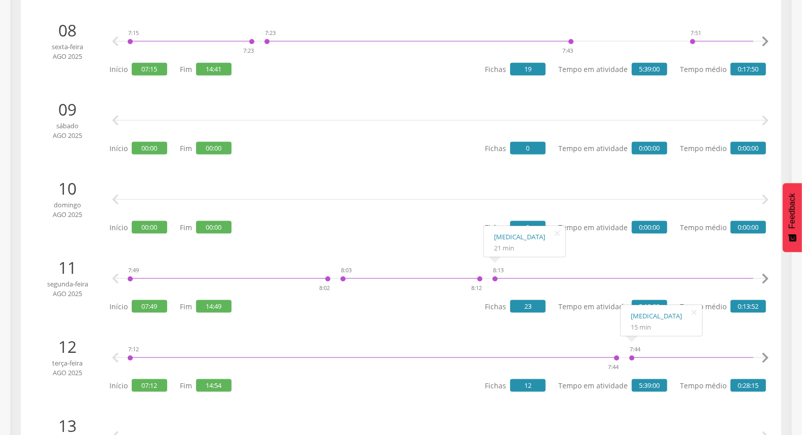
click at [763, 355] on icon "" at bounding box center [765, 358] width 20 height 20
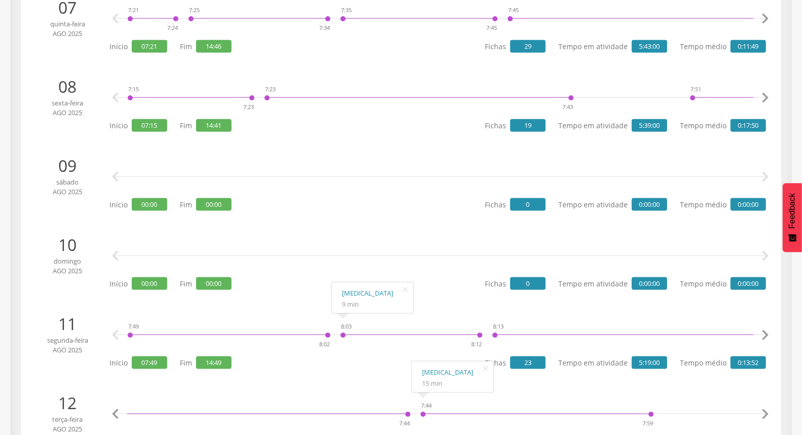
scroll to position [819, 0]
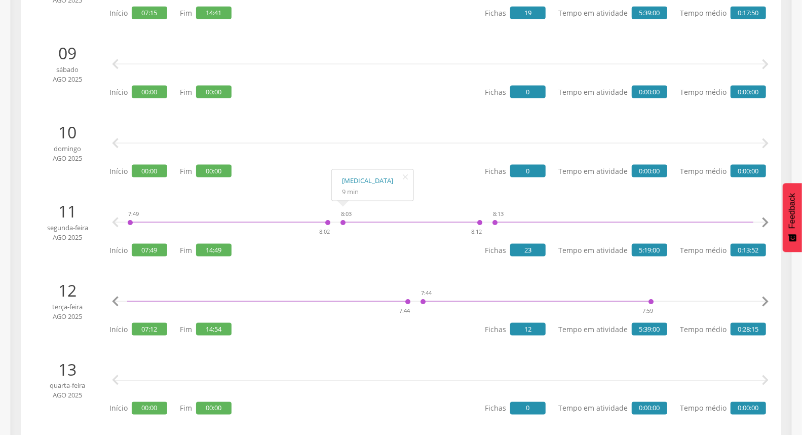
click at [113, 299] on icon "" at bounding box center [115, 301] width 20 height 20
click at [771, 301] on icon "" at bounding box center [765, 301] width 20 height 20
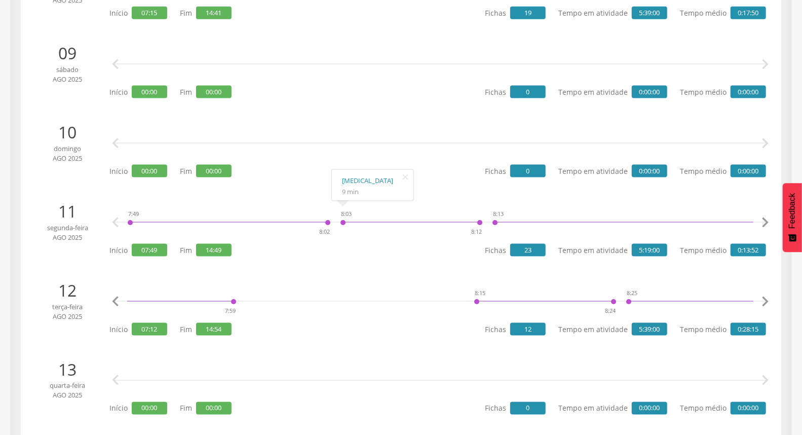
click at [771, 301] on icon "" at bounding box center [765, 301] width 20 height 20
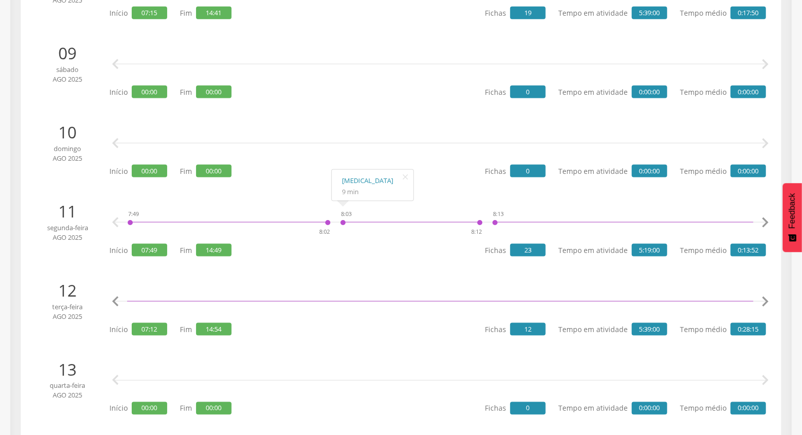
click at [771, 301] on icon "" at bounding box center [765, 301] width 20 height 20
click at [113, 302] on icon "" at bounding box center [115, 301] width 20 height 20
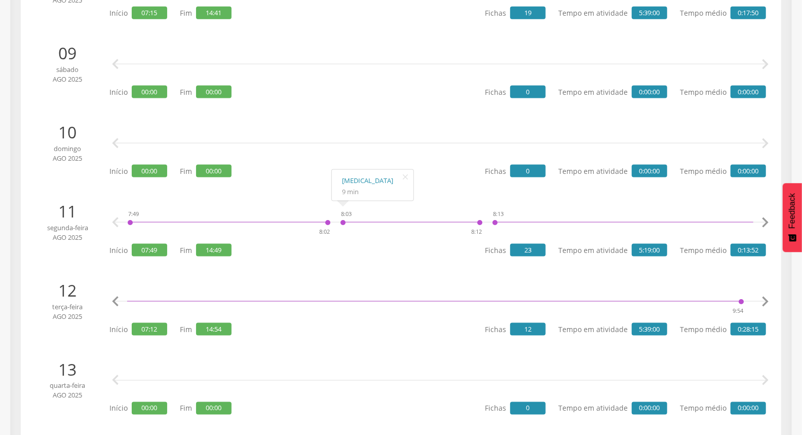
scroll to position [0, 1881]
click at [122, 300] on icon "" at bounding box center [115, 301] width 20 height 20
click at [114, 297] on icon "" at bounding box center [115, 301] width 20 height 20
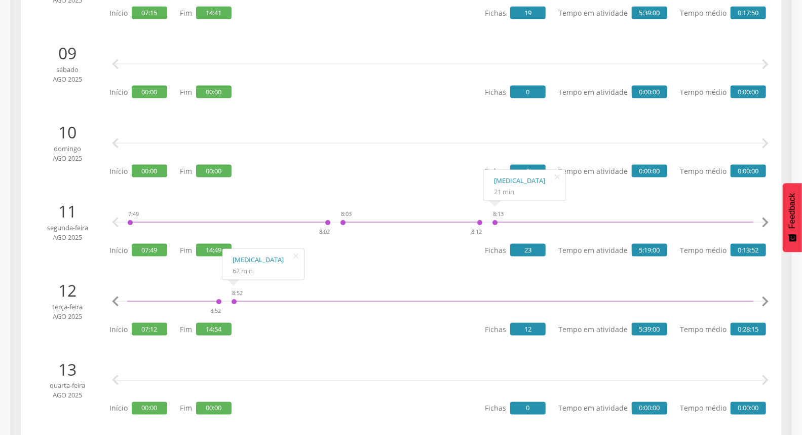
click at [766, 225] on icon "" at bounding box center [765, 222] width 20 height 20
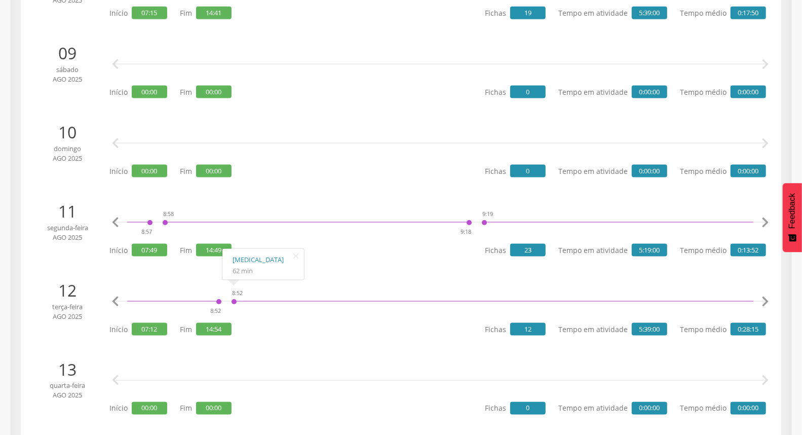
click at [766, 225] on icon "" at bounding box center [765, 222] width 20 height 20
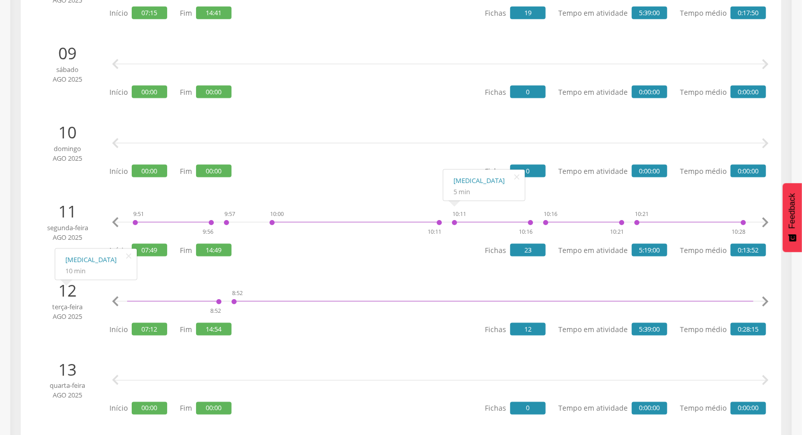
click at [118, 298] on icon "" at bounding box center [115, 301] width 20 height 20
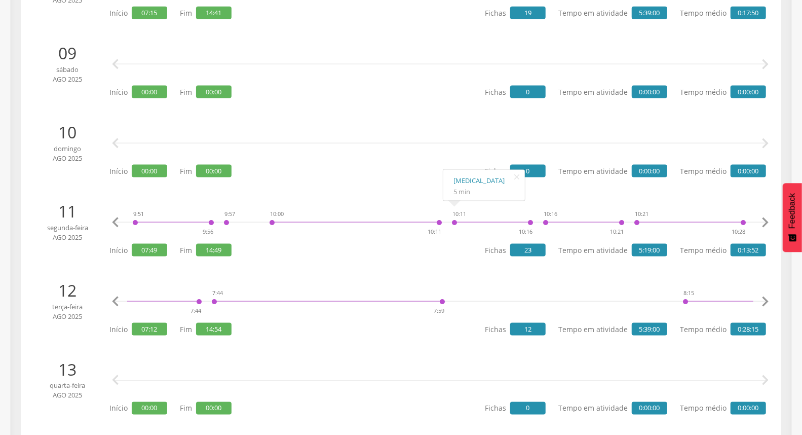
click at [118, 298] on icon "" at bounding box center [115, 301] width 20 height 20
click at [768, 300] on icon "" at bounding box center [765, 301] width 20 height 20
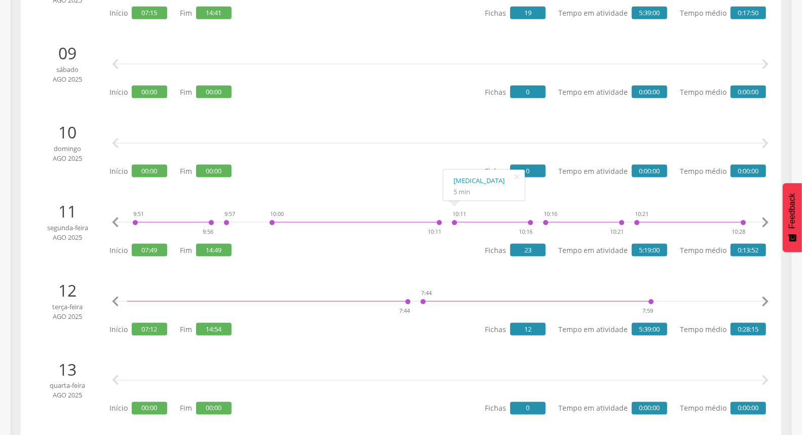
click at [768, 300] on icon "" at bounding box center [765, 301] width 20 height 20
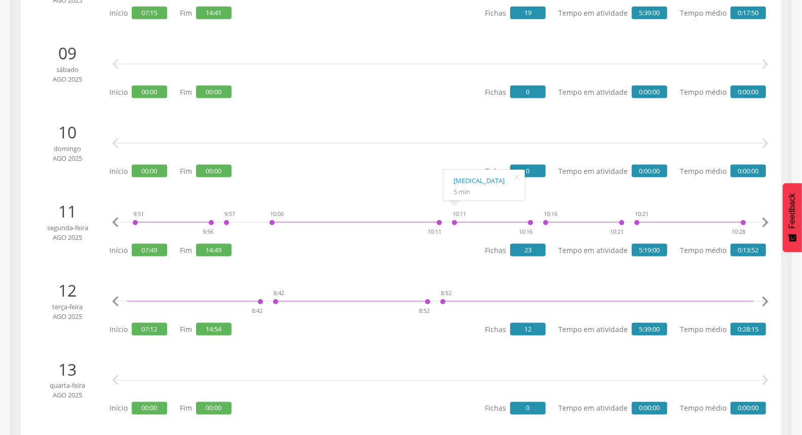
click at [767, 300] on icon "" at bounding box center [765, 301] width 20 height 20
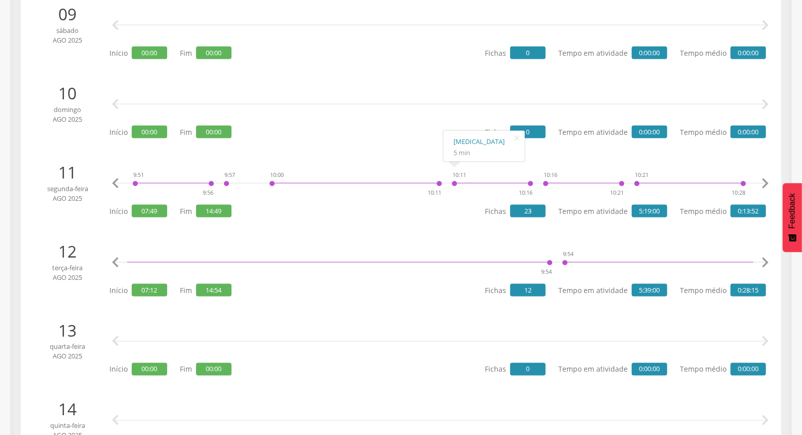
scroll to position [875, 0]
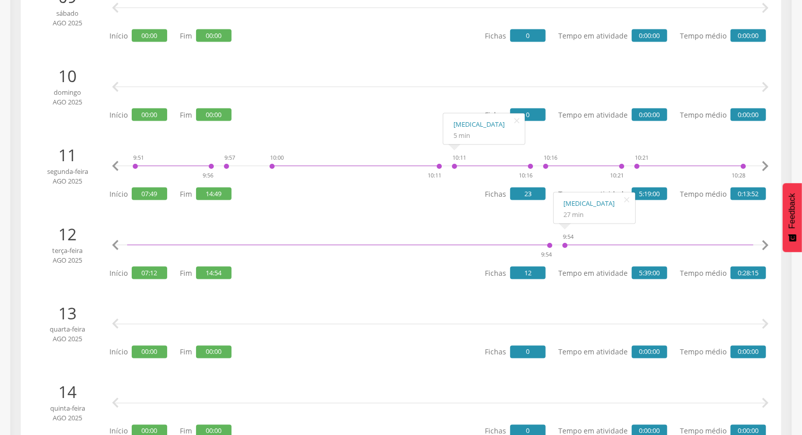
click at [763, 240] on icon "" at bounding box center [765, 245] width 20 height 20
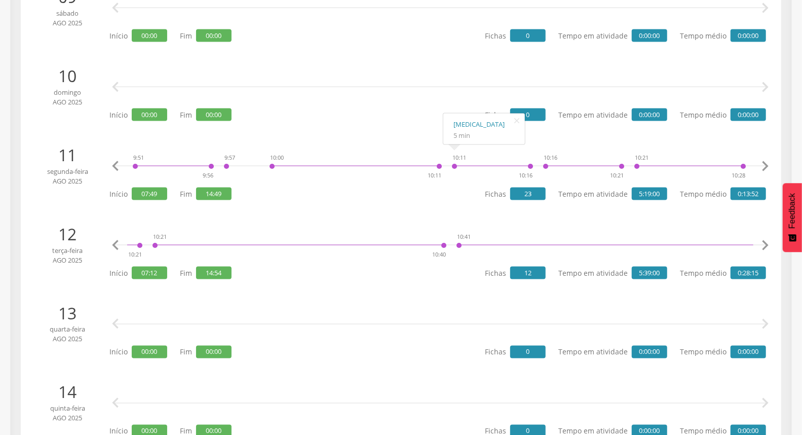
click at [763, 240] on icon "" at bounding box center [765, 245] width 20 height 20
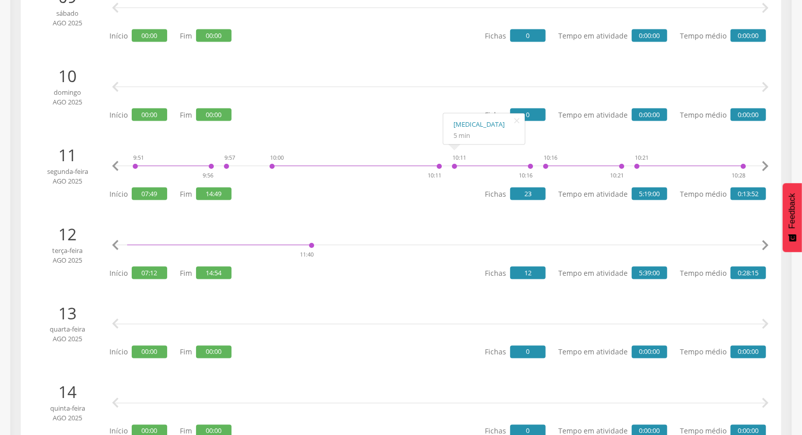
click at [763, 240] on icon "" at bounding box center [765, 245] width 20 height 20
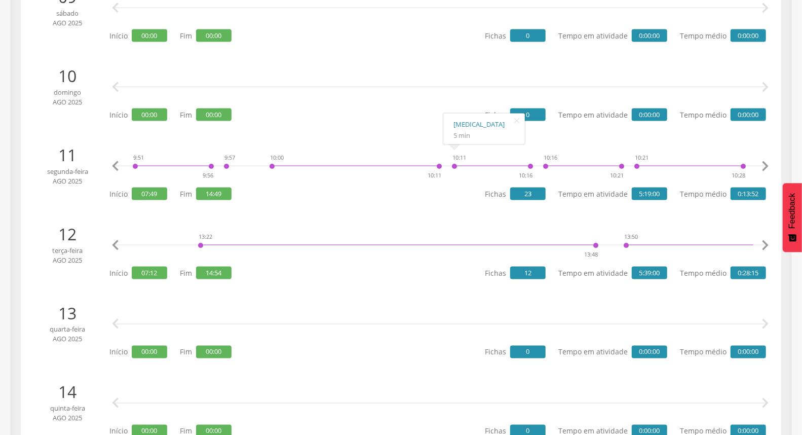
scroll to position [0, 5015]
click at [763, 240] on icon "" at bounding box center [765, 245] width 20 height 20
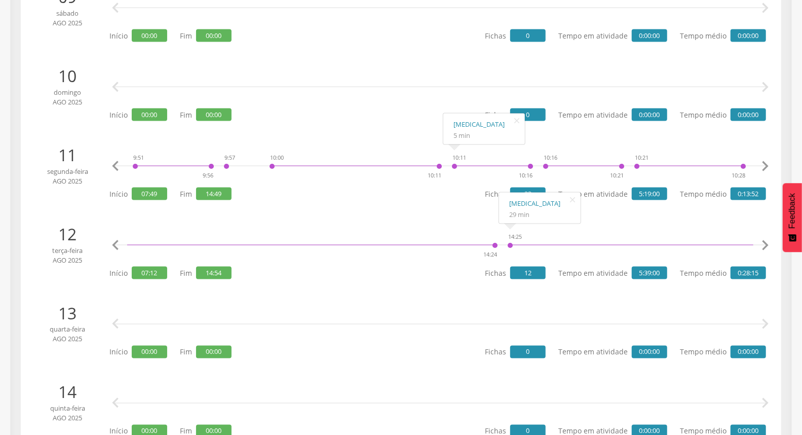
click at [767, 244] on icon "" at bounding box center [765, 245] width 20 height 20
click at [766, 243] on icon "" at bounding box center [765, 245] width 20 height 20
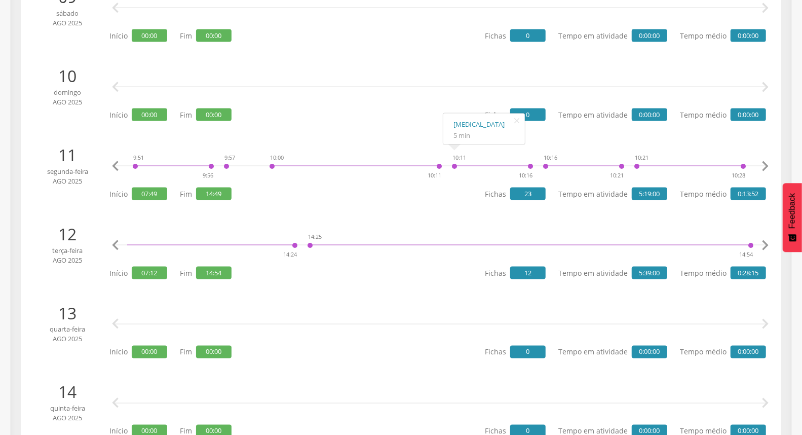
click at [766, 243] on icon "" at bounding box center [765, 245] width 20 height 20
click at [118, 244] on icon "" at bounding box center [115, 245] width 20 height 20
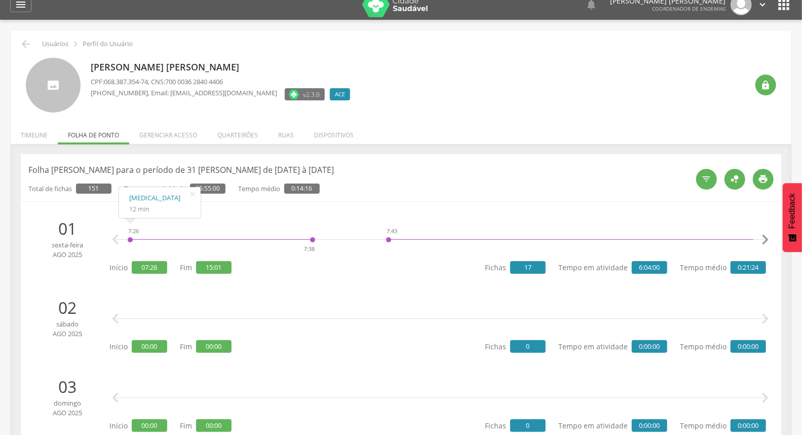
scroll to position [0, 0]
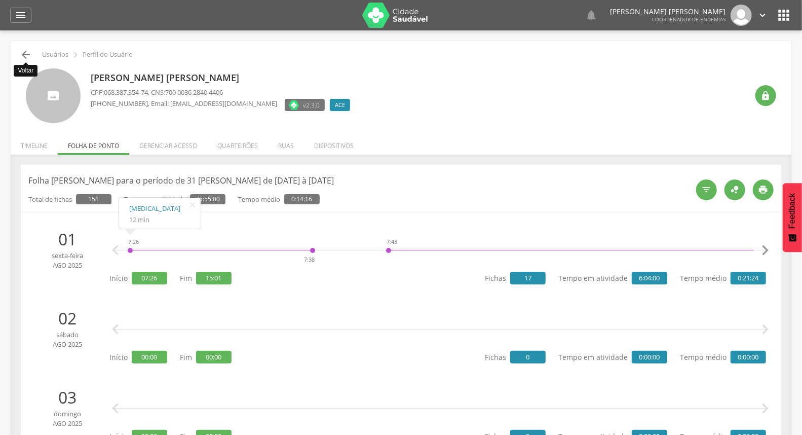
click at [27, 56] on icon "" at bounding box center [26, 55] width 12 height 12
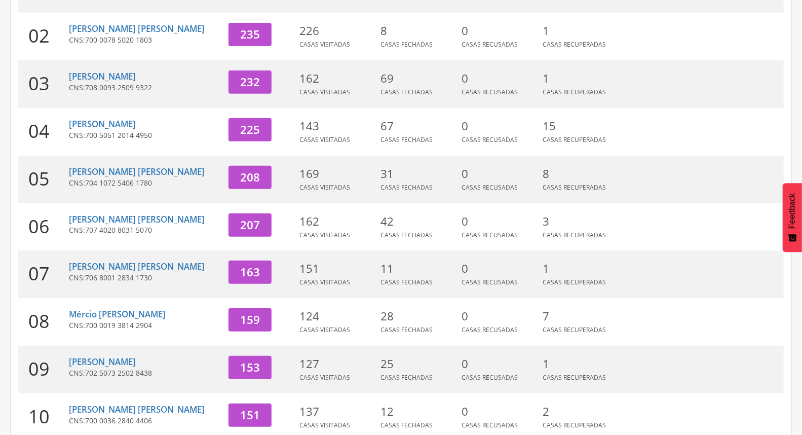
scroll to position [269, 0]
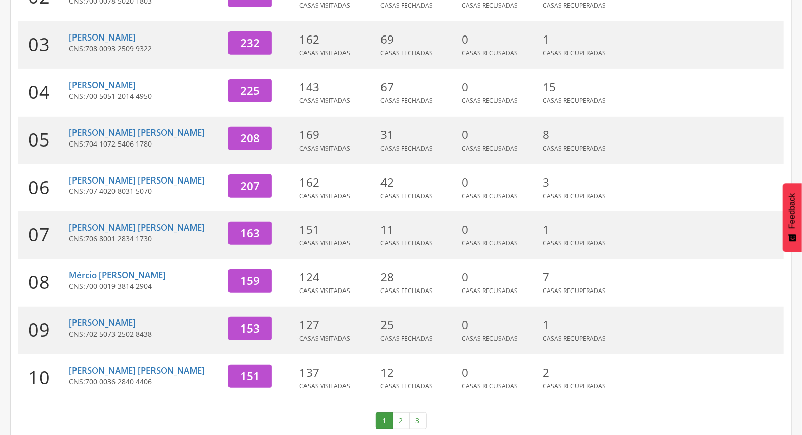
click at [401, 412] on link "2" at bounding box center [401, 420] width 17 height 17
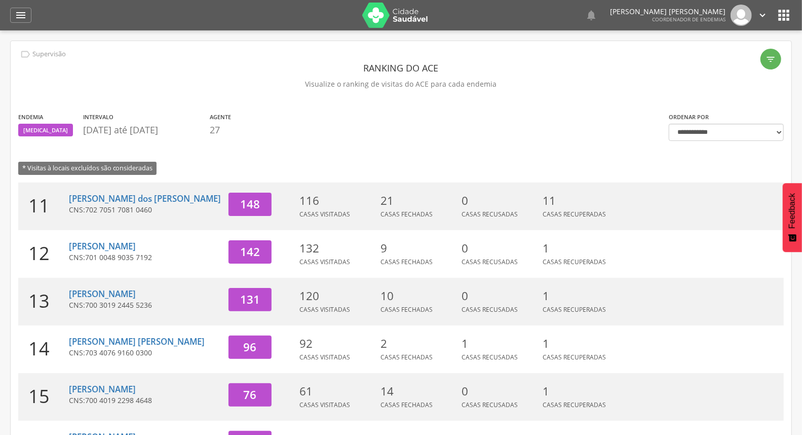
scroll to position [56, 0]
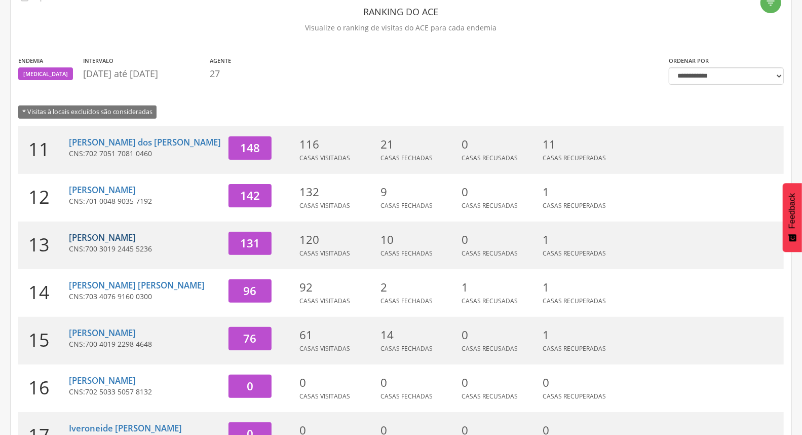
click at [107, 238] on link "[PERSON_NAME]" at bounding box center [102, 238] width 67 height 12
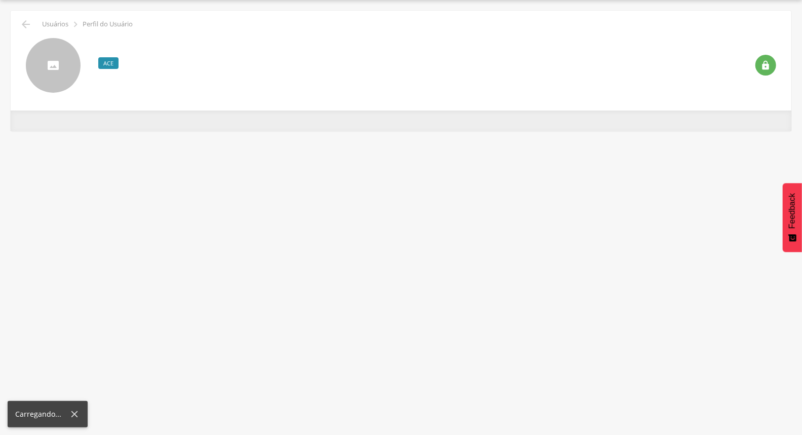
scroll to position [30, 0]
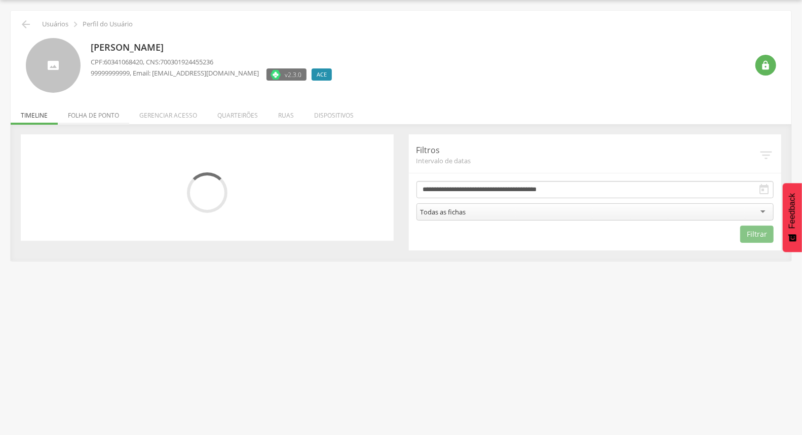
click at [99, 112] on li "Folha de ponto" at bounding box center [93, 113] width 71 height 24
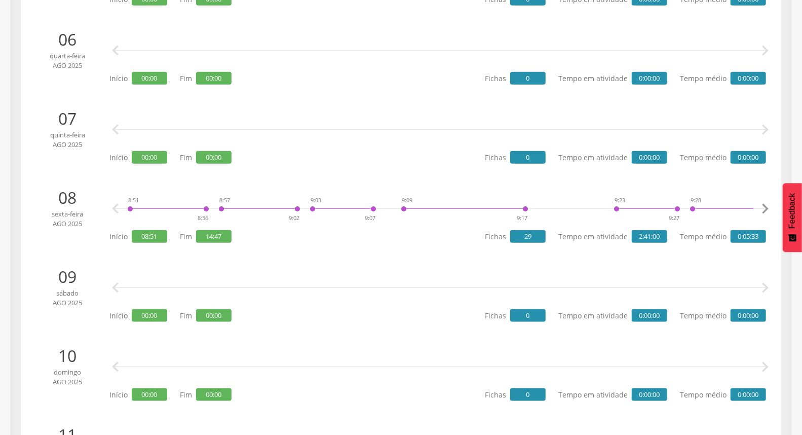
scroll to position [845, 0]
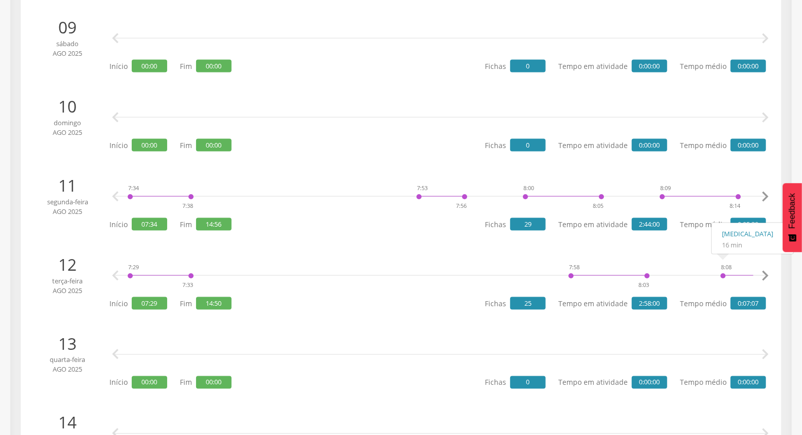
click at [765, 269] on icon "" at bounding box center [765, 276] width 20 height 20
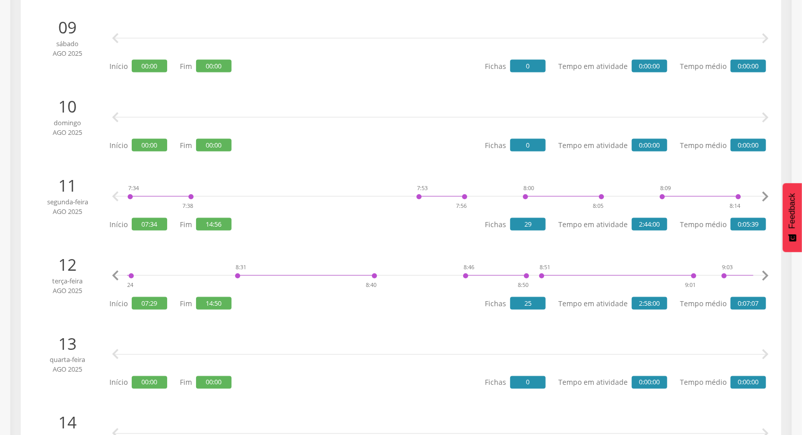
click at [765, 270] on icon "" at bounding box center [765, 276] width 20 height 20
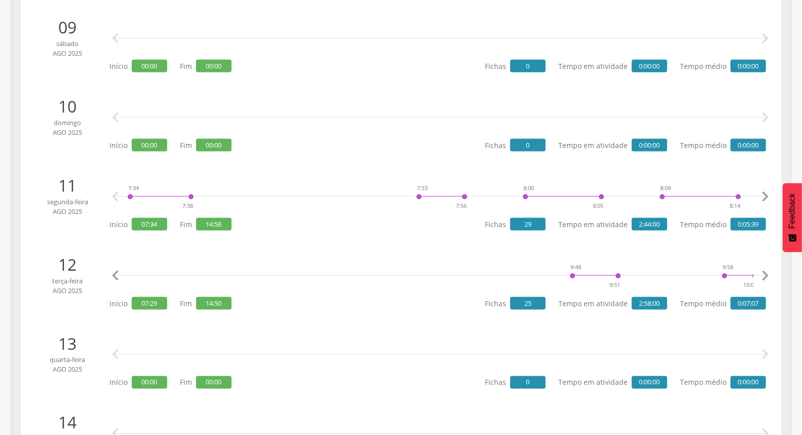
click at [765, 270] on icon "" at bounding box center [765, 276] width 20 height 20
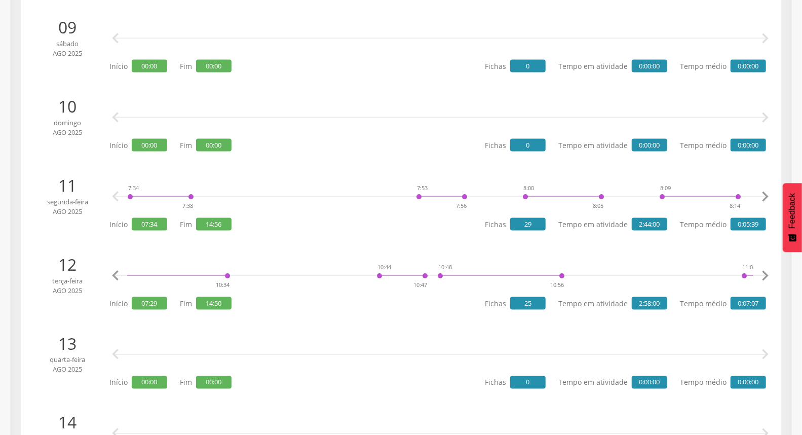
click at [765, 270] on icon "" at bounding box center [765, 276] width 20 height 20
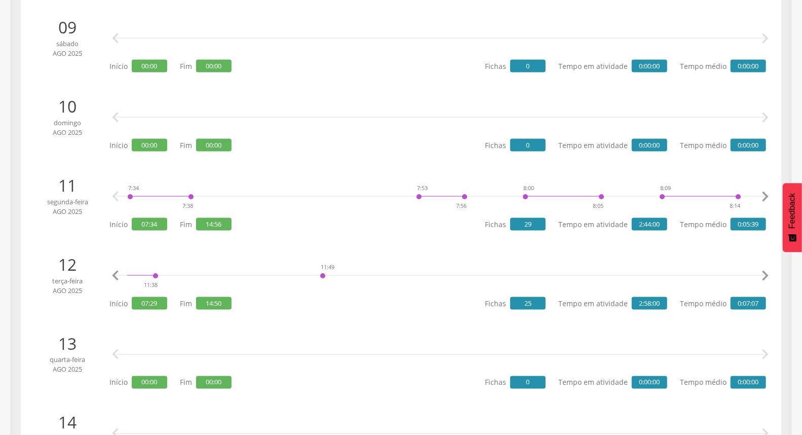
click at [765, 270] on icon "" at bounding box center [765, 276] width 20 height 20
click at [764, 270] on icon "" at bounding box center [765, 276] width 20 height 20
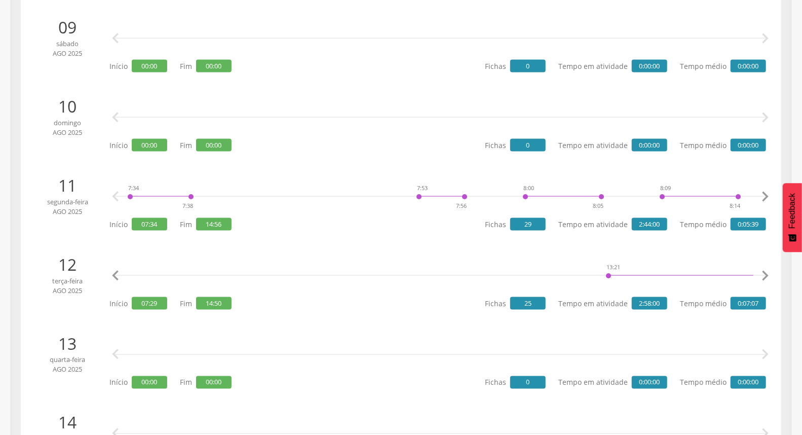
click at [764, 270] on icon "" at bounding box center [765, 276] width 20 height 20
click at [764, 269] on icon "" at bounding box center [765, 276] width 20 height 20
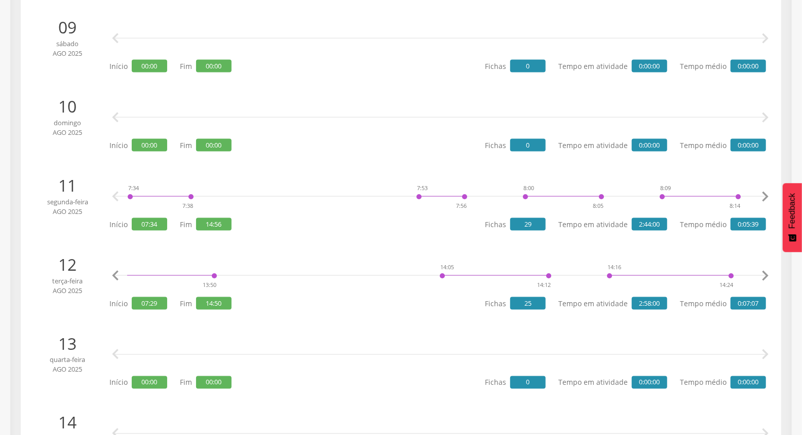
scroll to position [0, 5224]
click at [764, 269] on icon "" at bounding box center [765, 276] width 20 height 20
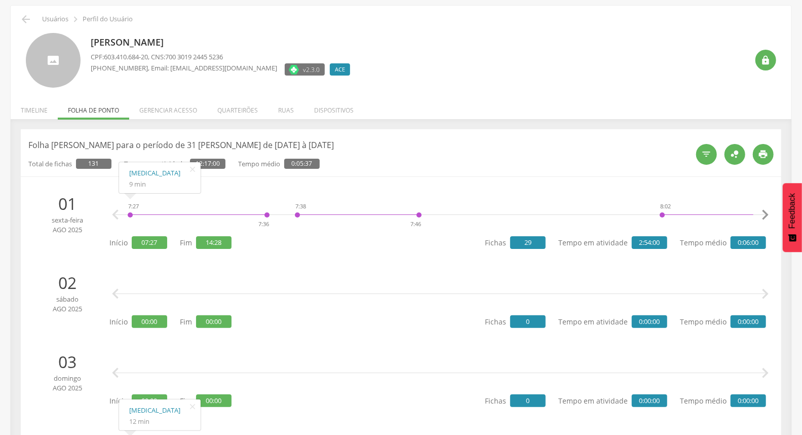
scroll to position [0, 0]
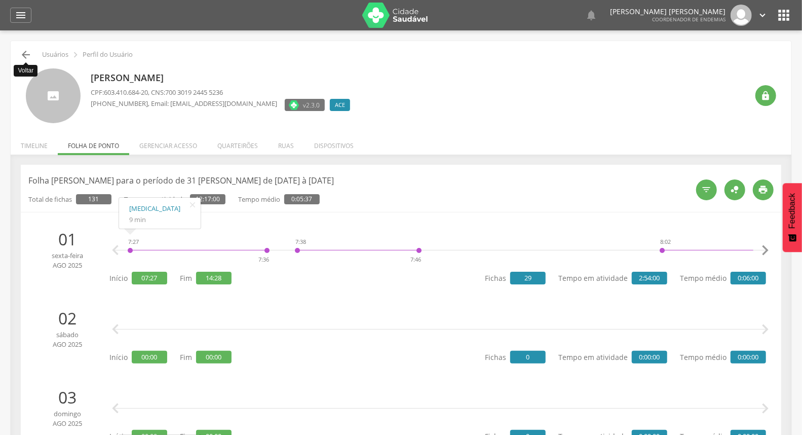
click at [22, 56] on icon "" at bounding box center [26, 55] width 12 height 12
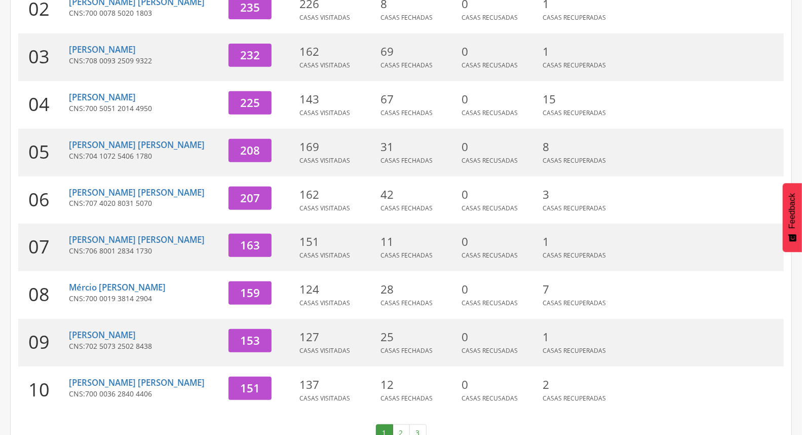
scroll to position [269, 0]
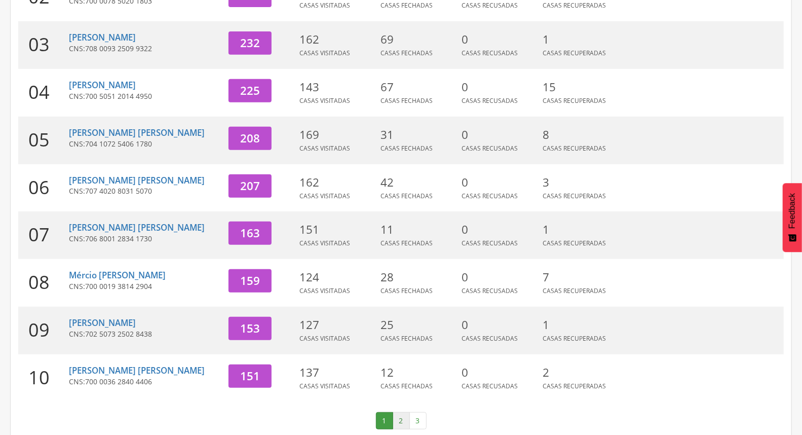
click at [405, 412] on link "2" at bounding box center [401, 420] width 17 height 17
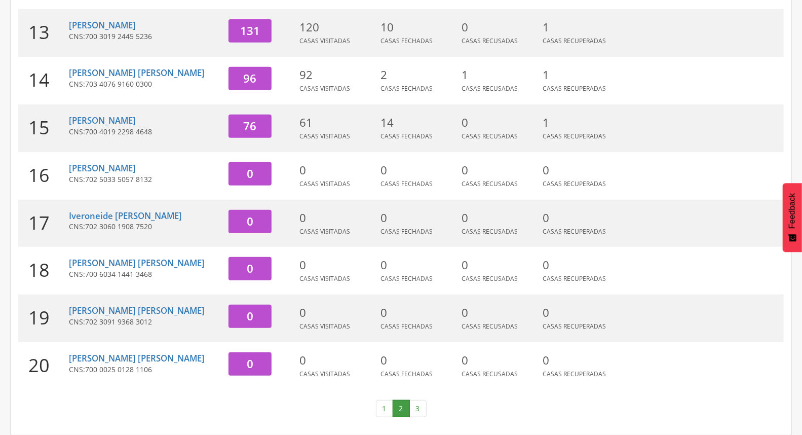
scroll to position [0, 0]
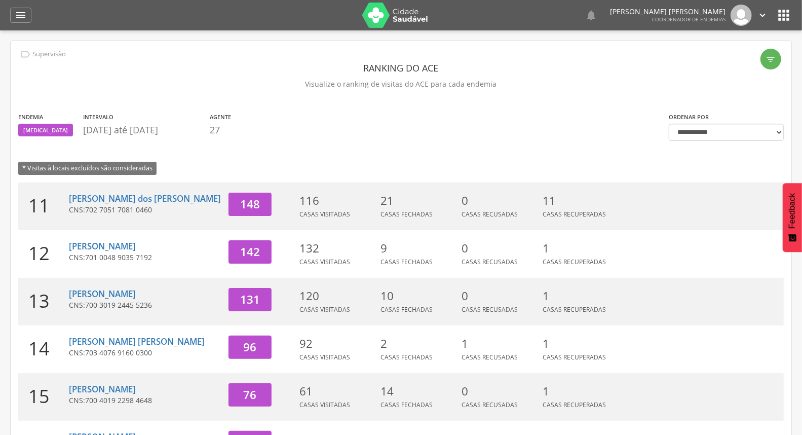
click at [764, 14] on icon "" at bounding box center [762, 15] width 11 height 11
click at [736, 52] on link "Sair" at bounding box center [728, 58] width 80 height 13
